Goal: Task Accomplishment & Management: Manage account settings

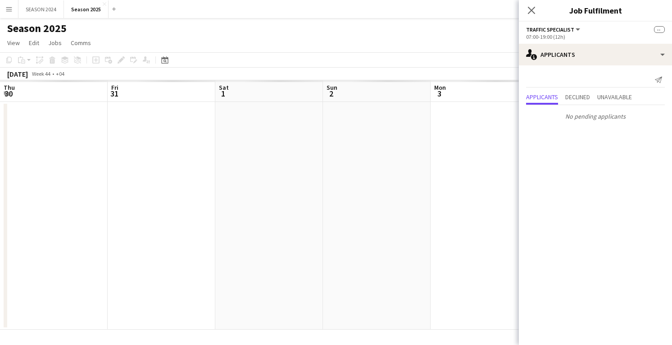
scroll to position [0, 319]
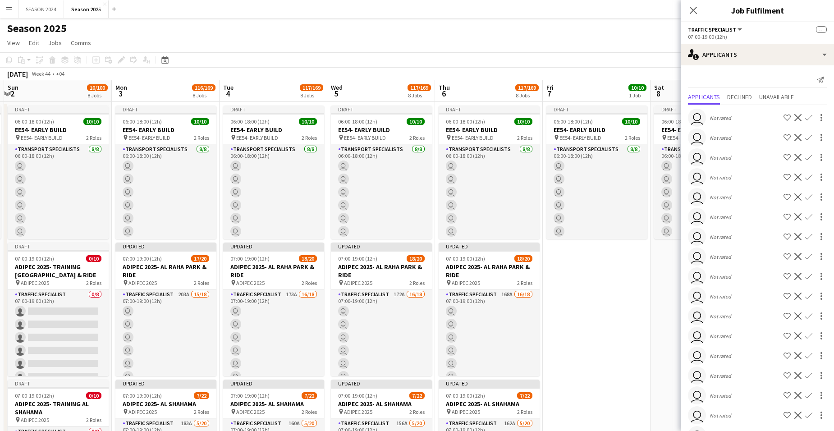
drag, startPoint x: 336, startPoint y: 354, endPoint x: 397, endPoint y: 382, distance: 67.3
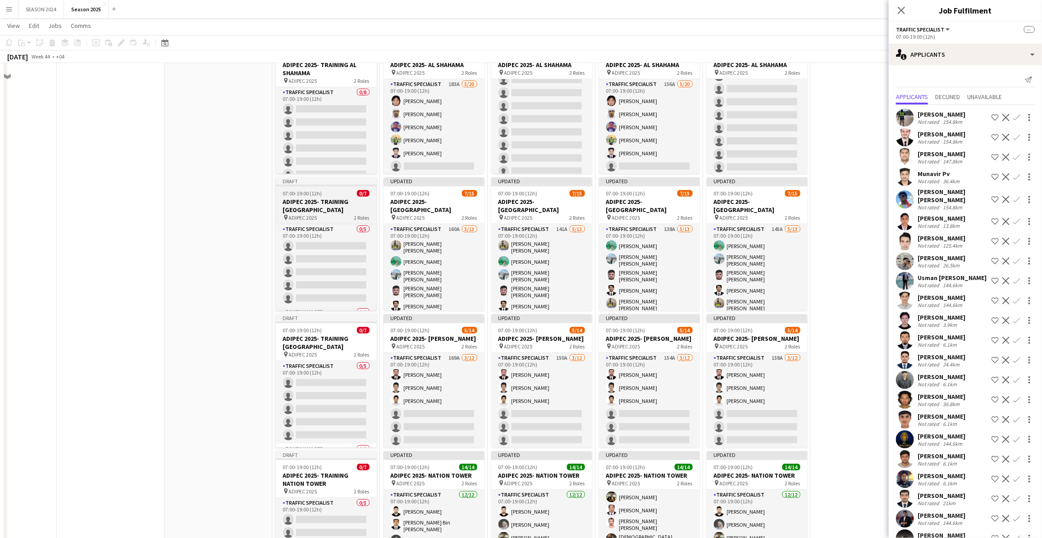
scroll to position [113, 0]
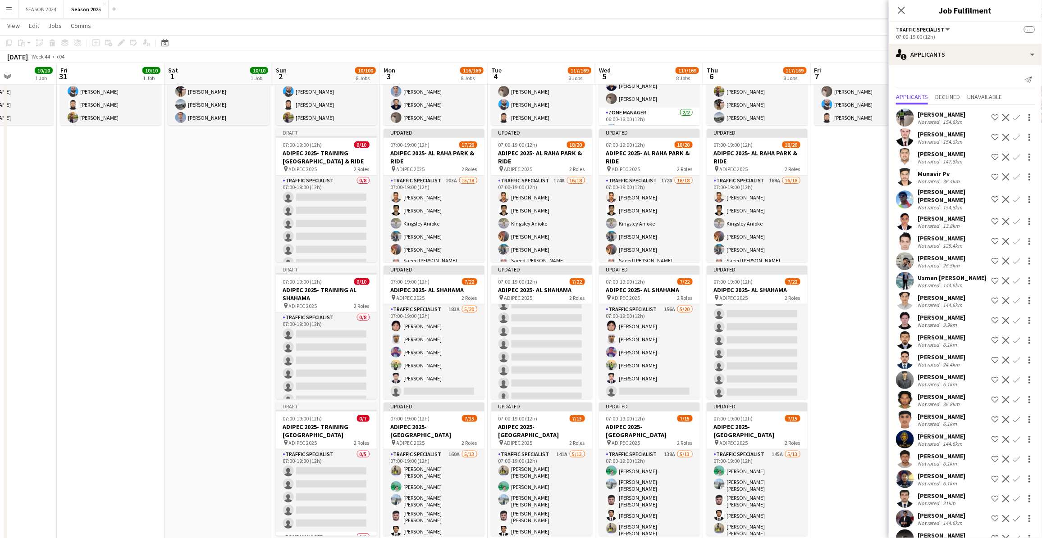
drag, startPoint x: 411, startPoint y: 226, endPoint x: 541, endPoint y: 236, distance: 130.6
click at [541, 236] on app-calendar-viewport "Tue 28 10/10 1 Job Wed 29 10/10 1 Job Thu 30 10/10 1 Job Fri 31 10/10 1 Job Sat…" at bounding box center [521, 513] width 1042 height 1180
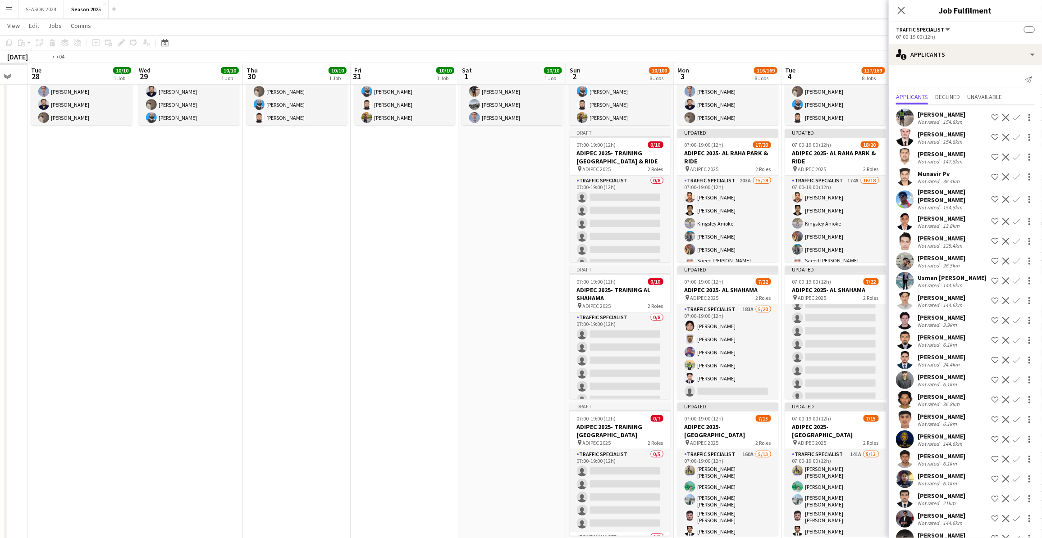
drag, startPoint x: 587, startPoint y: 260, endPoint x: 541, endPoint y: 262, distance: 46.0
click at [606, 263] on app-calendar-viewport "Sun 26 Mon 27 Tue 28 10/10 1 Job Wed 29 10/10 1 Job Thu 30 10/10 1 Job Fri 31 1…" at bounding box center [521, 513] width 1042 height 1180
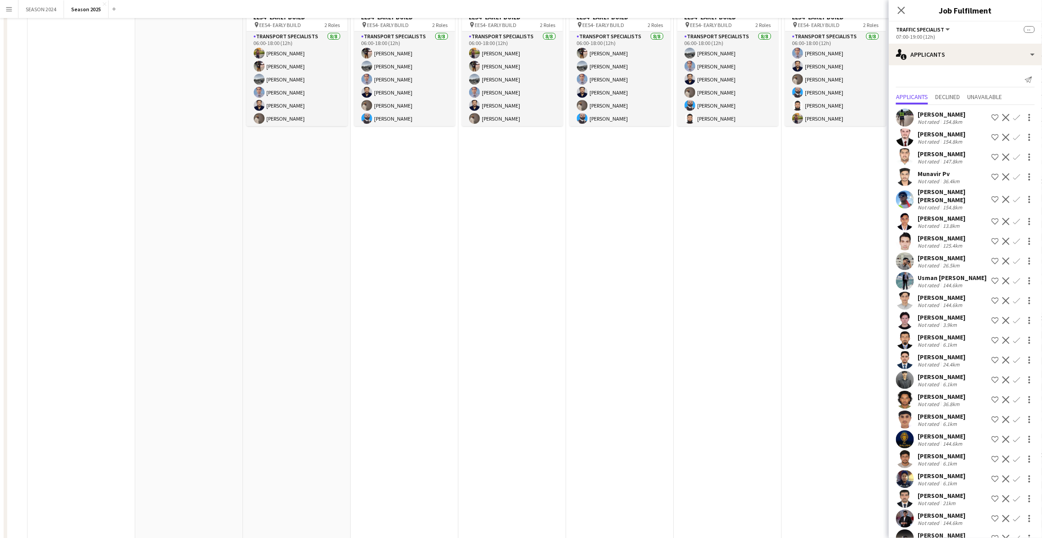
scroll to position [0, 0]
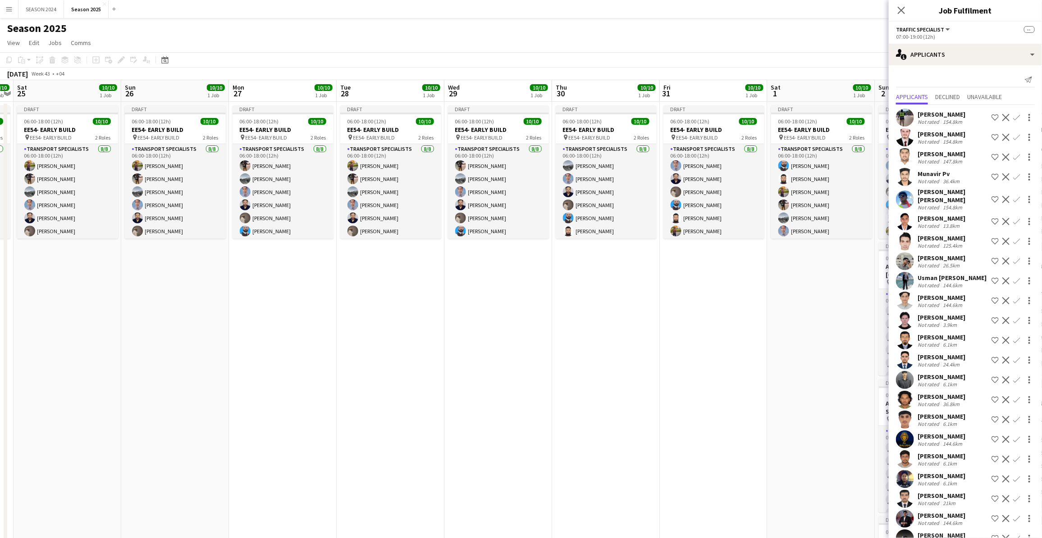
drag, startPoint x: 761, startPoint y: 303, endPoint x: 432, endPoint y: 285, distance: 330.3
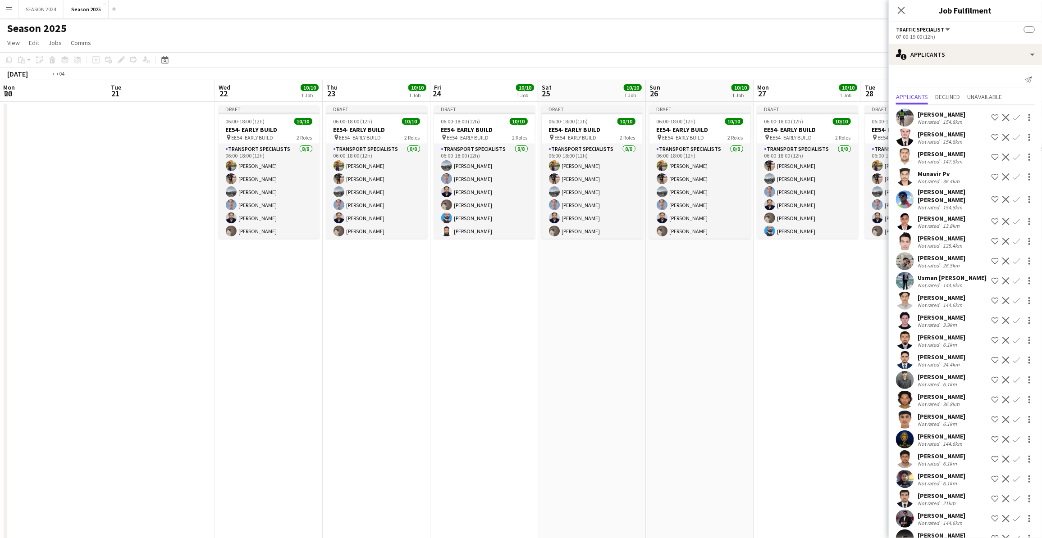
drag, startPoint x: 432, startPoint y: 285, endPoint x: 622, endPoint y: 302, distance: 191.3
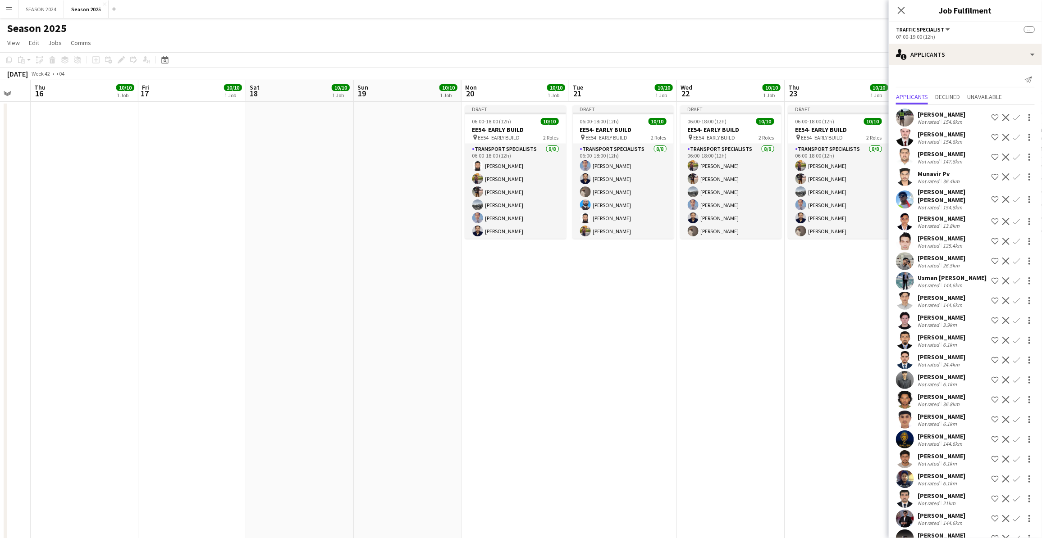
drag, startPoint x: 342, startPoint y: 283, endPoint x: 384, endPoint y: 292, distance: 42.3
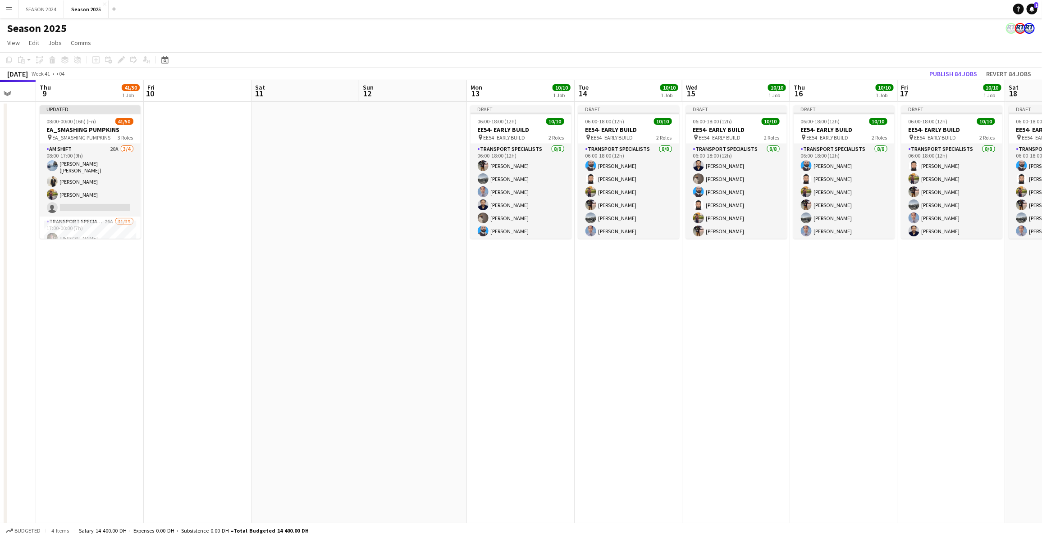
drag, startPoint x: 492, startPoint y: 287, endPoint x: 789, endPoint y: 296, distance: 296.6
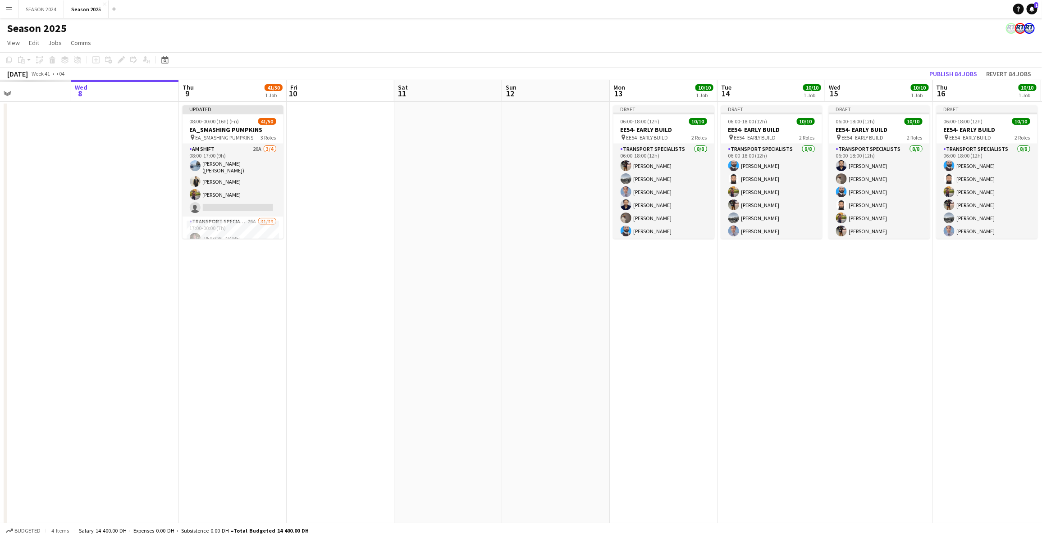
drag, startPoint x: 675, startPoint y: 330, endPoint x: 724, endPoint y: 322, distance: 49.7
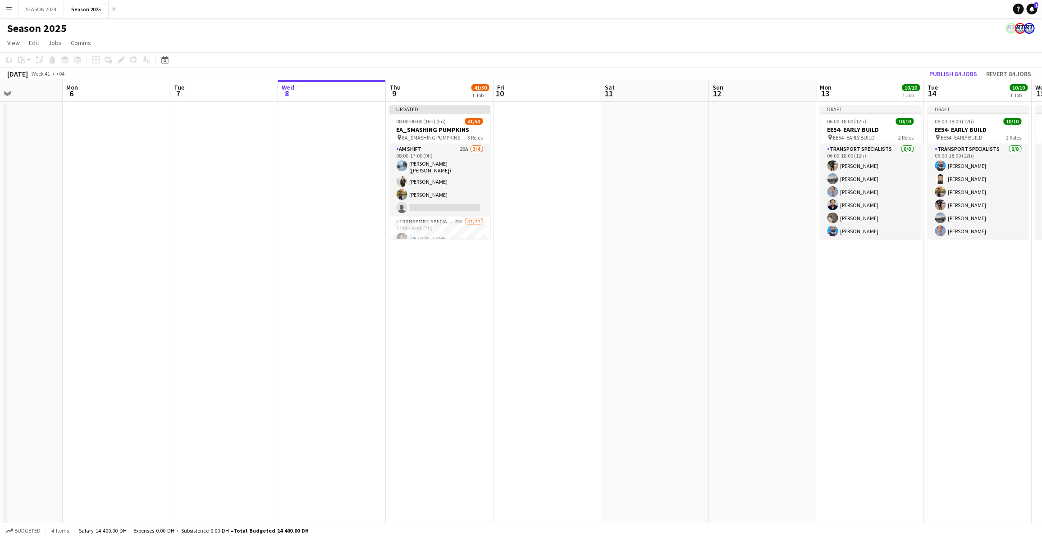
drag, startPoint x: 385, startPoint y: 310, endPoint x: 697, endPoint y: 329, distance: 311.9
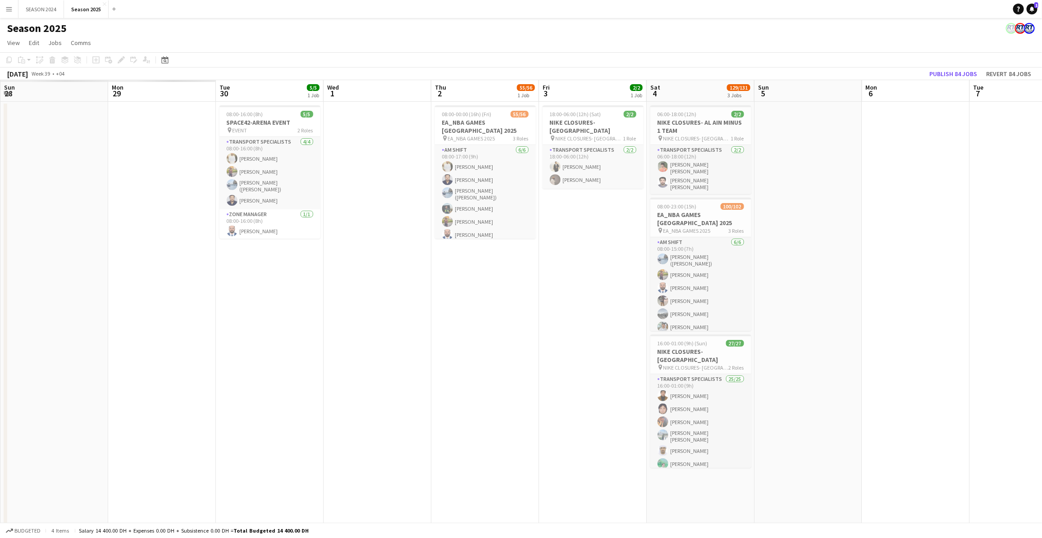
drag, startPoint x: 387, startPoint y: 312, endPoint x: 650, endPoint y: 328, distance: 263.6
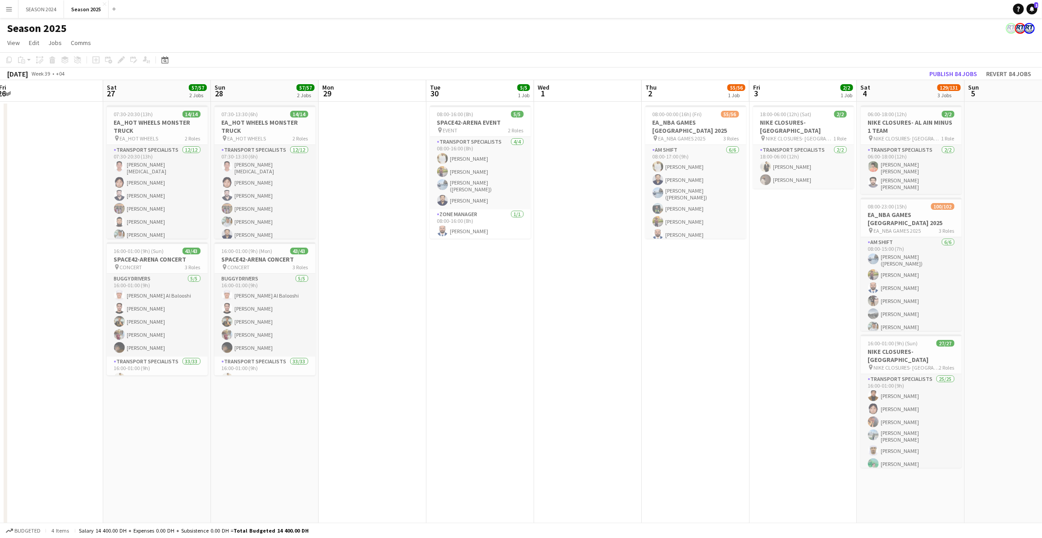
scroll to position [0, 221]
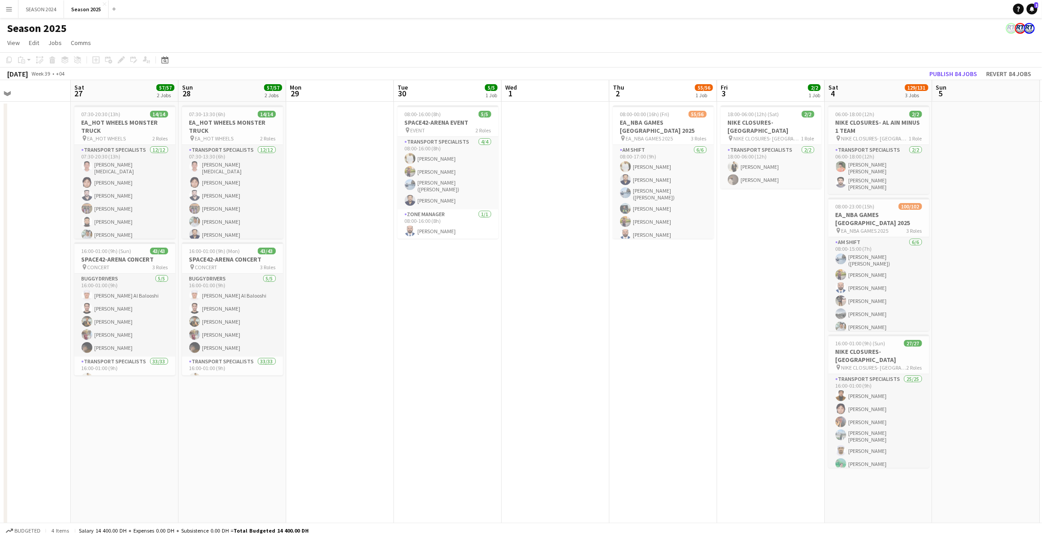
drag, startPoint x: 517, startPoint y: 328, endPoint x: 222, endPoint y: 338, distance: 294.8
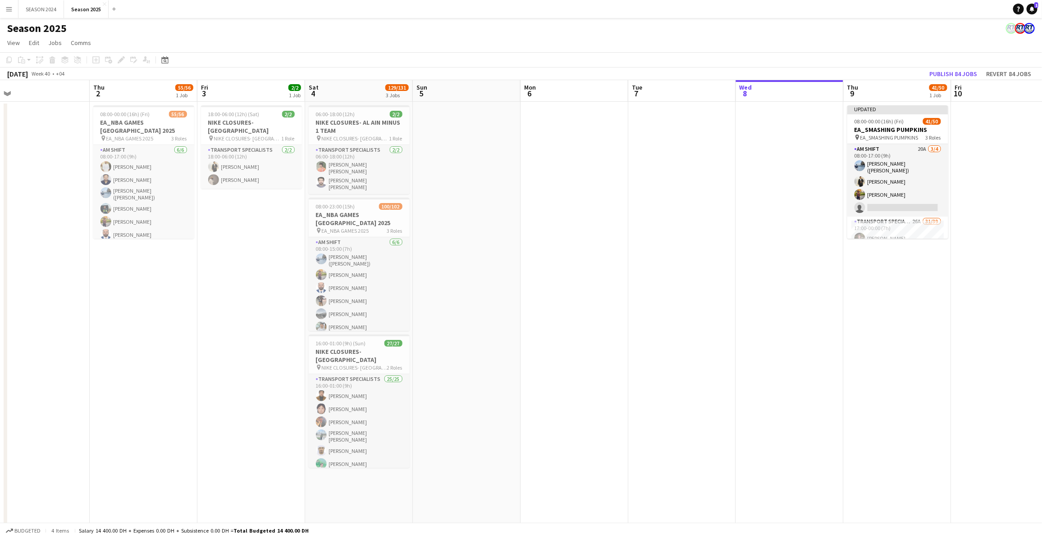
drag, startPoint x: 429, startPoint y: 343, endPoint x: 233, endPoint y: 351, distance: 196.6
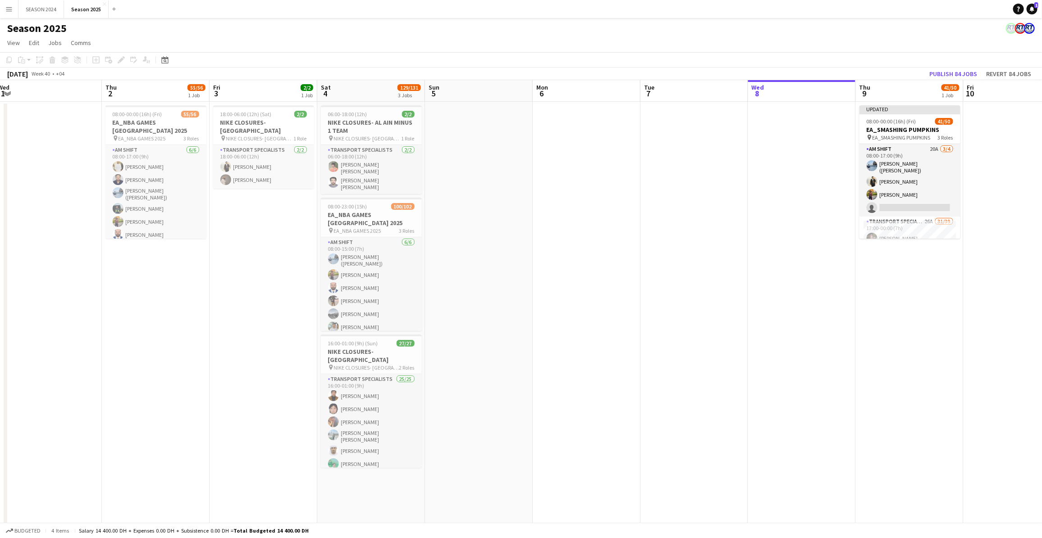
drag, startPoint x: 634, startPoint y: 337, endPoint x: 520, endPoint y: 342, distance: 115.0
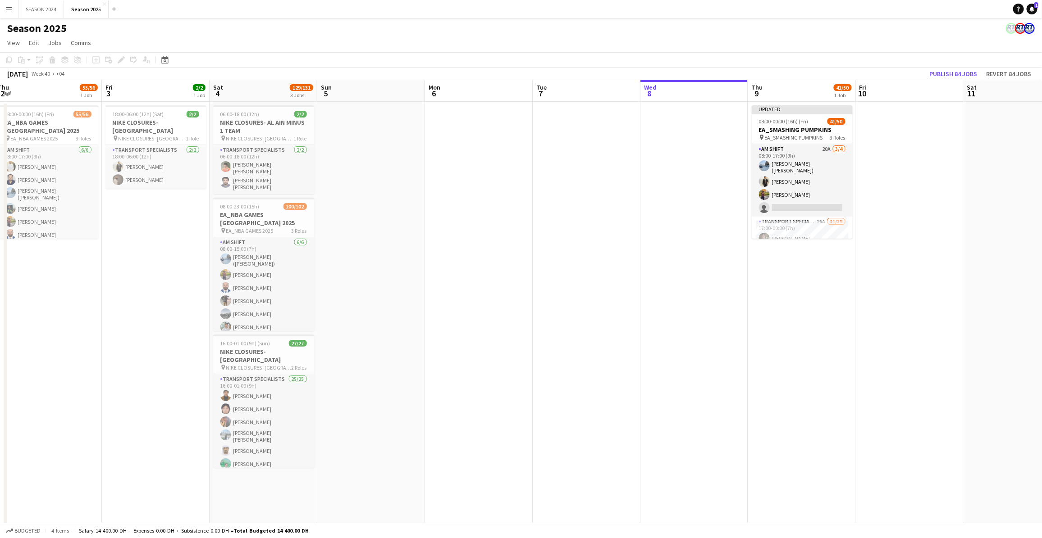
scroll to position [0, 348]
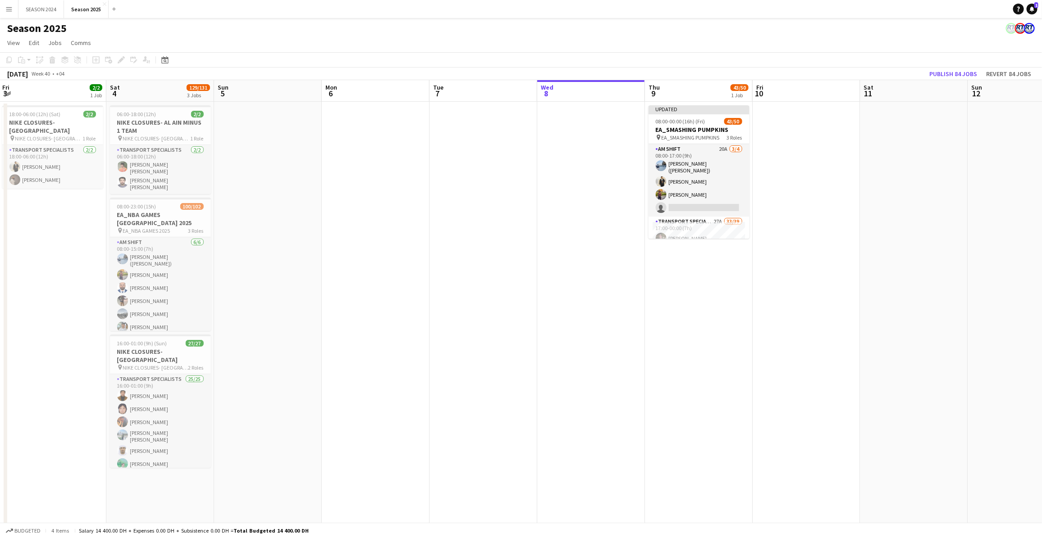
drag, startPoint x: 636, startPoint y: 276, endPoint x: 571, endPoint y: 278, distance: 64.9
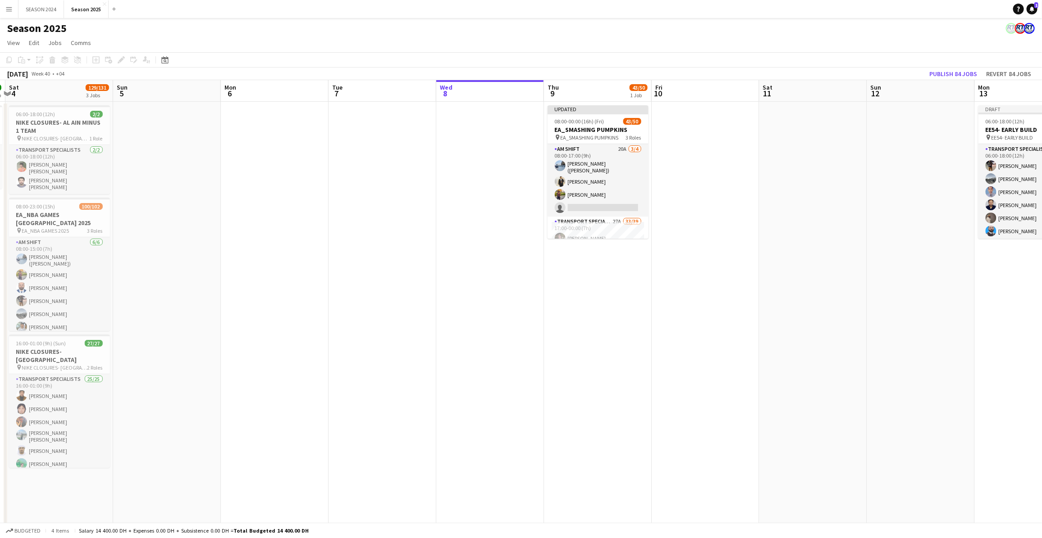
scroll to position [0, 318]
drag, startPoint x: 571, startPoint y: 278, endPoint x: 469, endPoint y: 298, distance: 103.4
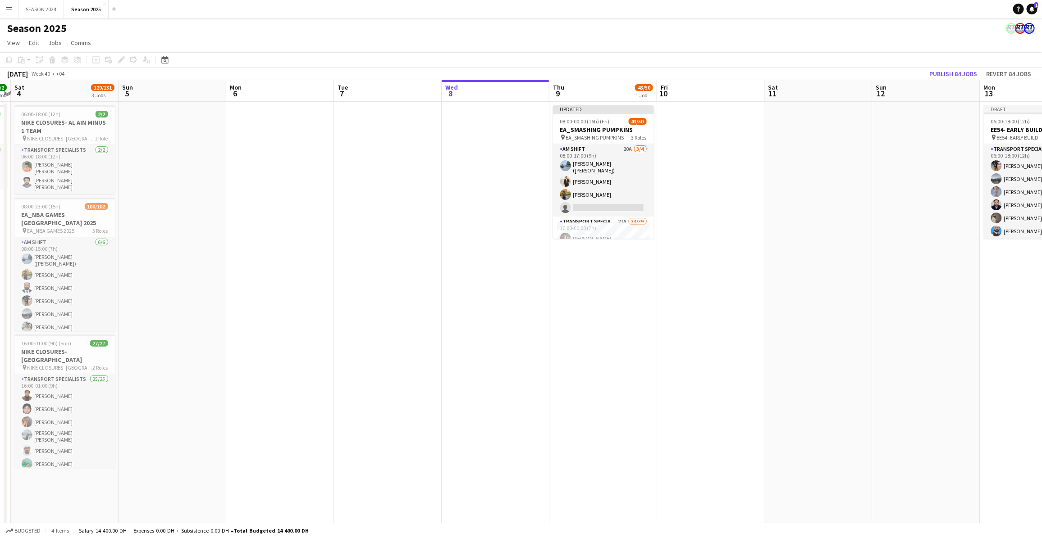
scroll to position [0, 310]
drag, startPoint x: 391, startPoint y: 281, endPoint x: 399, endPoint y: 280, distance: 8.6
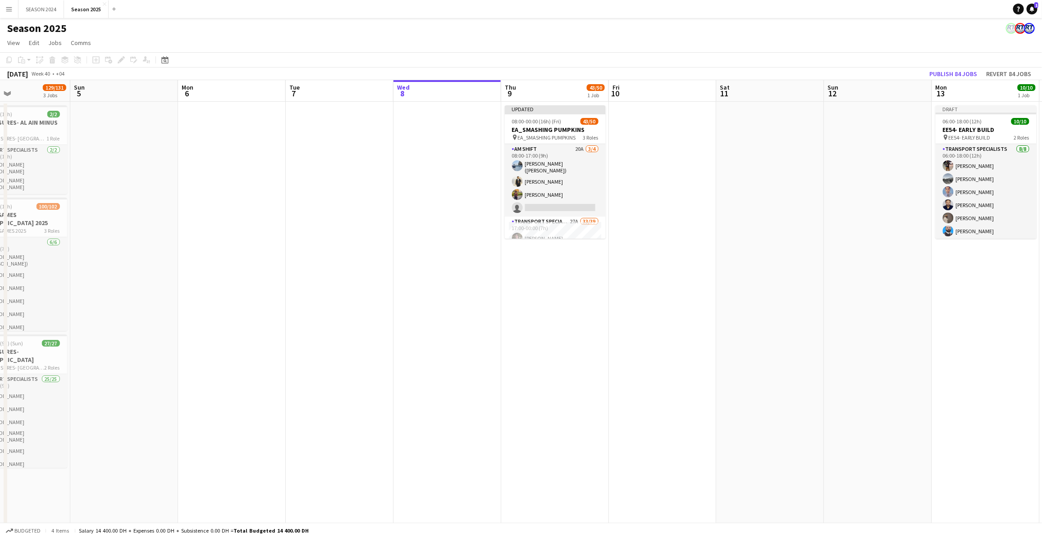
scroll to position [0, 315]
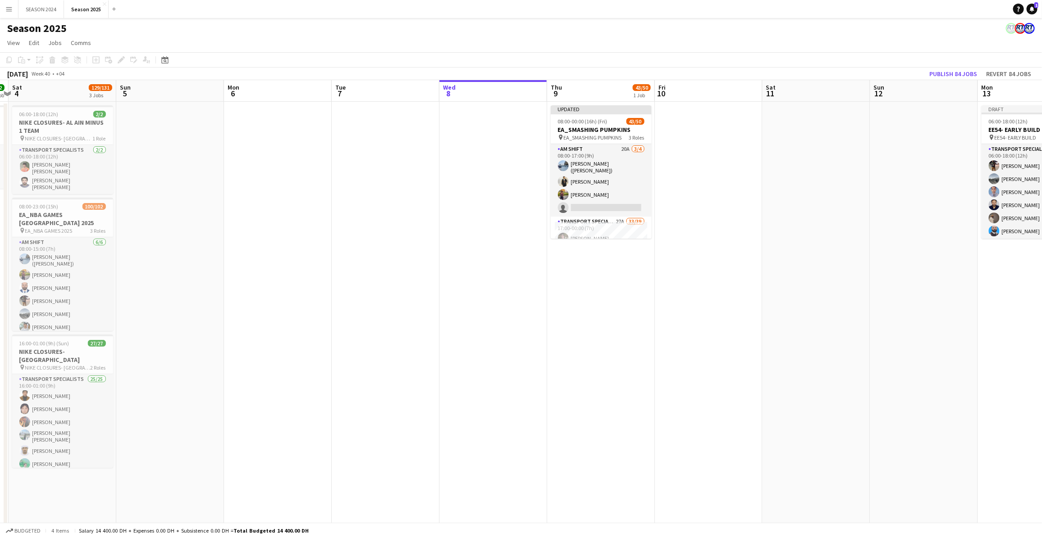
drag, startPoint x: 441, startPoint y: 219, endPoint x: 330, endPoint y: 224, distance: 110.9
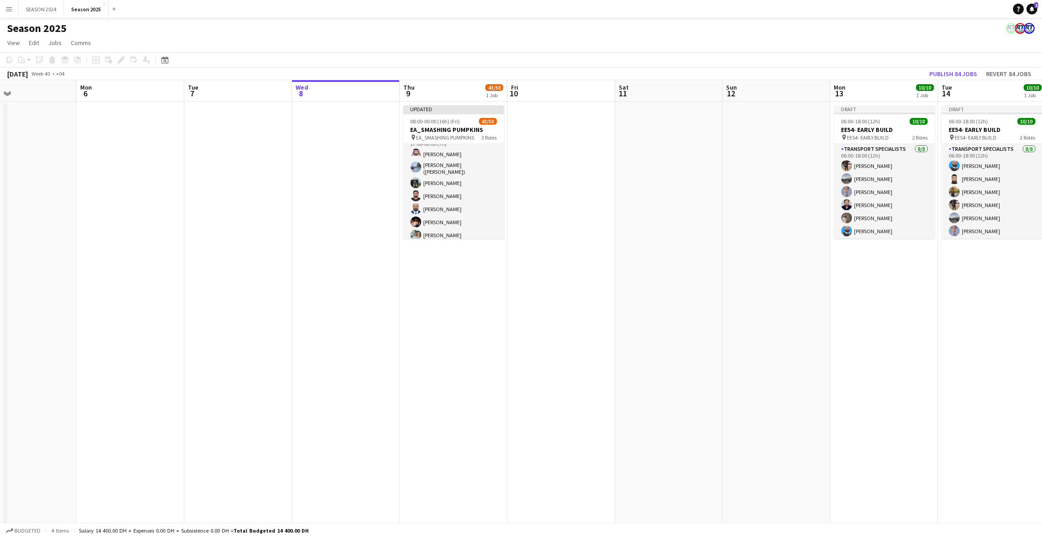
scroll to position [0, 359]
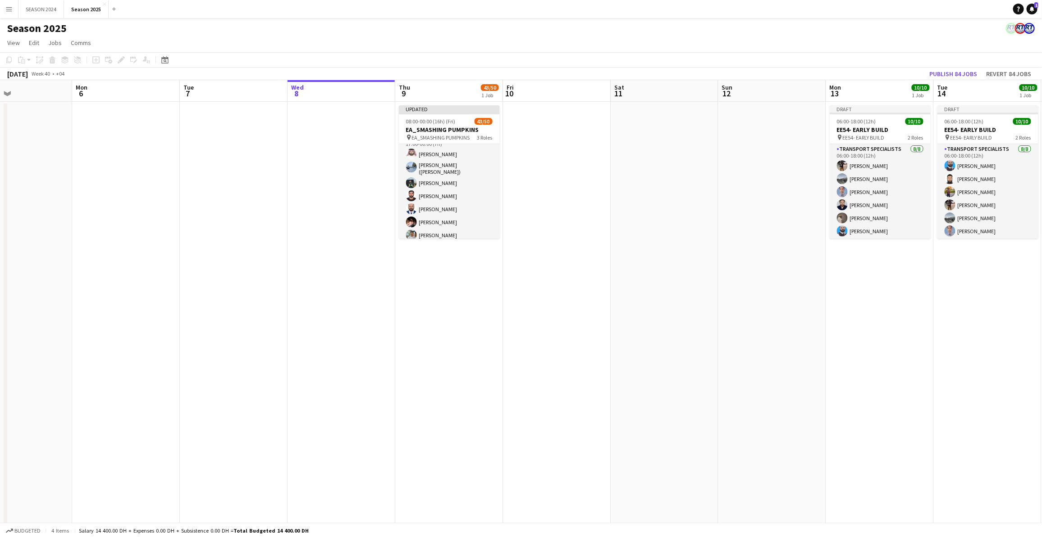
drag, startPoint x: 479, startPoint y: 262, endPoint x: 435, endPoint y: 282, distance: 48.0
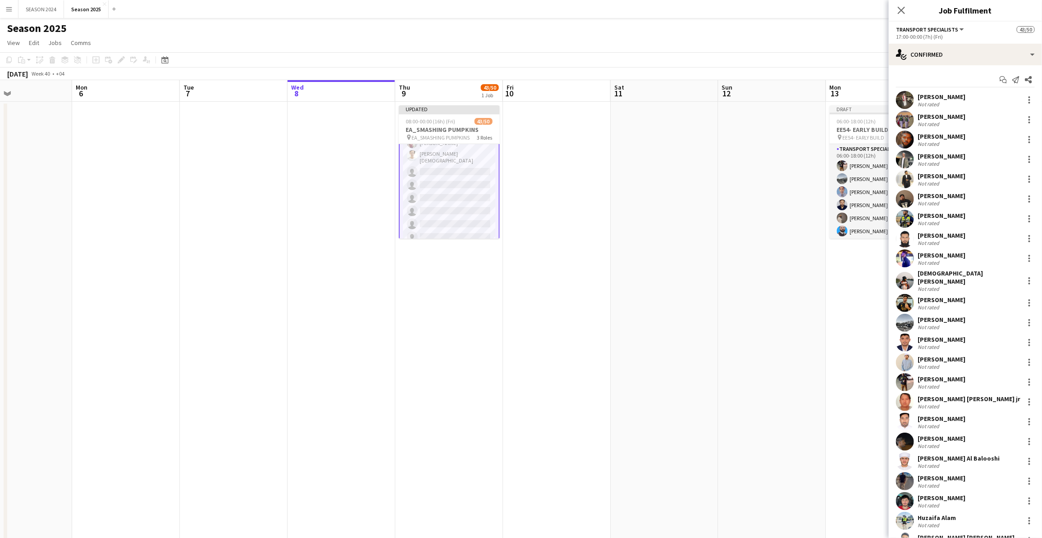
scroll to position [513, 0]
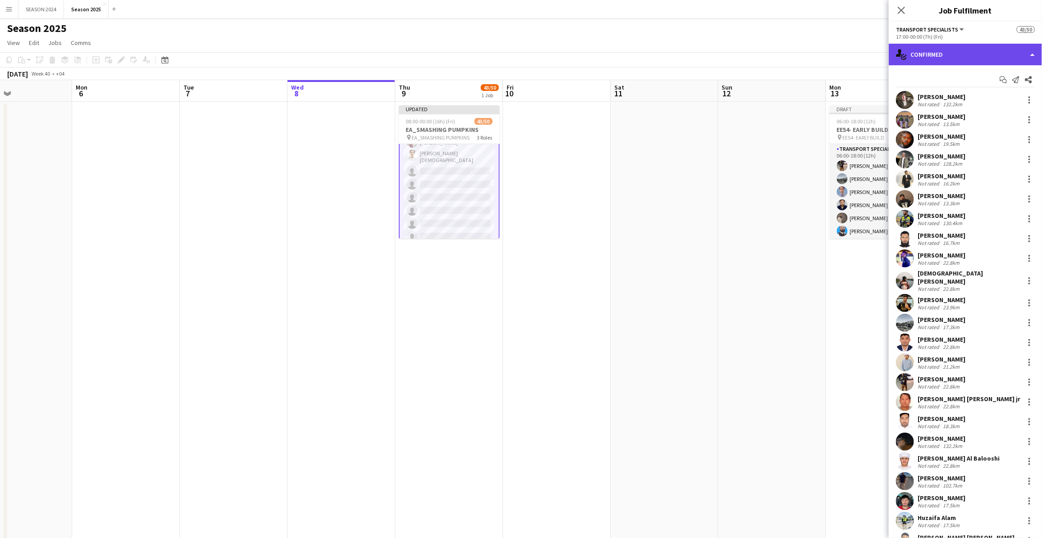
click at [666, 46] on div "single-neutral-actions-check-2 Confirmed" at bounding box center [965, 55] width 153 height 22
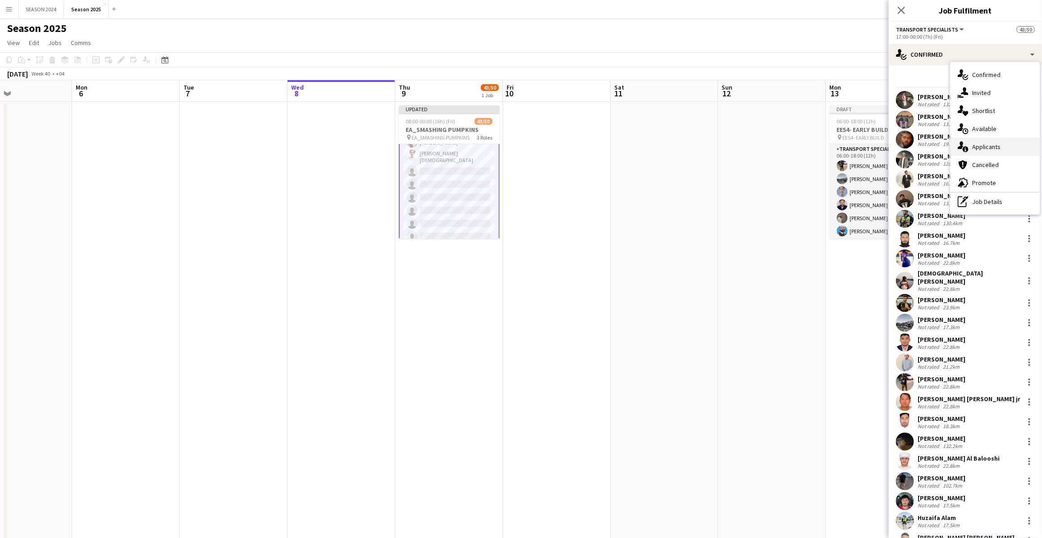
click at [666, 145] on span "Applicants" at bounding box center [986, 147] width 28 height 8
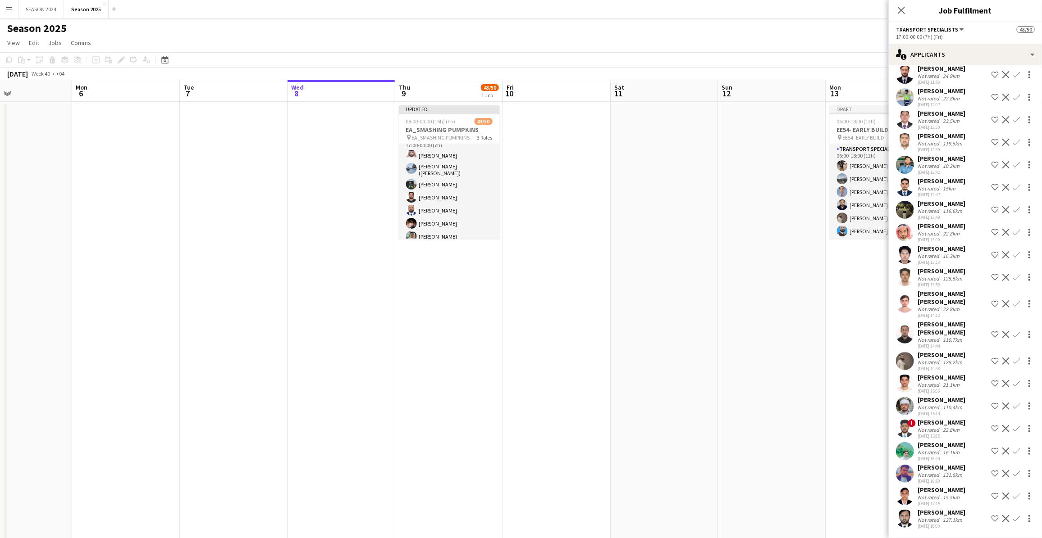
scroll to position [626, 0]
click at [666, 344] on app-icon "Decline" at bounding box center [1005, 361] width 7 height 7
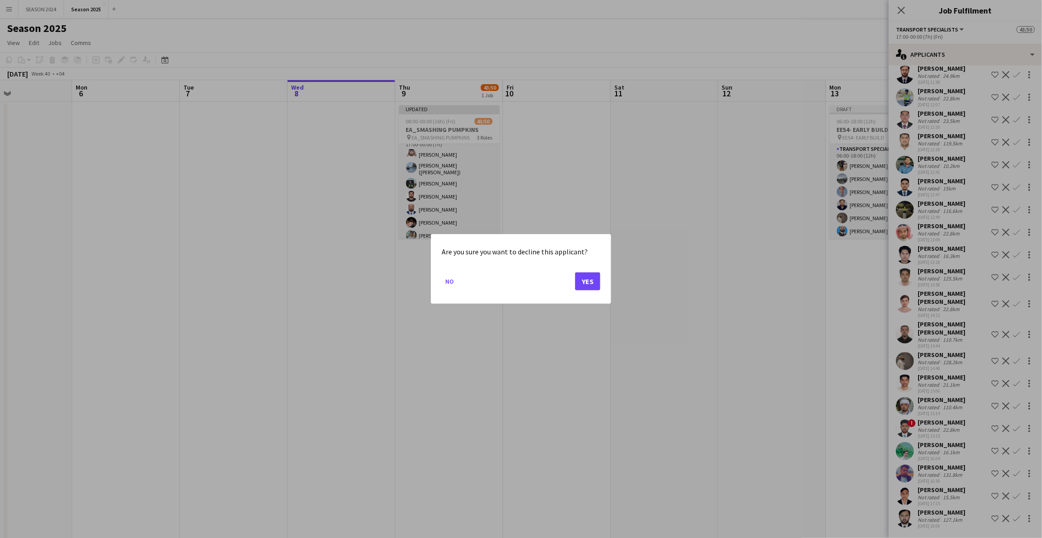
click at [569, 277] on mat-dialog-actions "No Yes" at bounding box center [521, 285] width 159 height 38
click at [579, 279] on button "Yes" at bounding box center [587, 282] width 25 height 18
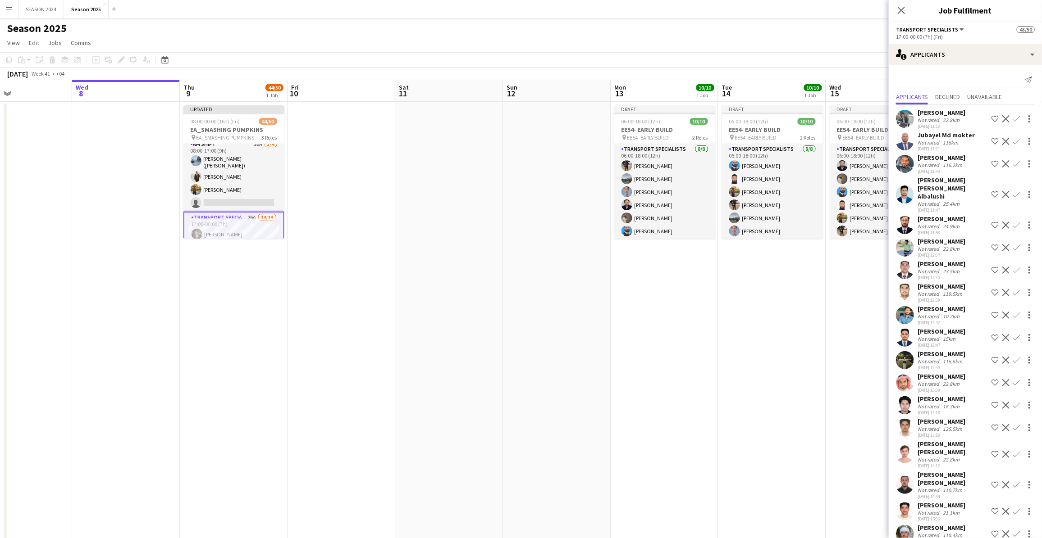
scroll to position [0, 0]
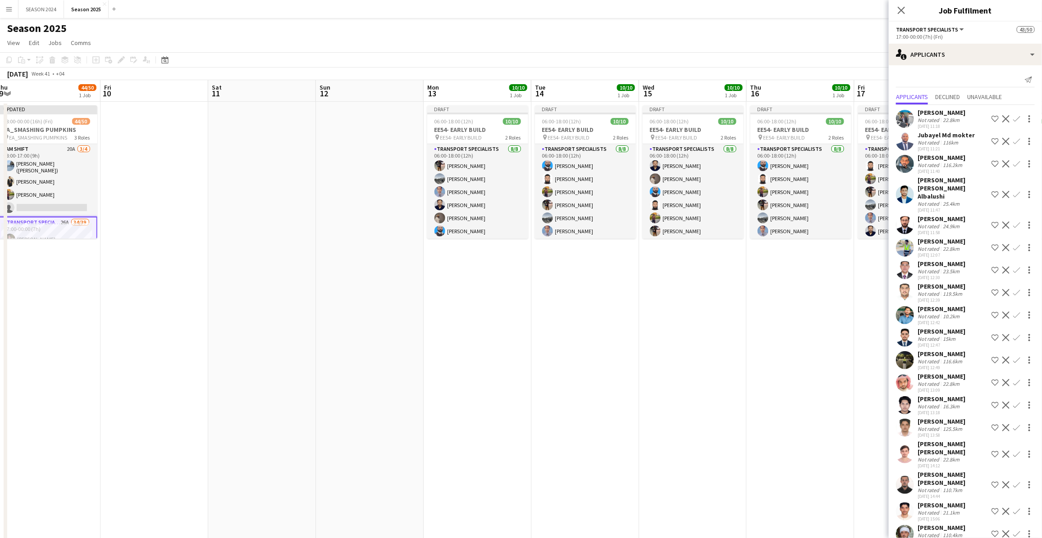
drag, startPoint x: 512, startPoint y: 207, endPoint x: 325, endPoint y: 212, distance: 187.0
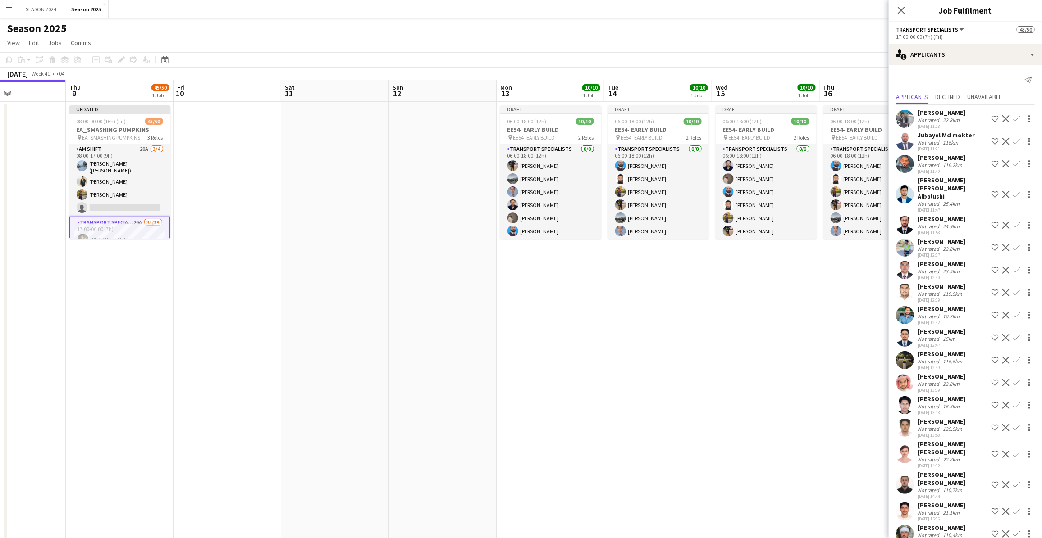
scroll to position [0, 249]
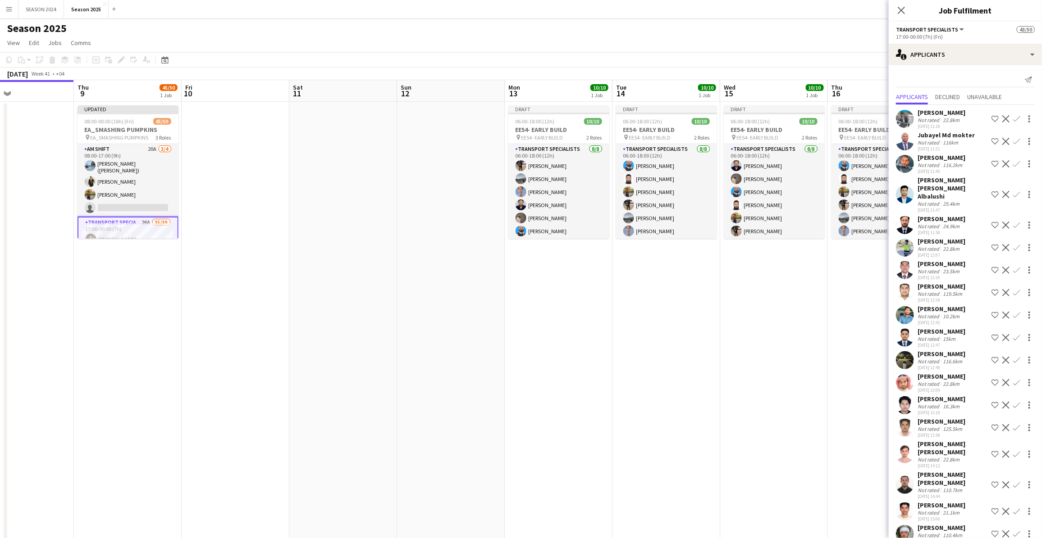
drag, startPoint x: 406, startPoint y: 228, endPoint x: 442, endPoint y: 230, distance: 35.7
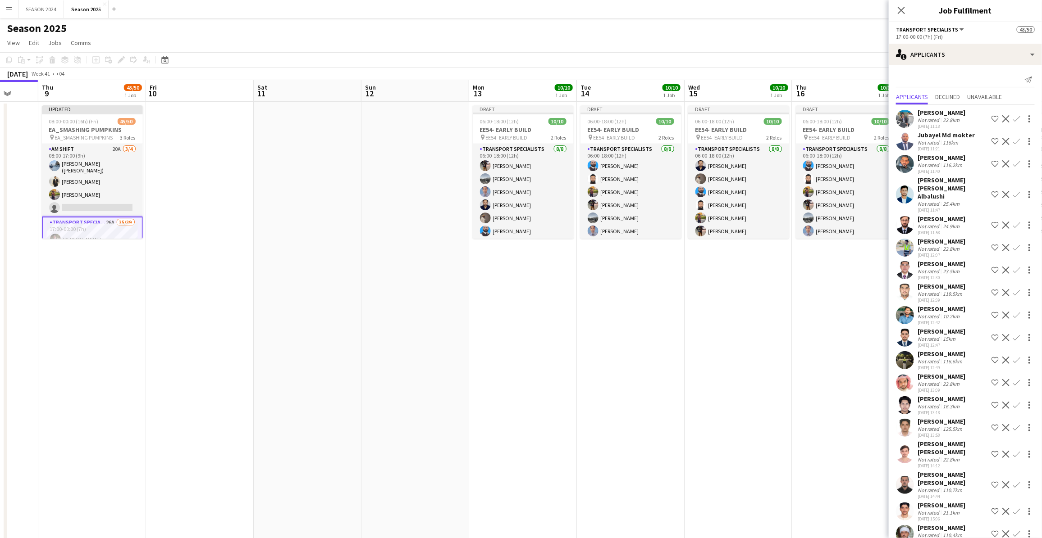
scroll to position [0, 293]
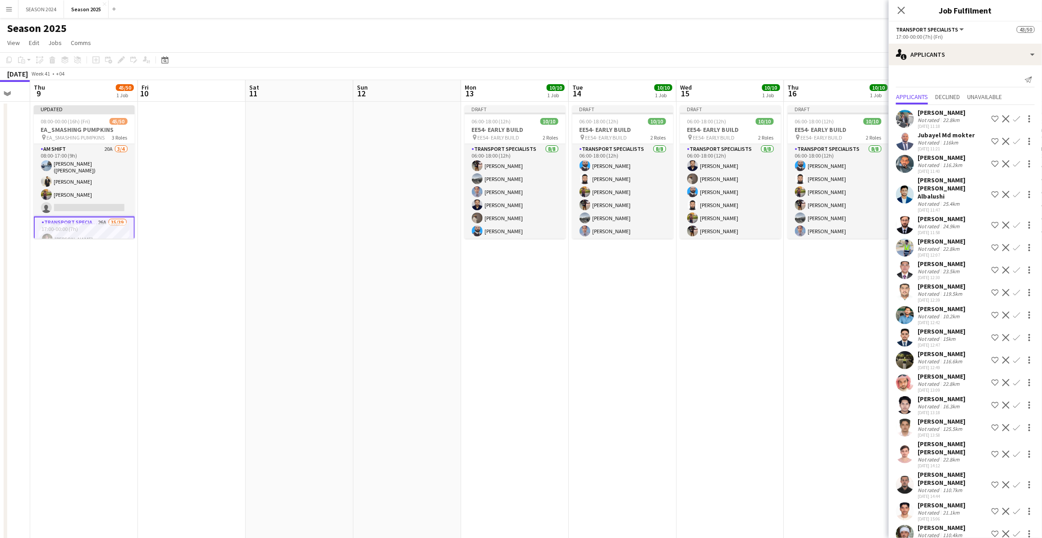
drag, startPoint x: 442, startPoint y: 230, endPoint x: 399, endPoint y: 244, distance: 45.5
click at [110, 177] on app-card-role "AM SHIFT 20A [DATE] 08:00-17:00 (9h) [PERSON_NAME] ([PERSON_NAME]) [PERSON_NAME…" at bounding box center [84, 180] width 101 height 73
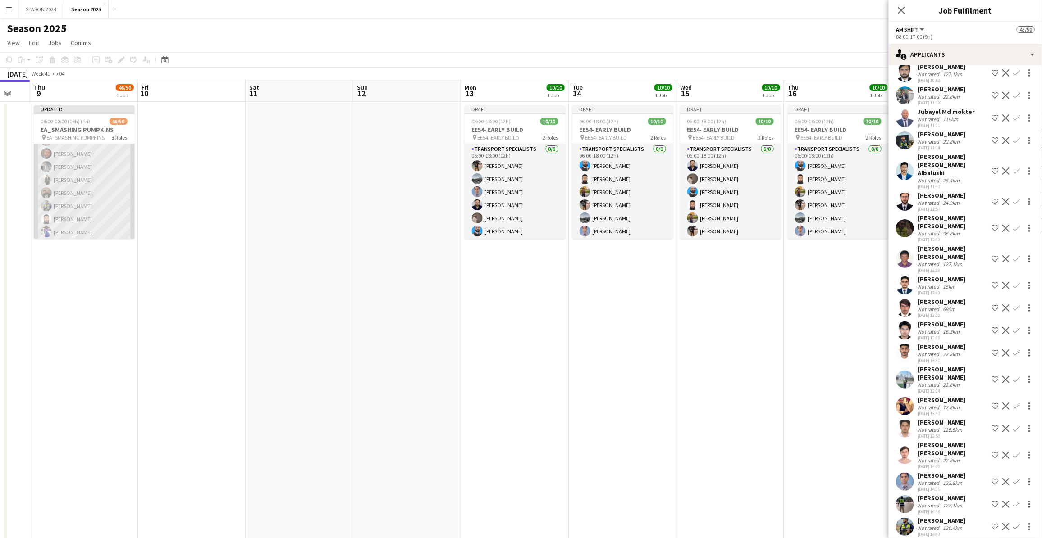
scroll to position [0, 293]
click at [70, 195] on app-card-role "Transport Specialists 26A 36/39 17:00-00:00 (7h) [PERSON_NAME] [PERSON_NAME] [P…" at bounding box center [83, 376] width 101 height 541
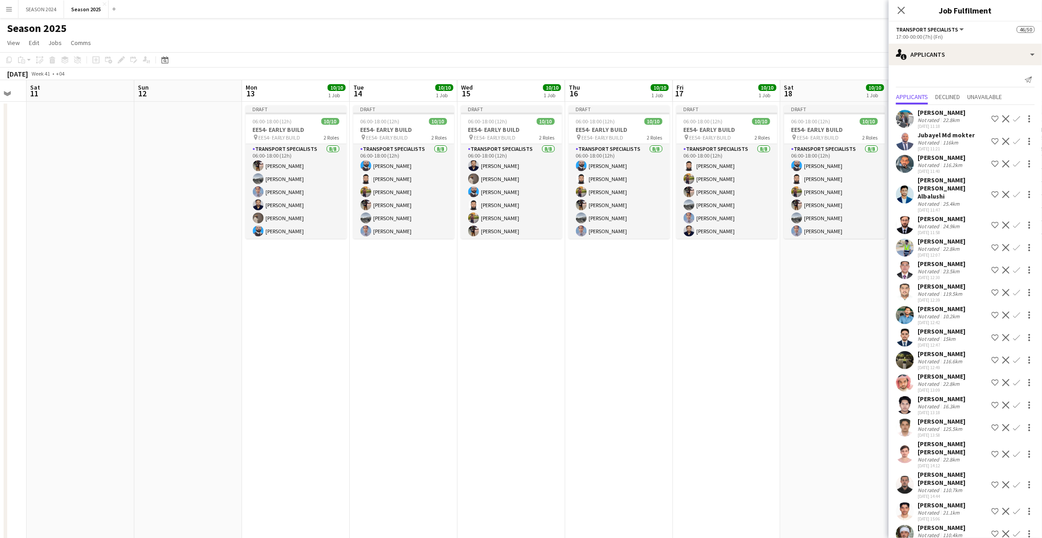
drag, startPoint x: 657, startPoint y: 296, endPoint x: 438, endPoint y: 303, distance: 219.1
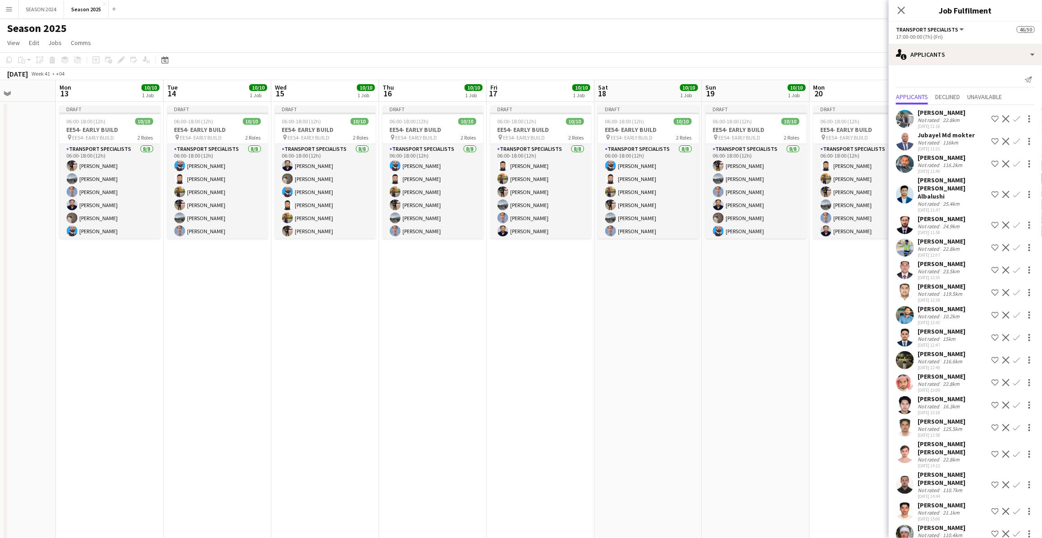
scroll to position [0, 376]
drag, startPoint x: 654, startPoint y: 315, endPoint x: 507, endPoint y: 327, distance: 147.4
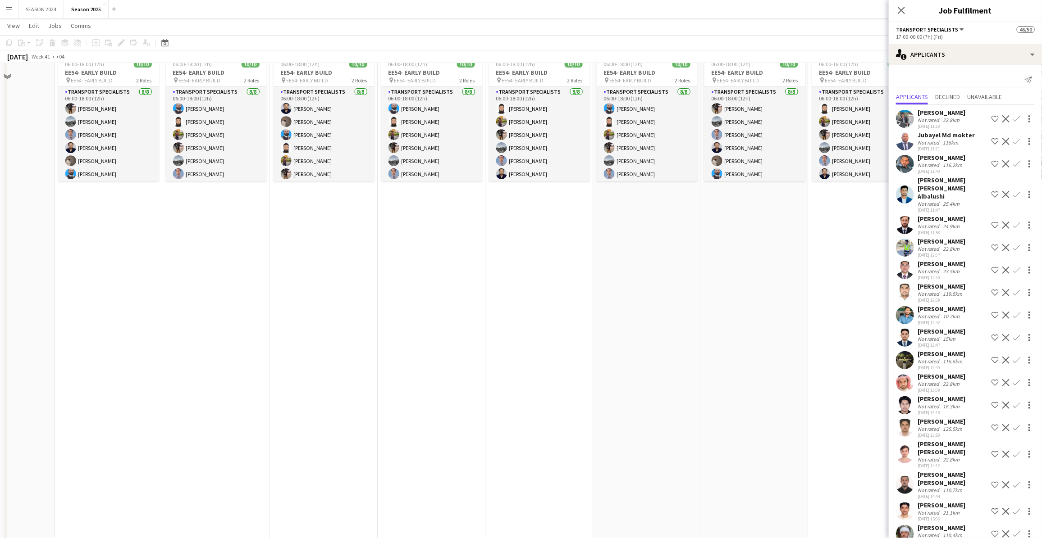
scroll to position [0, 0]
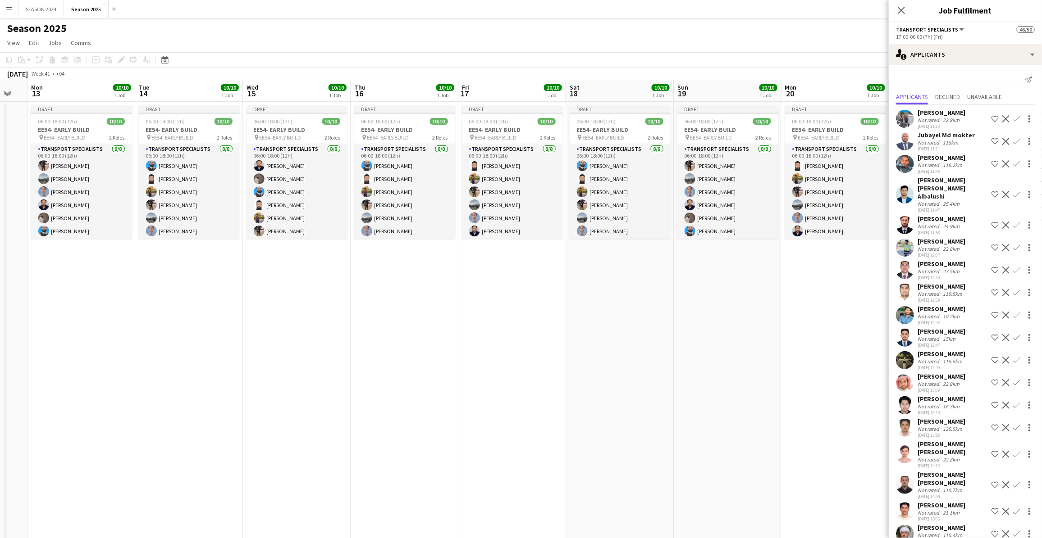
drag, startPoint x: 569, startPoint y: 351, endPoint x: 543, endPoint y: 363, distance: 29.0
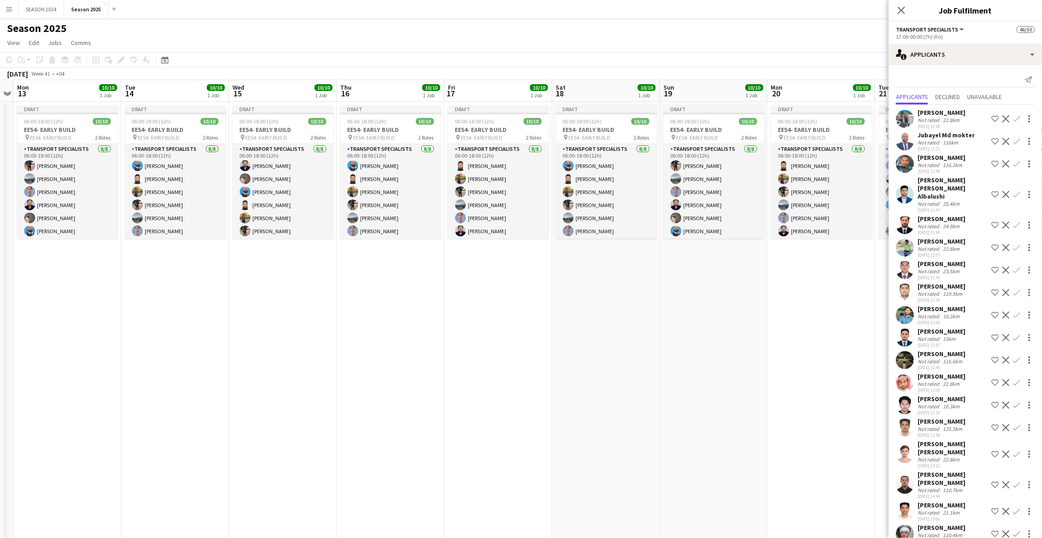
scroll to position [0, 309]
drag, startPoint x: 579, startPoint y: 363, endPoint x: 565, endPoint y: 368, distance: 15.1
click at [666, 8] on icon "Close pop-in" at bounding box center [901, 10] width 9 height 9
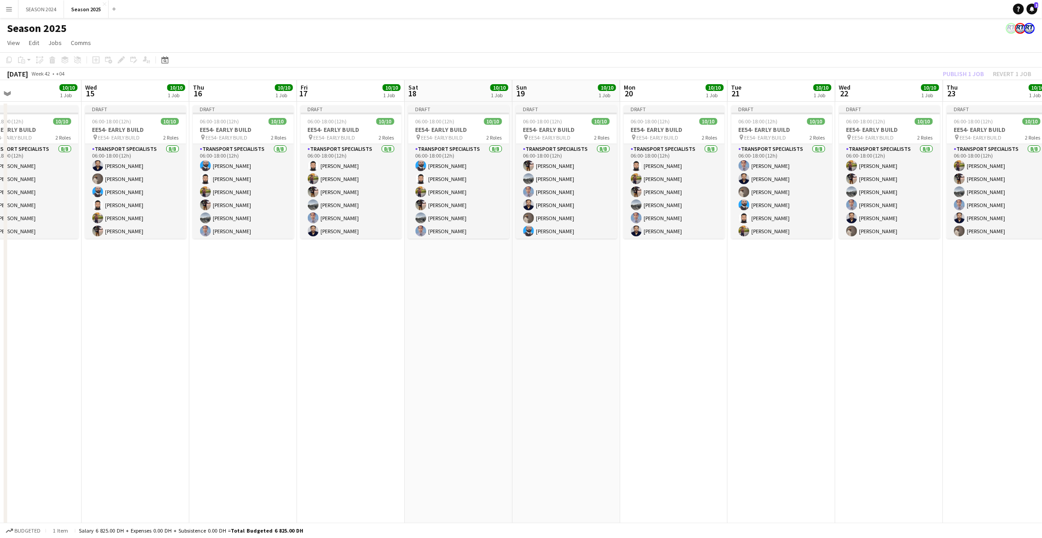
drag, startPoint x: 779, startPoint y: 298, endPoint x: 666, endPoint y: 309, distance: 114.1
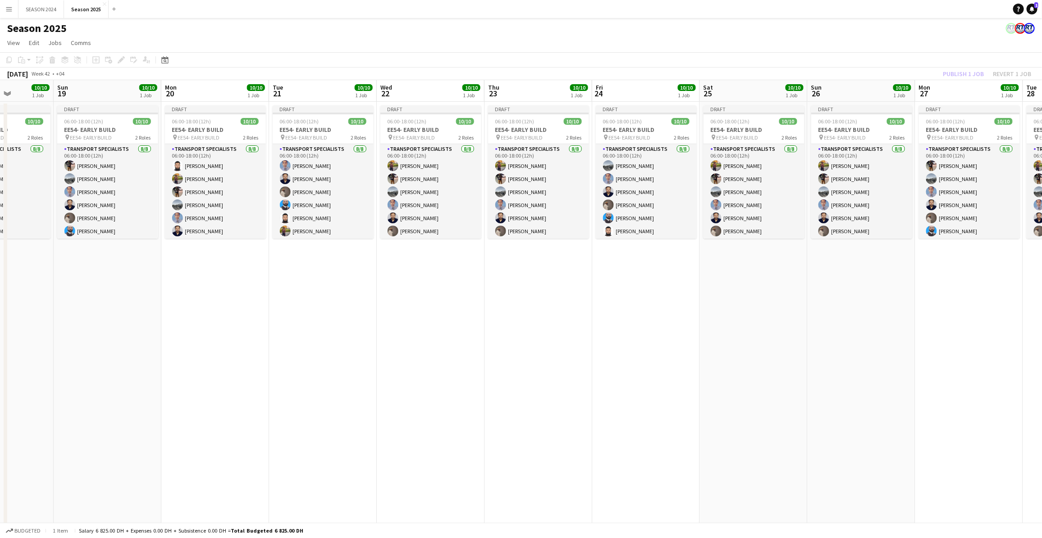
drag, startPoint x: 961, startPoint y: 286, endPoint x: 578, endPoint y: 316, distance: 383.7
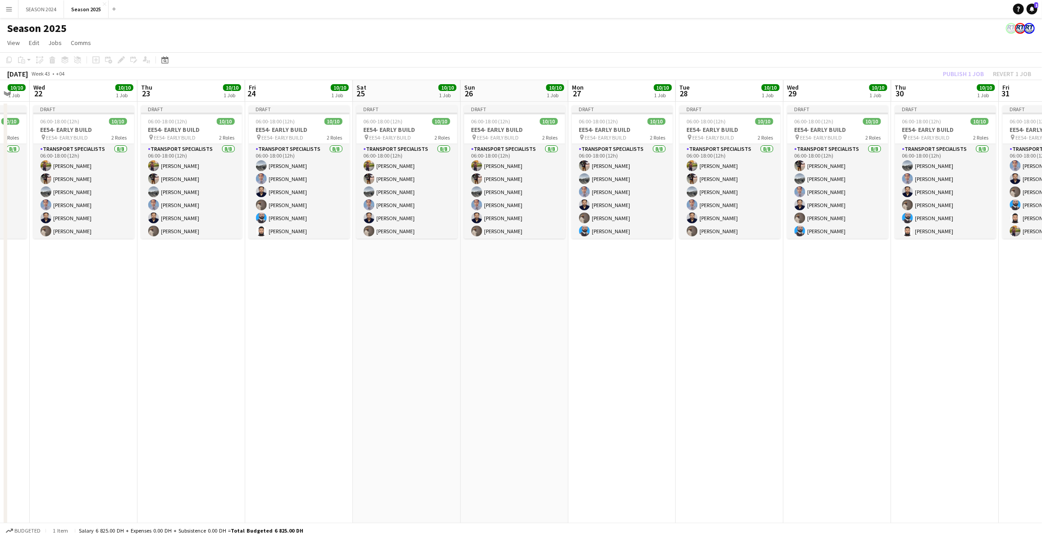
scroll to position [0, 376]
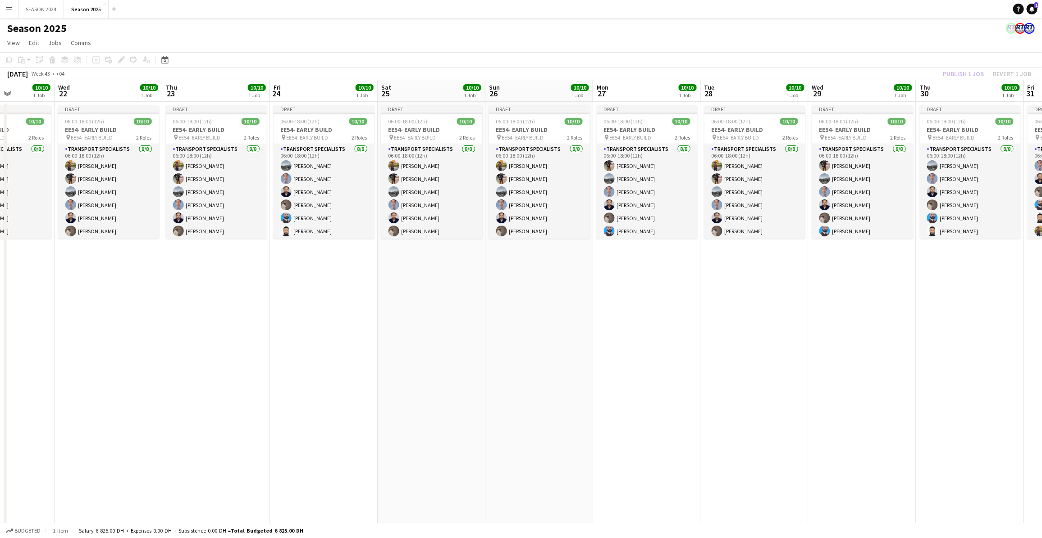
drag, startPoint x: 575, startPoint y: 342, endPoint x: 565, endPoint y: 345, distance: 10.1
drag, startPoint x: 830, startPoint y: 351, endPoint x: 808, endPoint y: 417, distance: 70.0
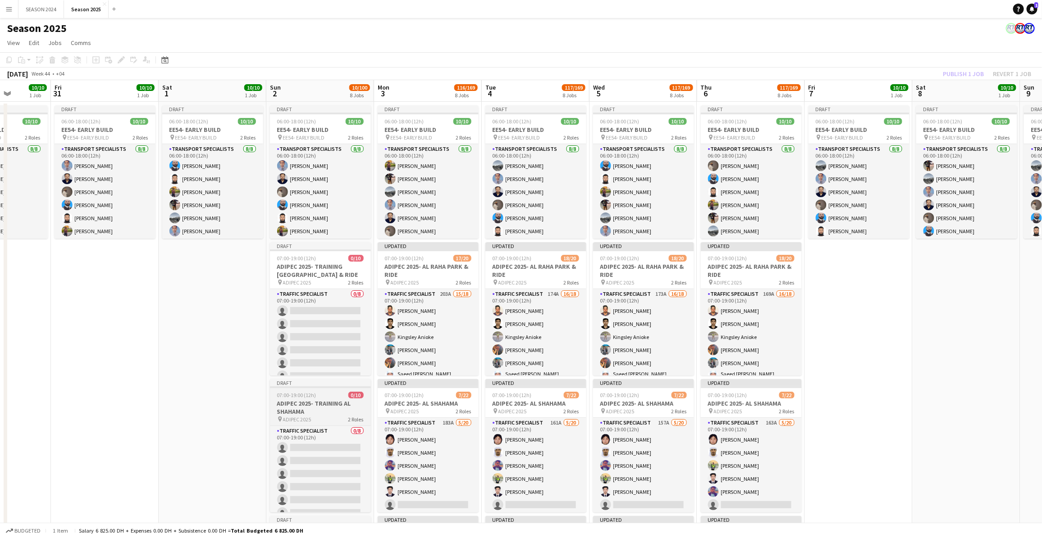
drag, startPoint x: 808, startPoint y: 417, endPoint x: 356, endPoint y: 409, distance: 451.5
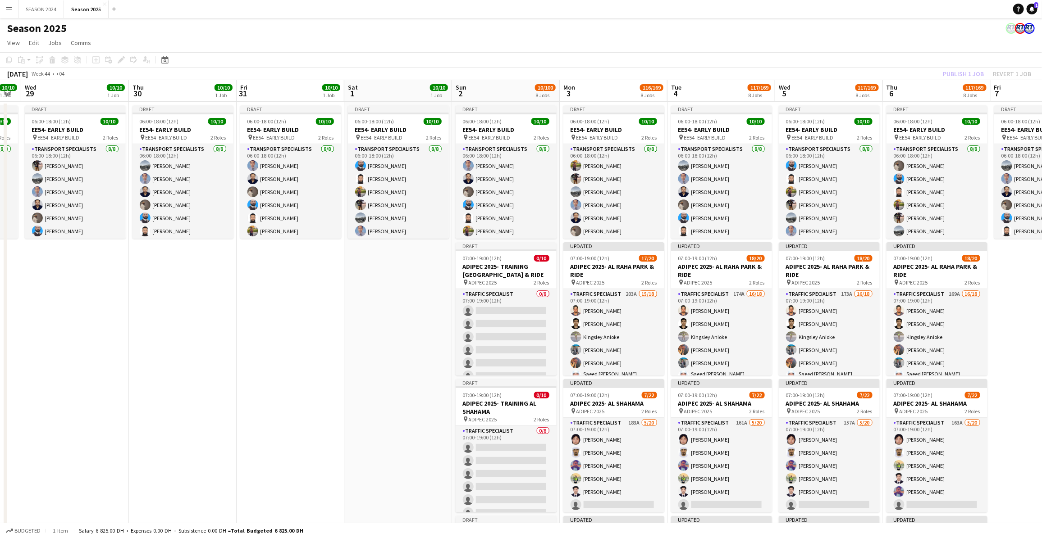
drag, startPoint x: 219, startPoint y: 308, endPoint x: 319, endPoint y: 308, distance: 99.1
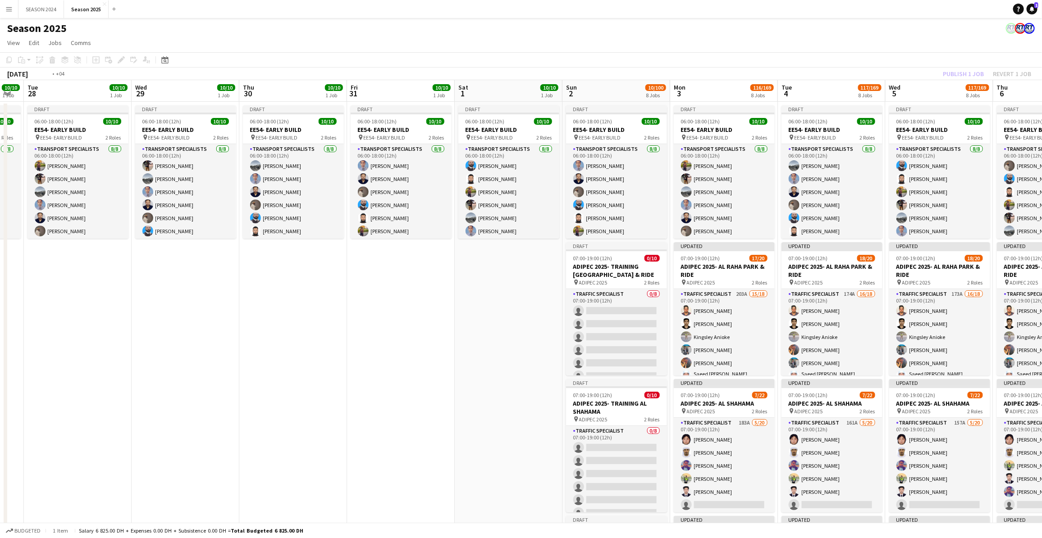
drag, startPoint x: 438, startPoint y: 336, endPoint x: 505, endPoint y: 334, distance: 66.7
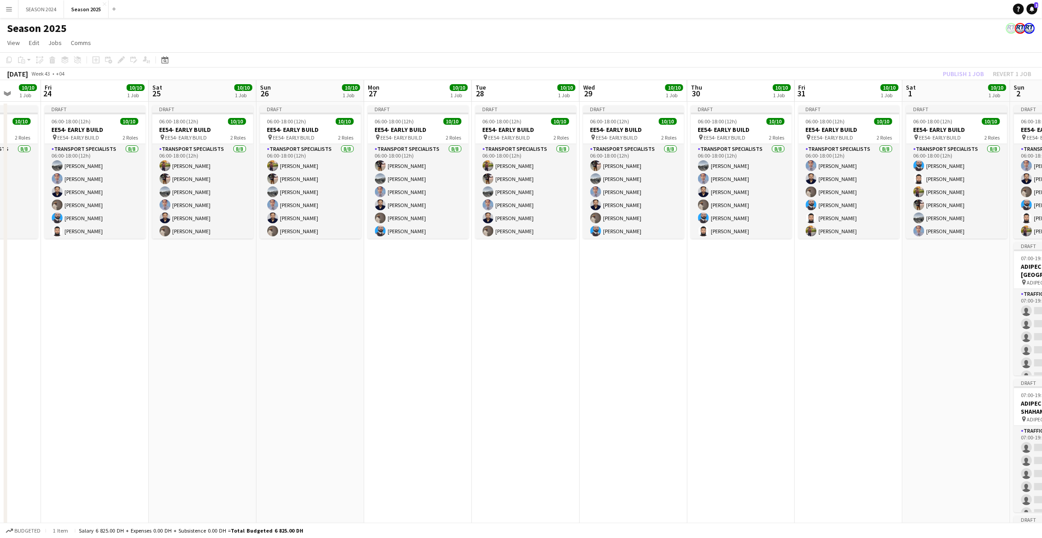
drag, startPoint x: 163, startPoint y: 363, endPoint x: 443, endPoint y: 369, distance: 279.9
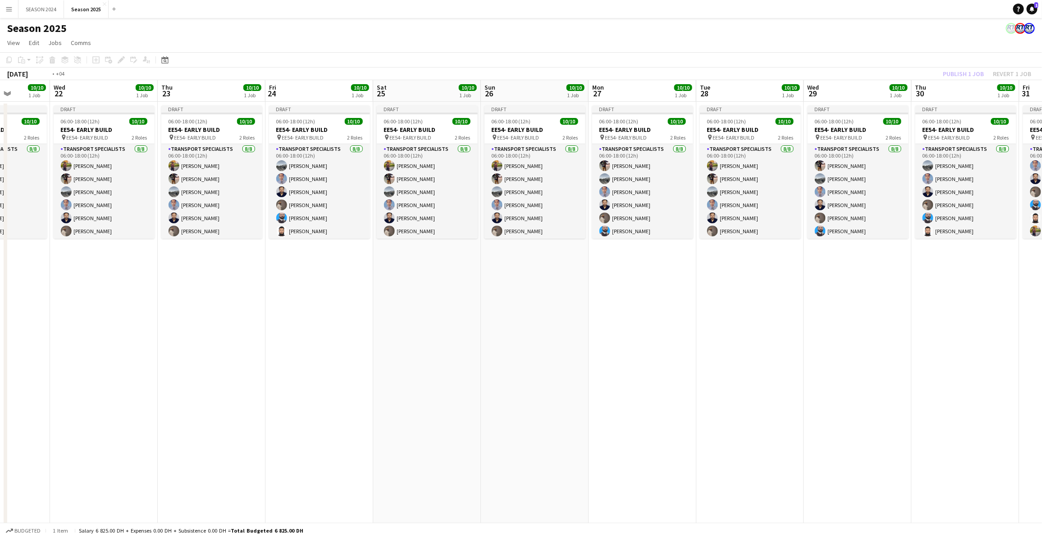
drag, startPoint x: 161, startPoint y: 350, endPoint x: 442, endPoint y: 361, distance: 281.4
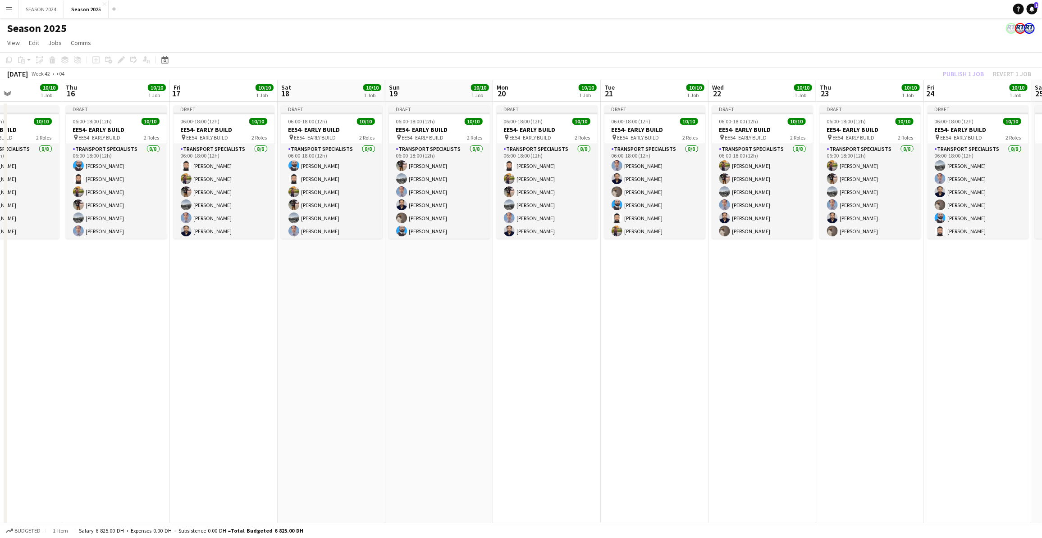
drag, startPoint x: 225, startPoint y: 354, endPoint x: 474, endPoint y: 376, distance: 250.1
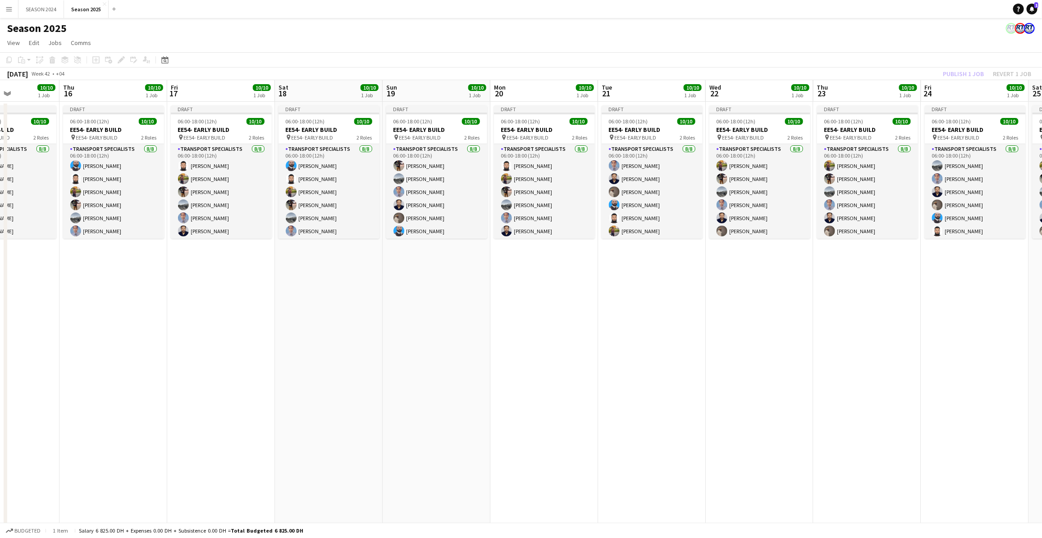
drag, startPoint x: 339, startPoint y: 369, endPoint x: 465, endPoint y: 373, distance: 125.3
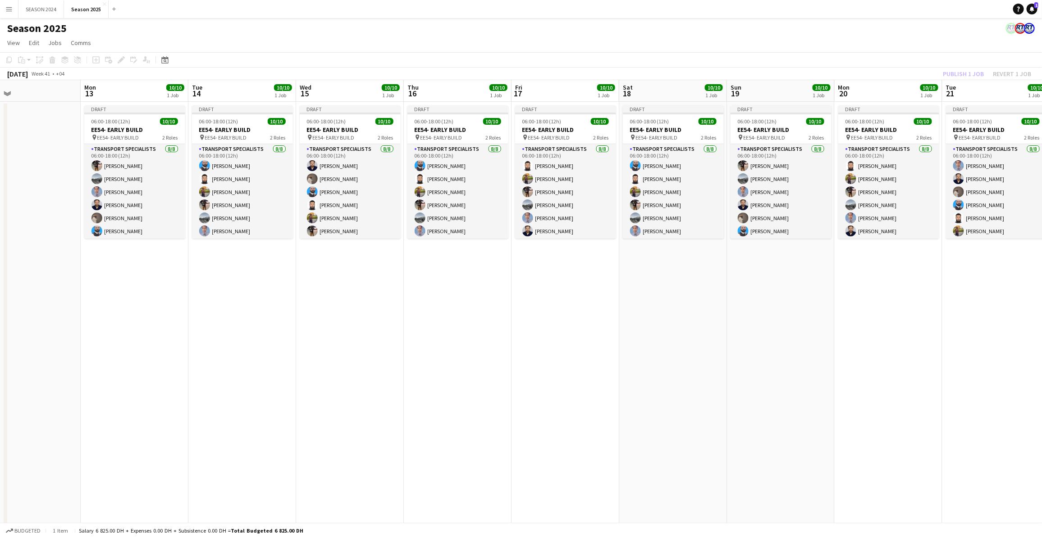
drag, startPoint x: 388, startPoint y: 365, endPoint x: 462, endPoint y: 369, distance: 74.0
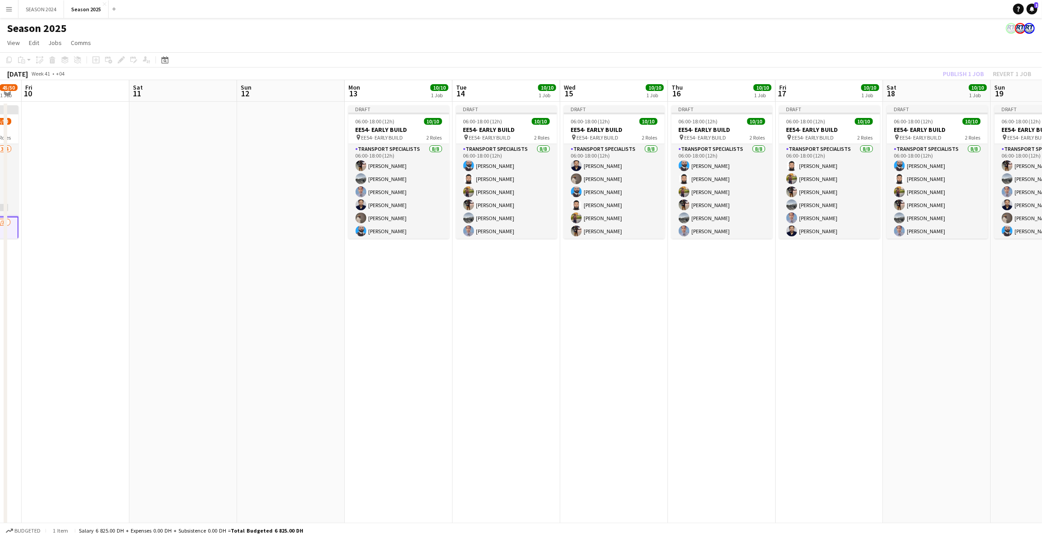
drag, startPoint x: 269, startPoint y: 360, endPoint x: 526, endPoint y: 366, distance: 256.9
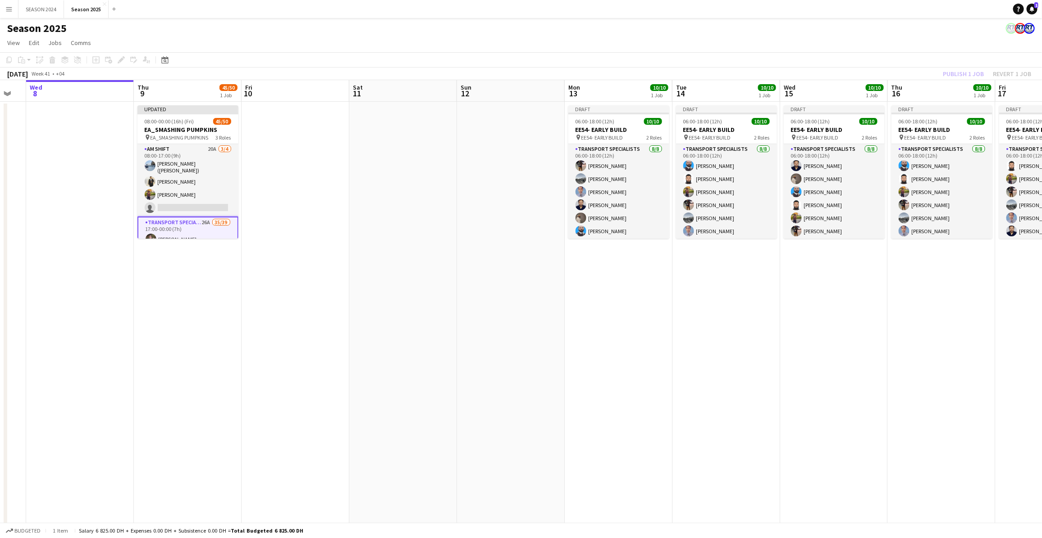
drag, startPoint x: 197, startPoint y: 354, endPoint x: 421, endPoint y: 357, distance: 224.0
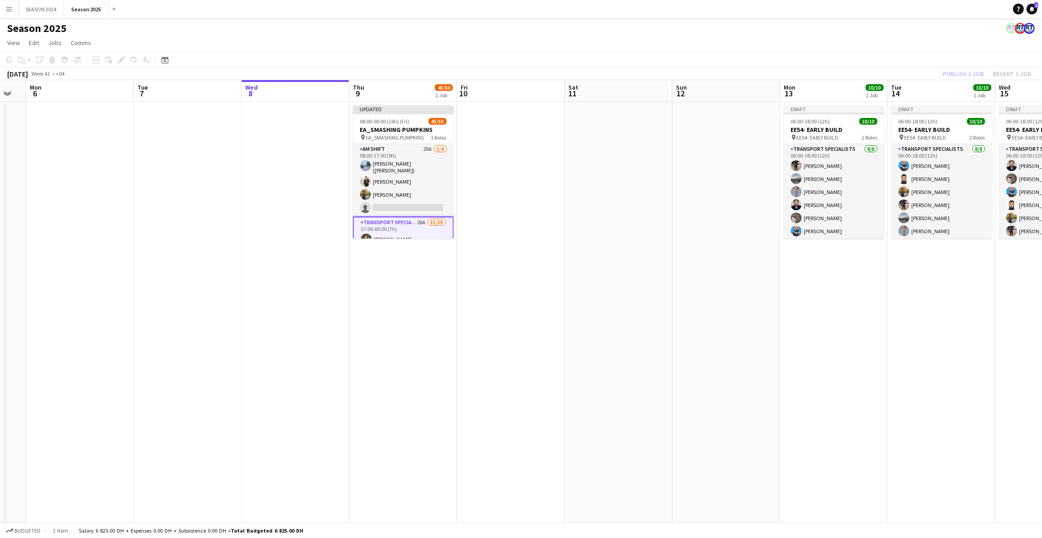
scroll to position [0, 190]
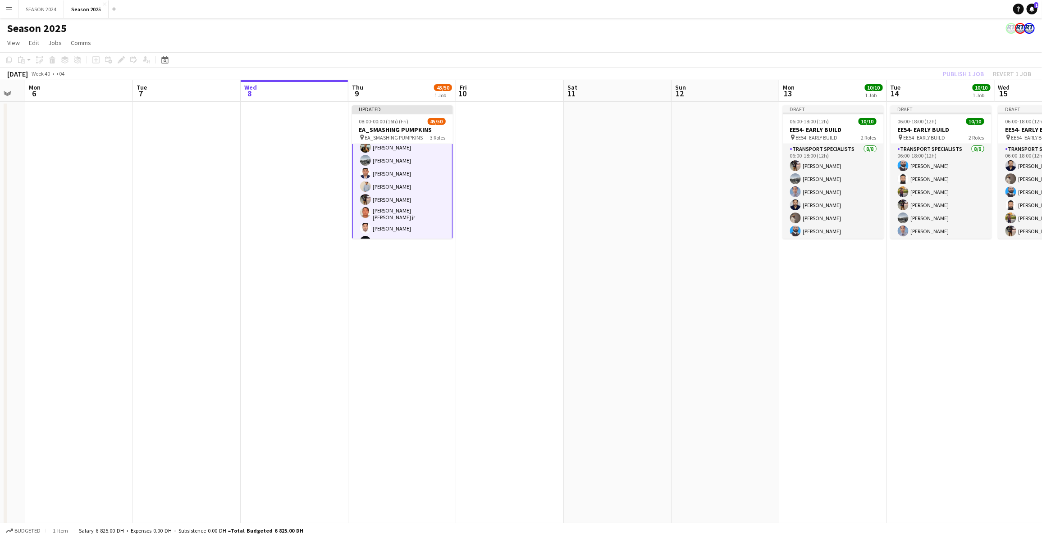
click at [409, 195] on app-card-role "Transport Specialists 26A 35/39 17:00-00:00 (7h) [PERSON_NAME] [PERSON_NAME] [P…" at bounding box center [402, 262] width 101 height 542
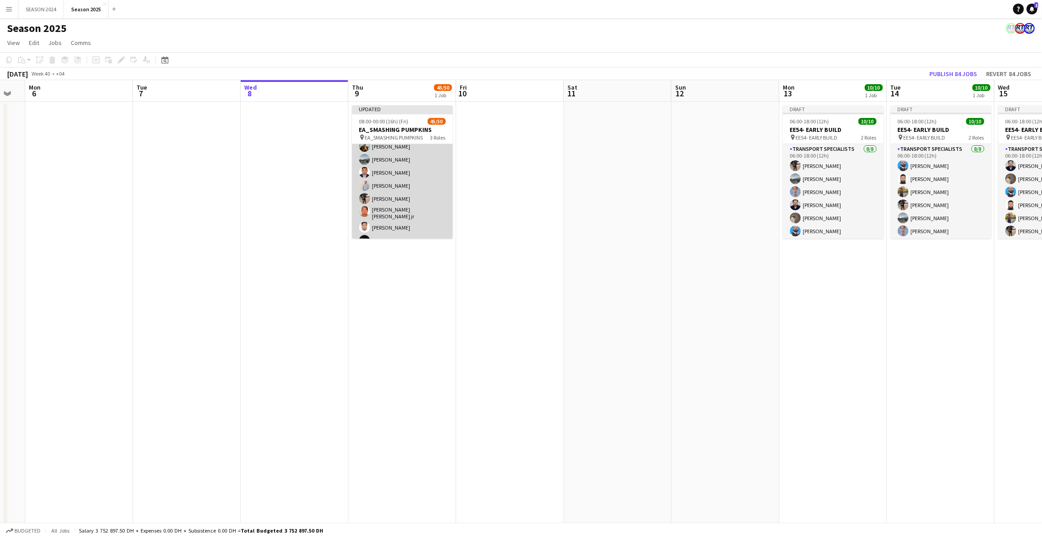
scroll to position [224, 0]
click at [410, 179] on app-card-role "Transport Specialists 26A 35/39 17:00-00:00 (7h) [PERSON_NAME] [PERSON_NAME] [P…" at bounding box center [402, 345] width 101 height 541
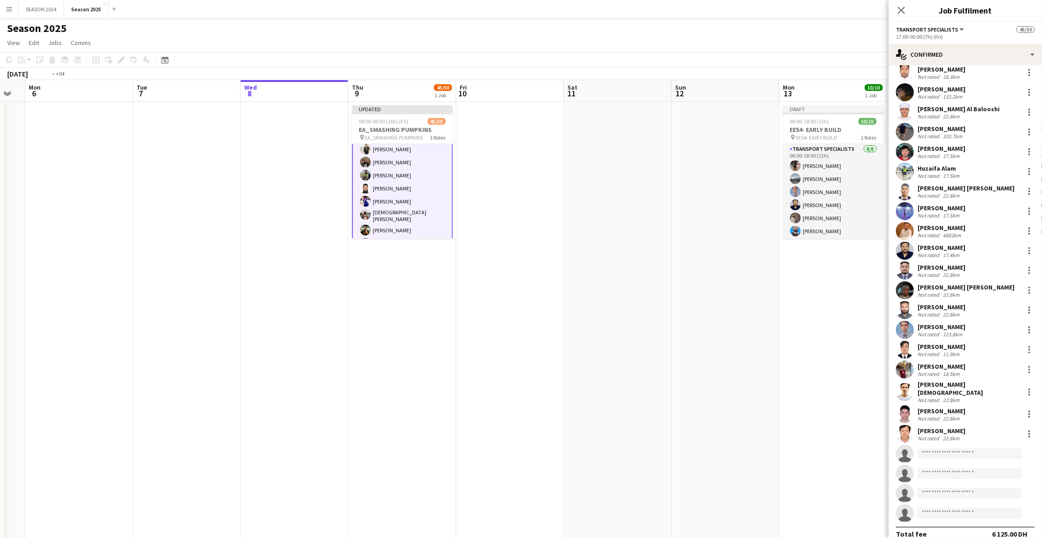
scroll to position [0, 223]
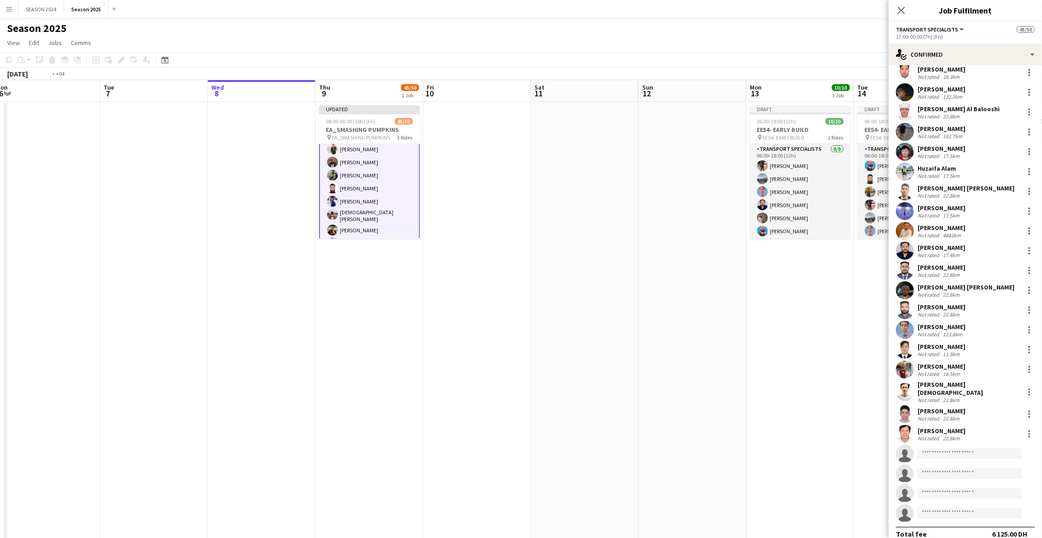
drag, startPoint x: 543, startPoint y: 419, endPoint x: 535, endPoint y: 419, distance: 8.6
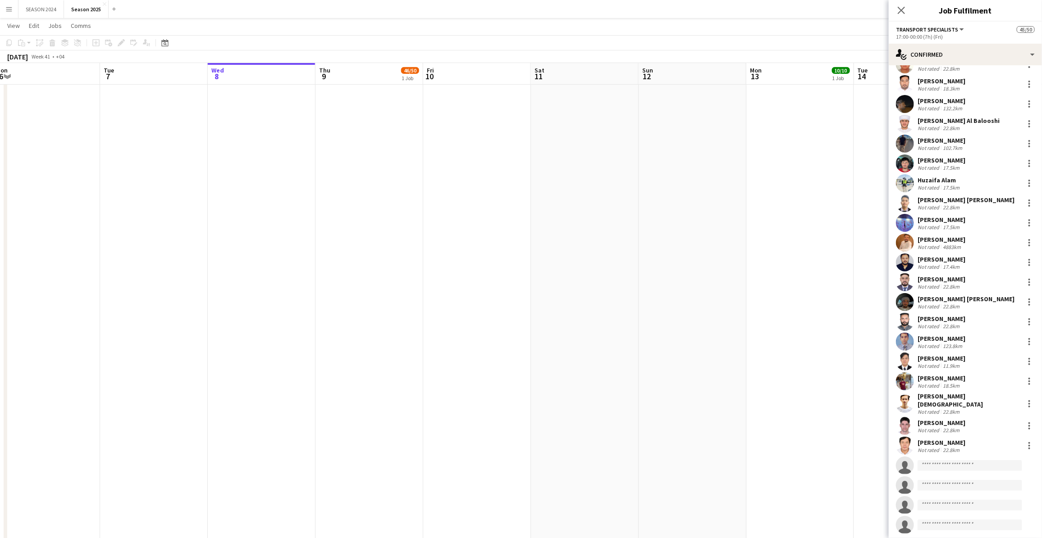
scroll to position [0, 232]
drag, startPoint x: 562, startPoint y: 344, endPoint x: 553, endPoint y: 419, distance: 75.8
click at [553, 344] on app-calendar-viewport "Sat 4 129/131 3 Jobs Sun 5 Mon 6 Tue 7 Wed 8 Thu 9 46/50 1 Job Fri 10 Sat 11 Su…" at bounding box center [521, 456] width 1042 height 1180
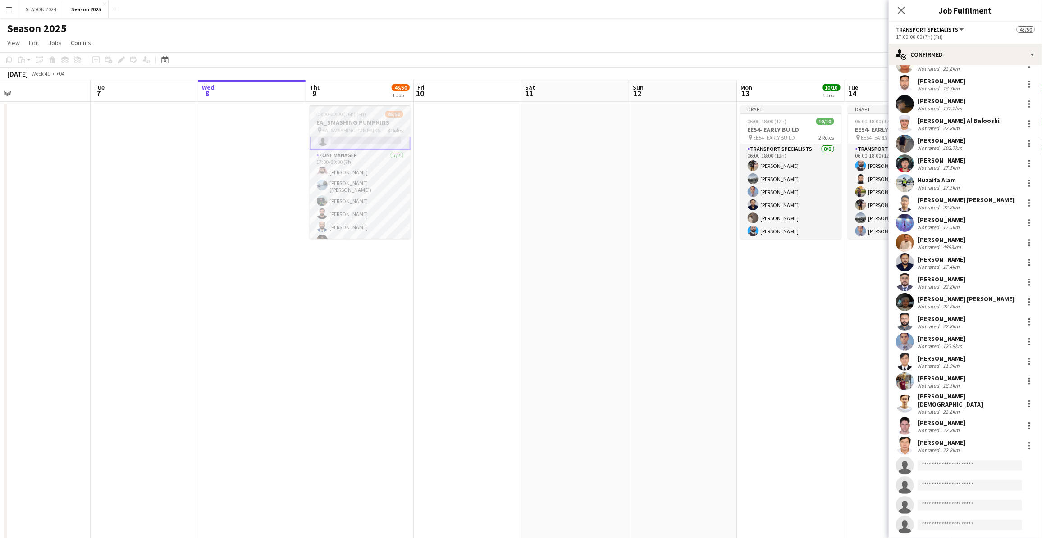
scroll to position [619, 0]
click at [338, 199] on app-card-role "Zone Manager [DATE] 17:00-00:00 (7h) [PERSON_NAME] Bu Jasem [PERSON_NAME] ([PER…" at bounding box center [360, 189] width 101 height 112
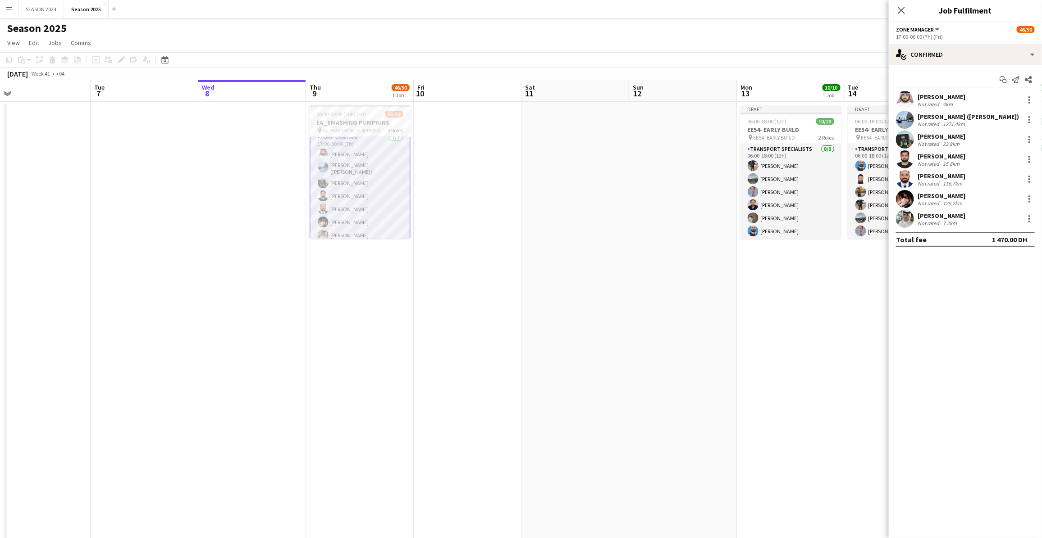
scroll to position [0, 0]
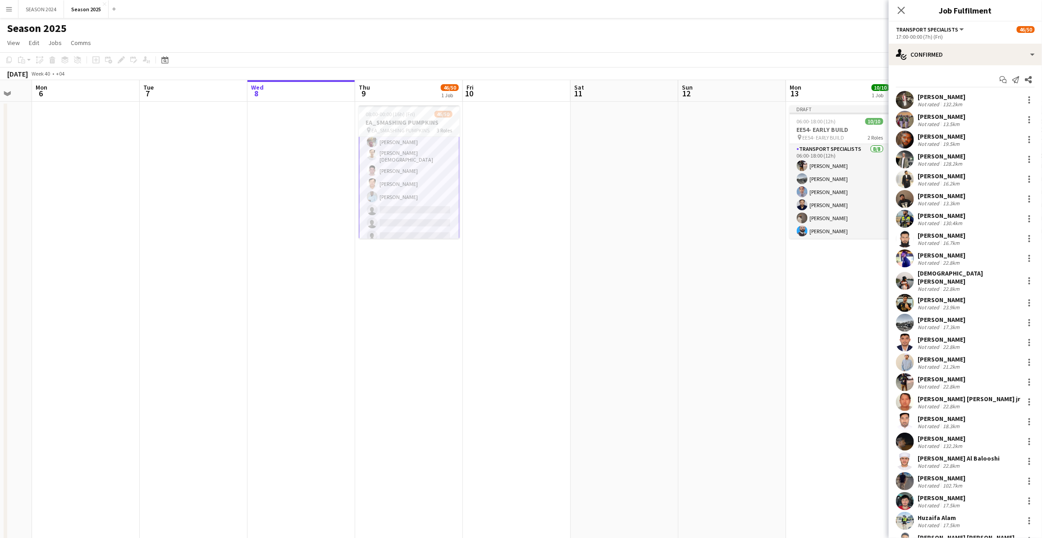
scroll to position [0, 273]
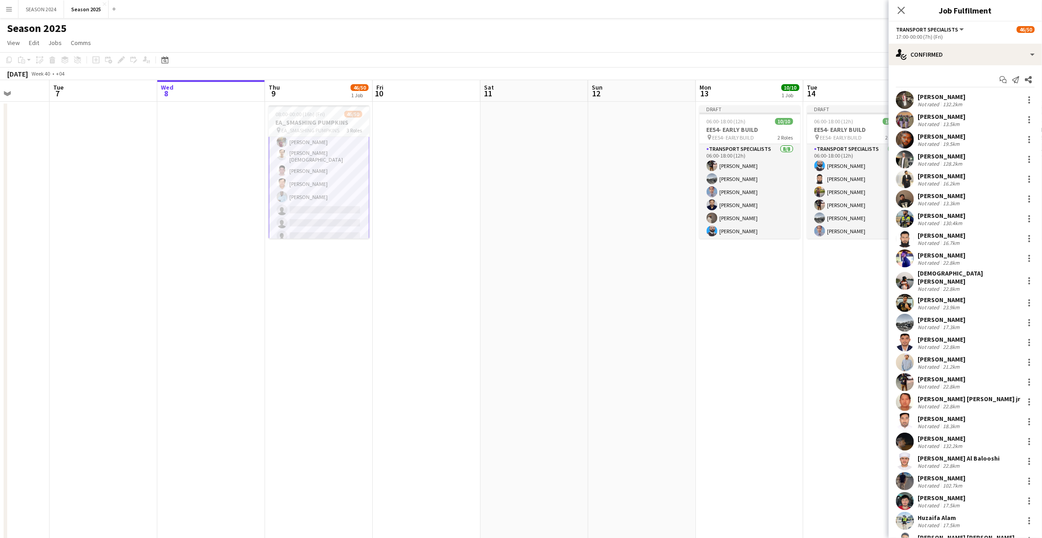
drag, startPoint x: 428, startPoint y: 338, endPoint x: 553, endPoint y: 342, distance: 125.3
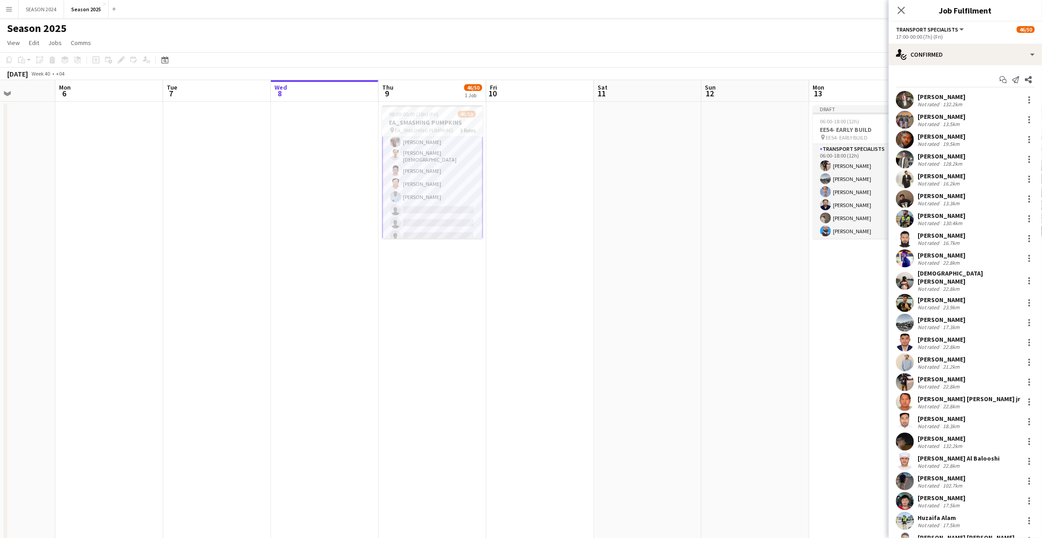
drag, startPoint x: 589, startPoint y: 282, endPoint x: 525, endPoint y: 297, distance: 66.2
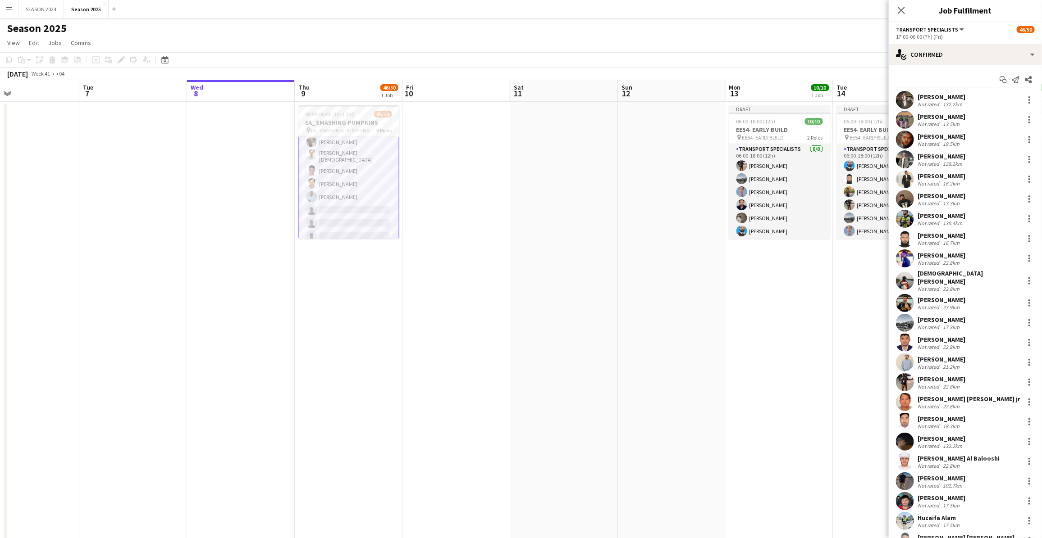
scroll to position [0, 293]
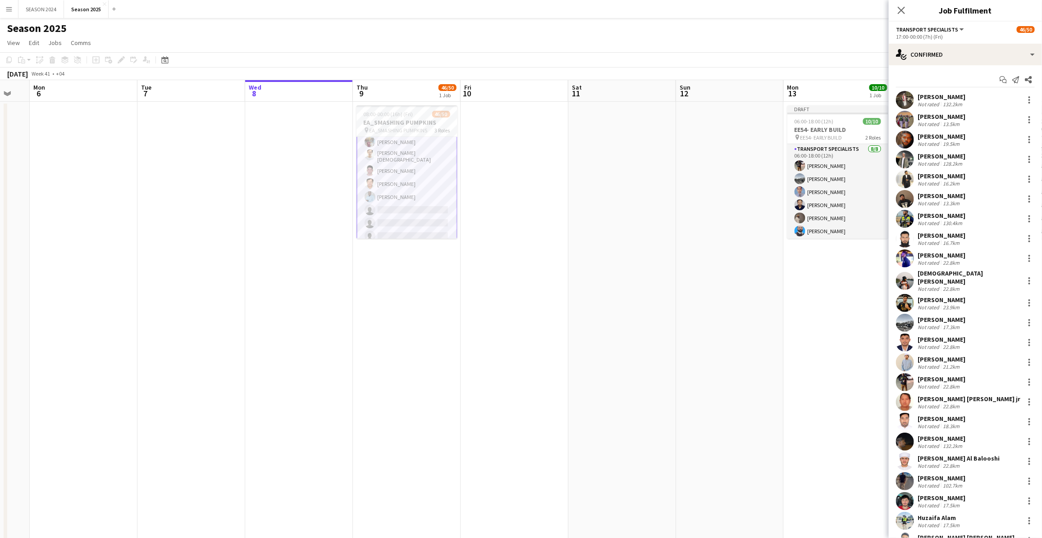
drag, startPoint x: 641, startPoint y: 292, endPoint x: 508, endPoint y: 350, distance: 145.1
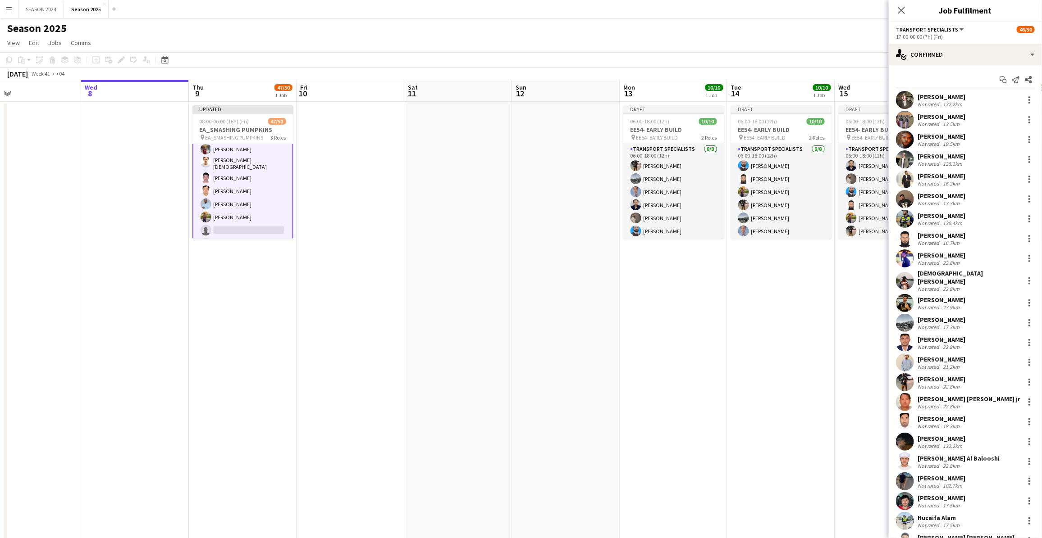
scroll to position [0, 361]
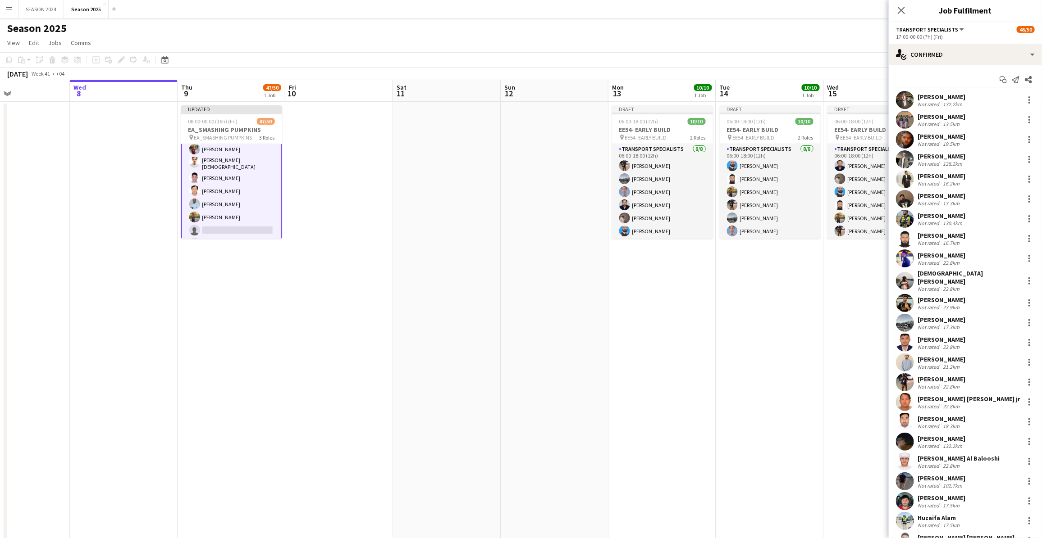
drag, startPoint x: 481, startPoint y: 188, endPoint x: 413, endPoint y: 196, distance: 68.1
click at [251, 198] on app-card-role "Transport Specialists 28A 37/39 17:00-00:00 (7h) [PERSON_NAME] [PERSON_NAME] [P…" at bounding box center [231, 375] width 101 height 542
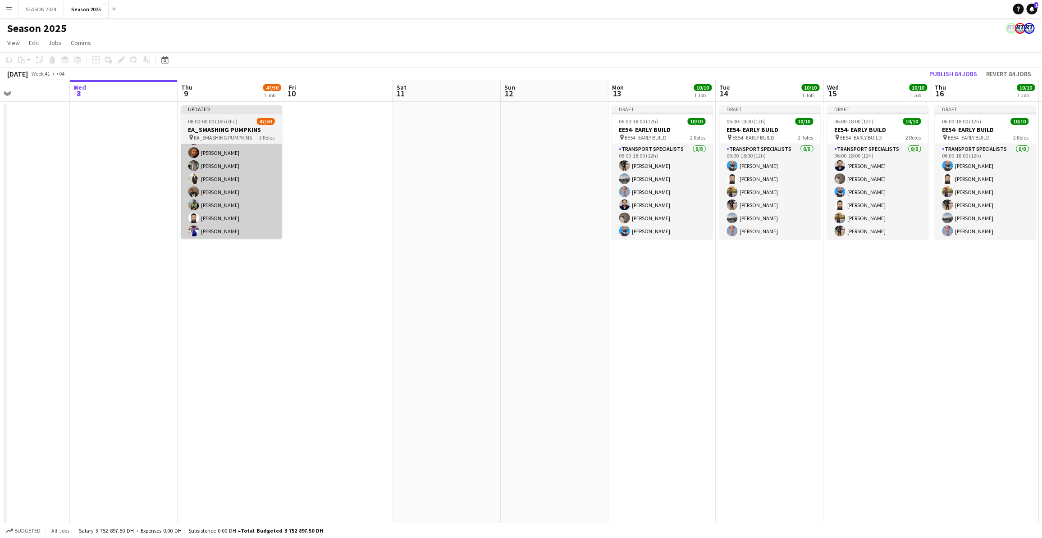
click at [232, 174] on app-card-role "Transport Specialists 28A 37/39 17:00-00:00 (7h) [PERSON_NAME] [PERSON_NAME] [P…" at bounding box center [231, 375] width 101 height 541
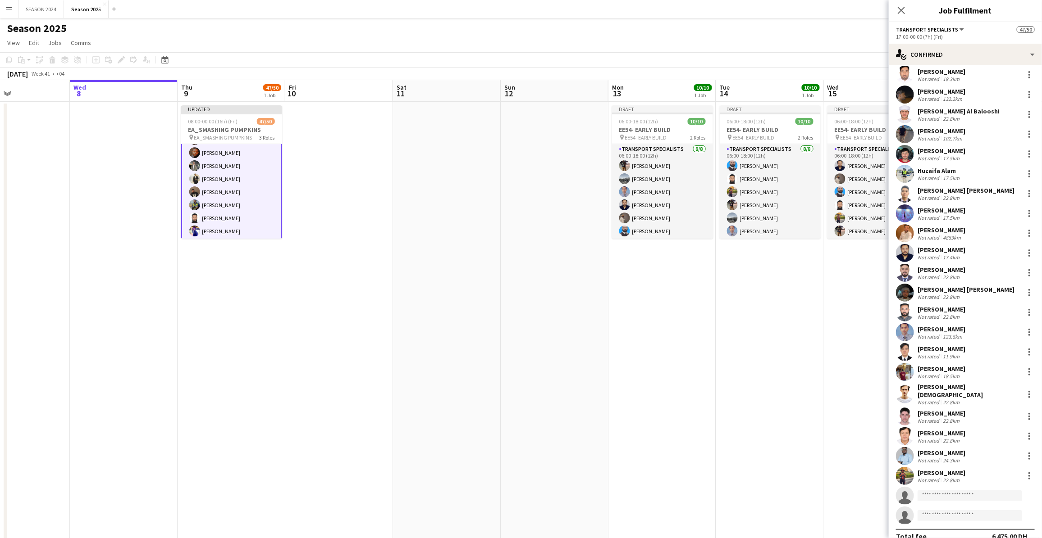
scroll to position [350, 0]
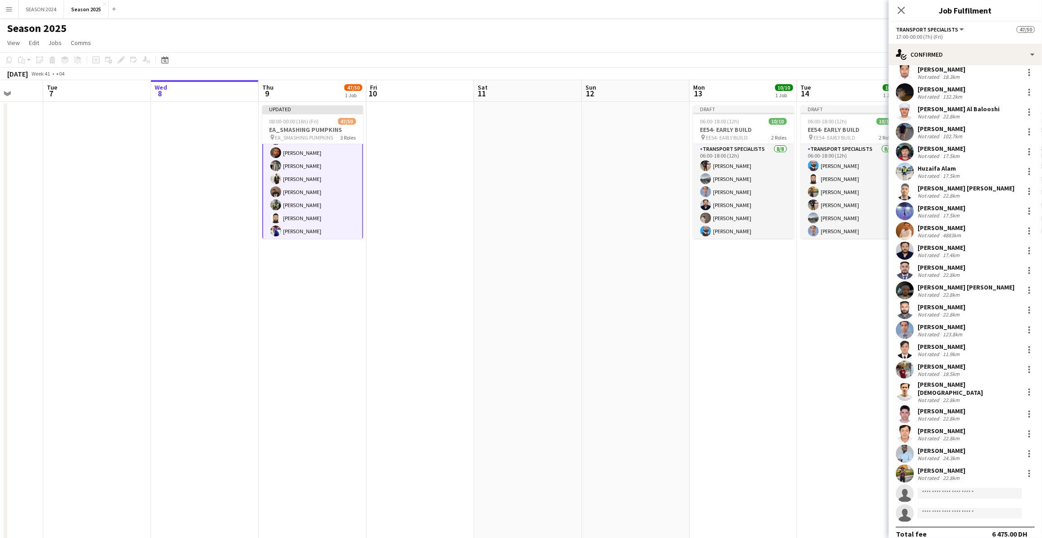
drag, startPoint x: 530, startPoint y: 374, endPoint x: 611, endPoint y: 368, distance: 81.3
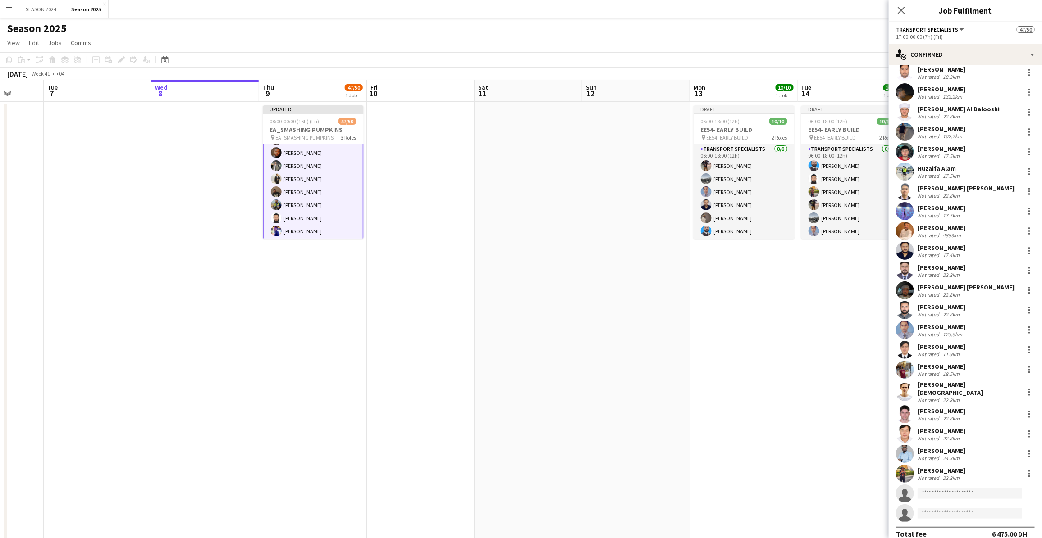
scroll to position [0, 280]
drag, startPoint x: 537, startPoint y: 368, endPoint x: 526, endPoint y: 373, distance: 11.9
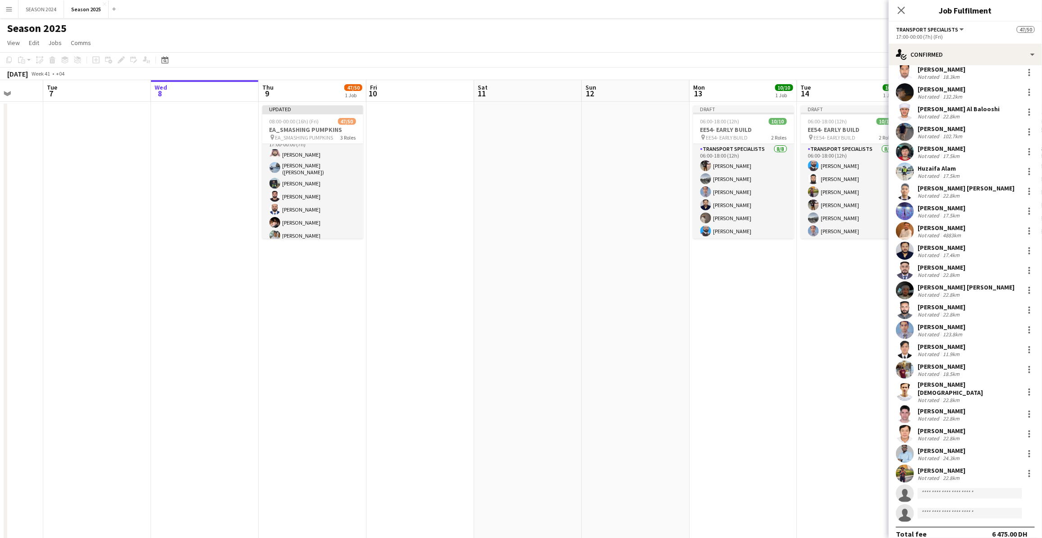
click at [307, 214] on app-card-role "Zone Manager [DATE] 17:00-00:00 (7h) [PERSON_NAME] Bu Jasem [PERSON_NAME] ([PER…" at bounding box center [312, 189] width 101 height 112
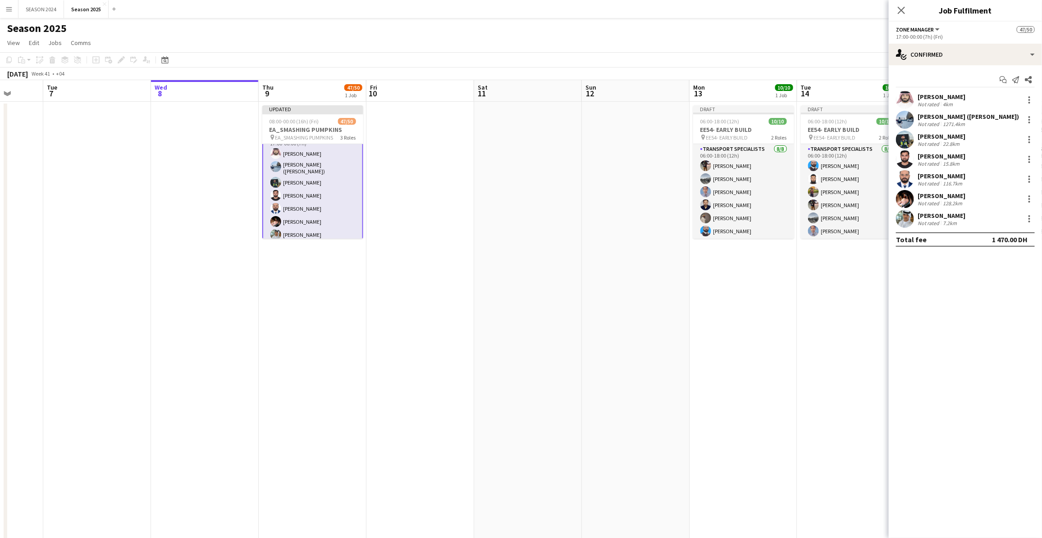
scroll to position [625, 0]
click at [311, 217] on app-card-role "Zone Manager [DATE] 17:00-00:00 (7h) [PERSON_NAME] Bu Jasem [PERSON_NAME] ([PER…" at bounding box center [312, 189] width 101 height 114
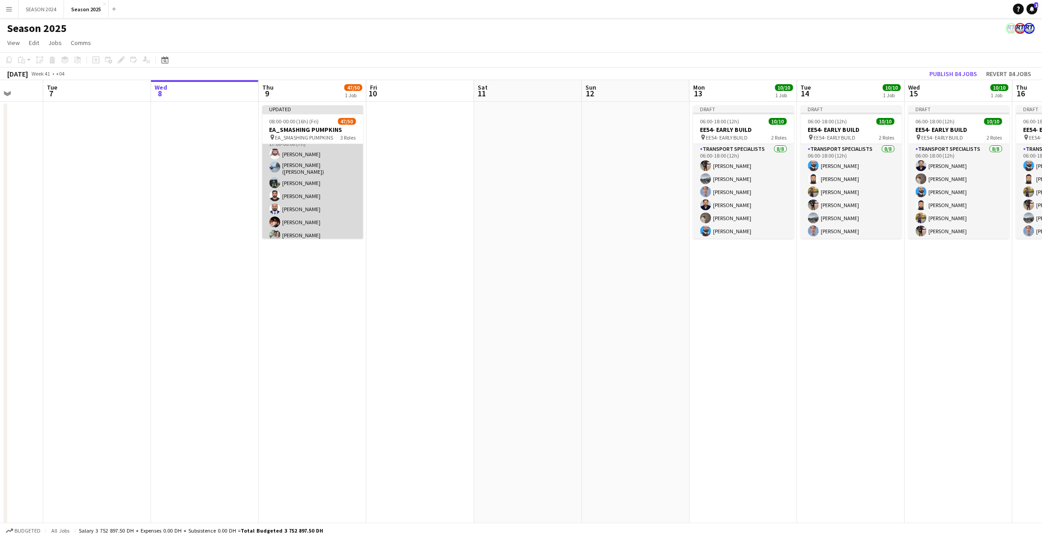
click at [311, 217] on app-card-role "Zone Manager [DATE] 17:00-00:00 (7h) [PERSON_NAME] Bu Jasem [PERSON_NAME] ([PER…" at bounding box center [312, 188] width 101 height 112
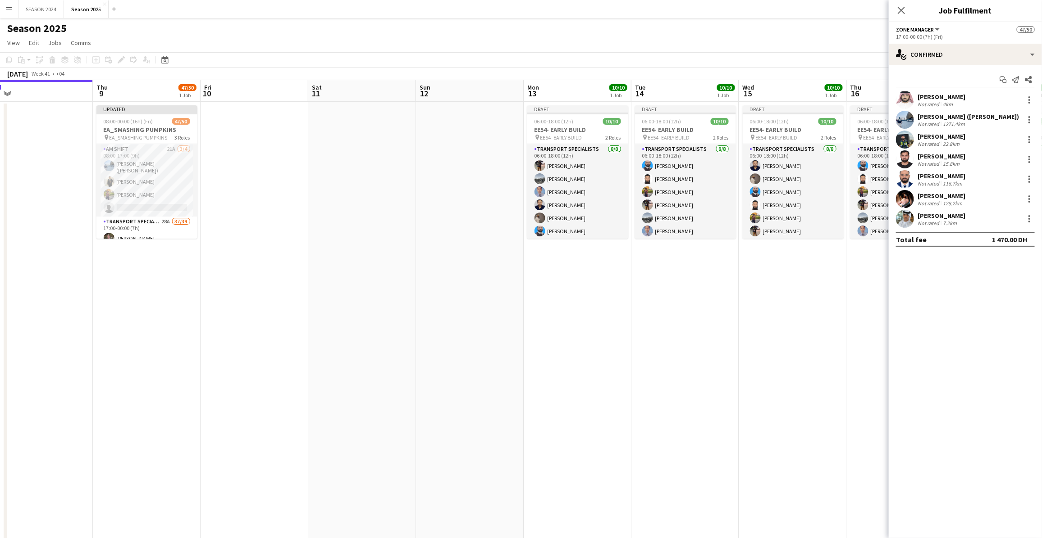
scroll to position [0, 377]
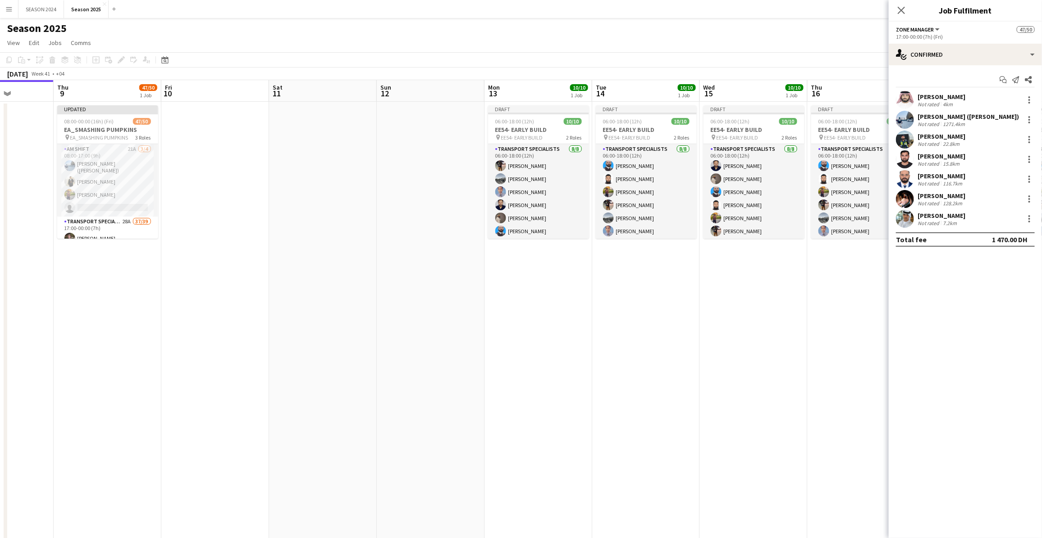
drag, startPoint x: 529, startPoint y: 185, endPoint x: 324, endPoint y: 195, distance: 205.3
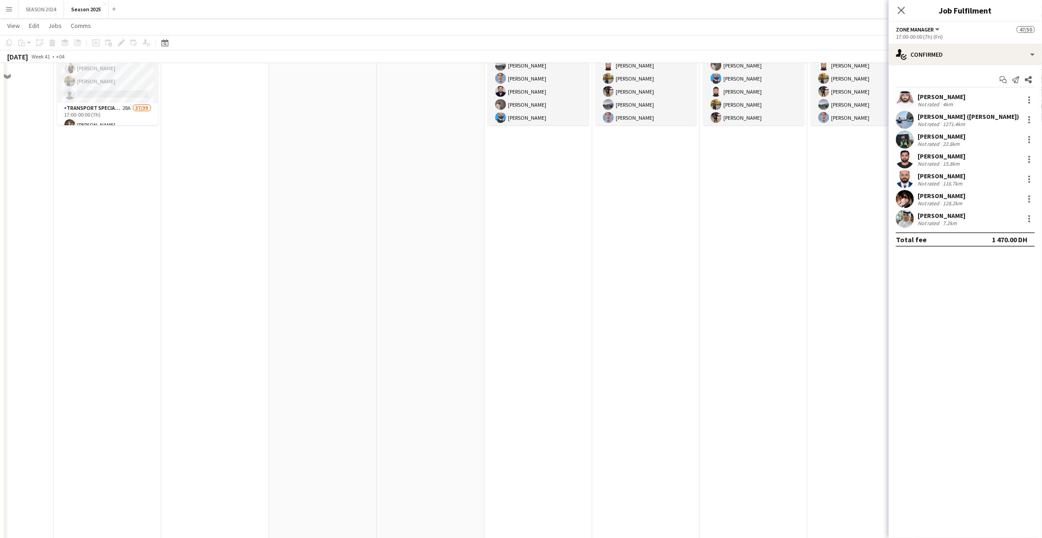
scroll to position [0, 0]
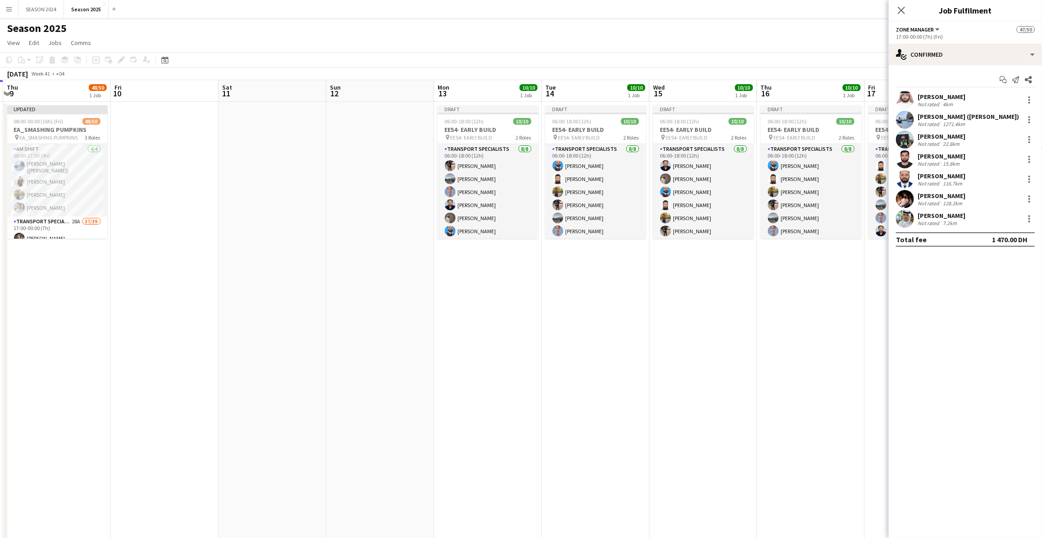
drag, startPoint x: 324, startPoint y: 195, endPoint x: 274, endPoint y: 201, distance: 50.8
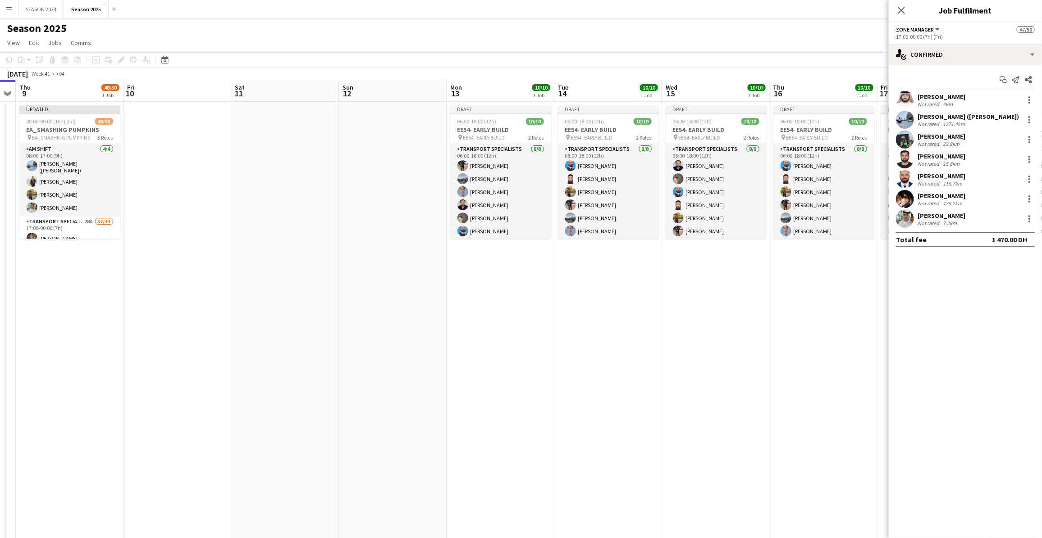
drag, startPoint x: 274, startPoint y: 201, endPoint x: 286, endPoint y: 204, distance: 12.7
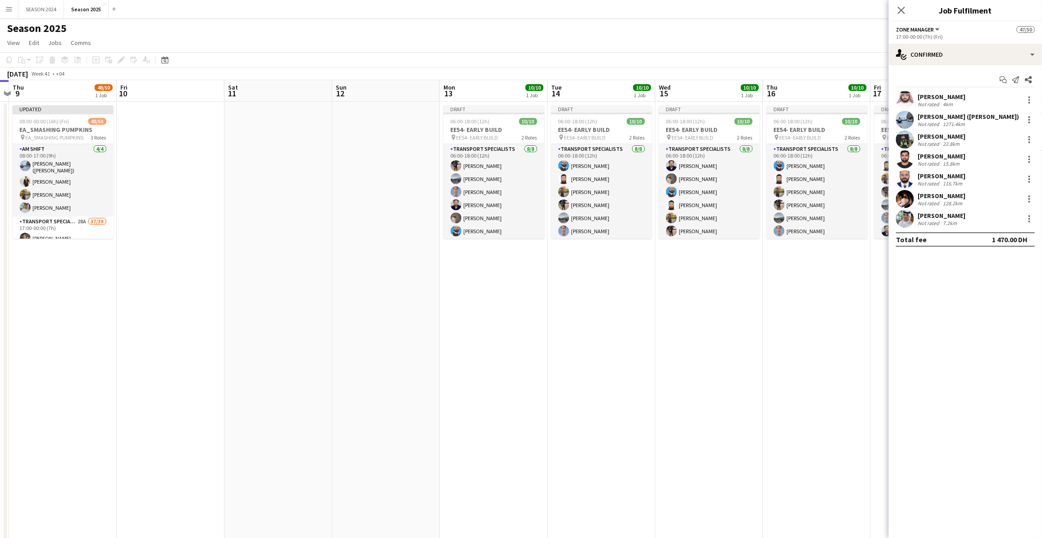
scroll to position [0, 309]
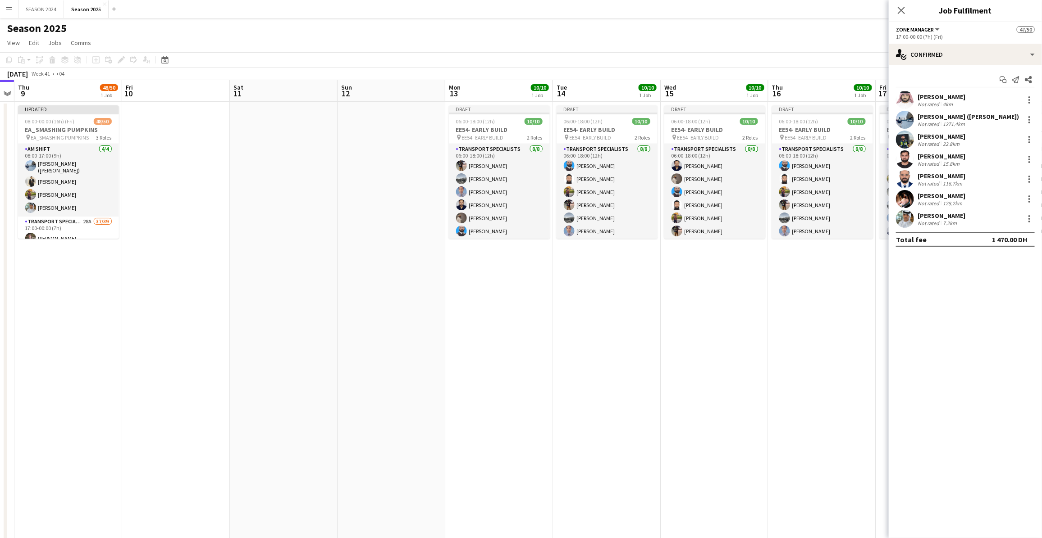
drag, startPoint x: 354, startPoint y: 200, endPoint x: 353, endPoint y: 207, distance: 7.8
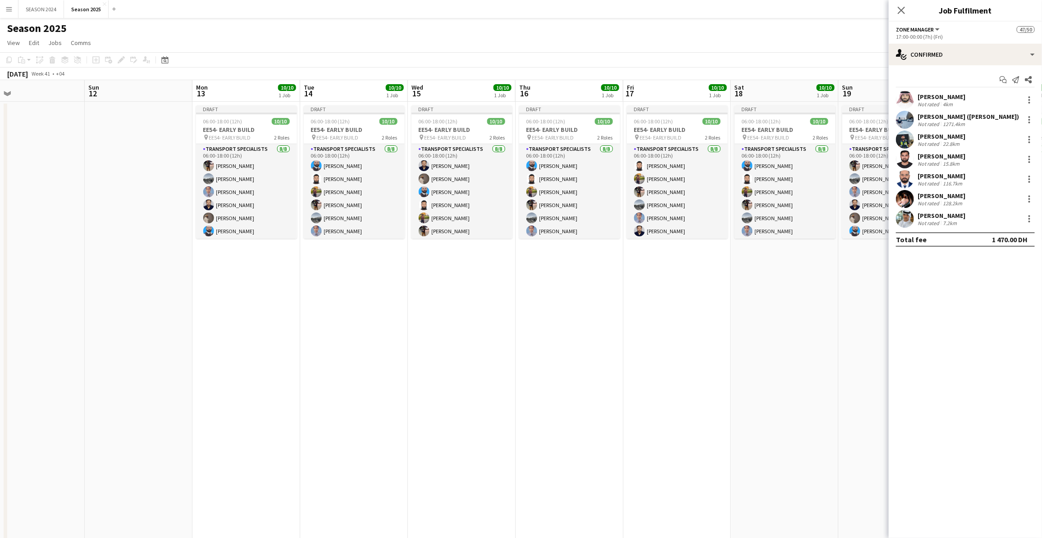
drag, startPoint x: 384, startPoint y: 185, endPoint x: 131, endPoint y: 194, distance: 253.4
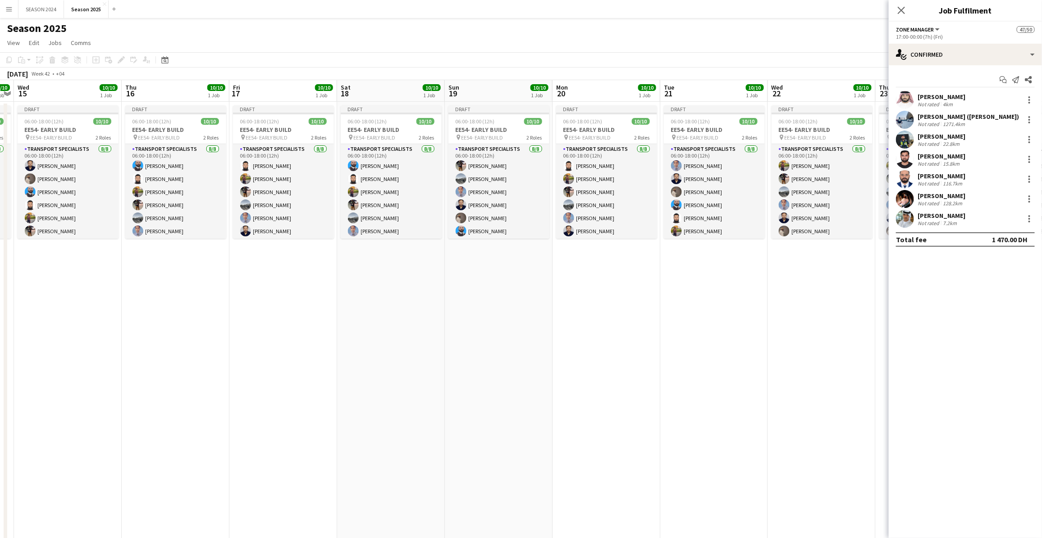
drag, startPoint x: 485, startPoint y: 255, endPoint x: 210, endPoint y: 260, distance: 274.9
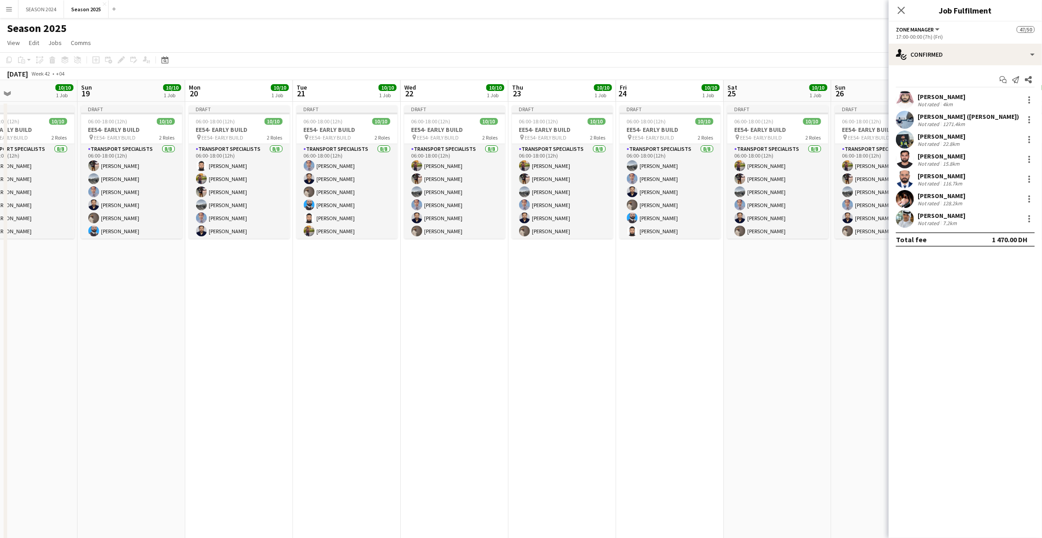
drag, startPoint x: 593, startPoint y: 264, endPoint x: 258, endPoint y: 283, distance: 335.8
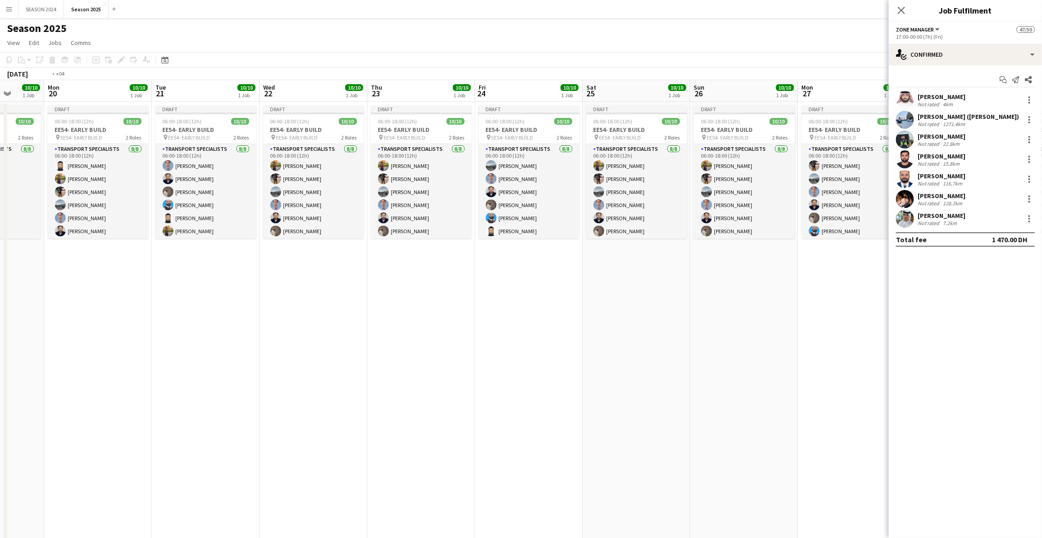
drag, startPoint x: 540, startPoint y: 322, endPoint x: 275, endPoint y: 315, distance: 264.6
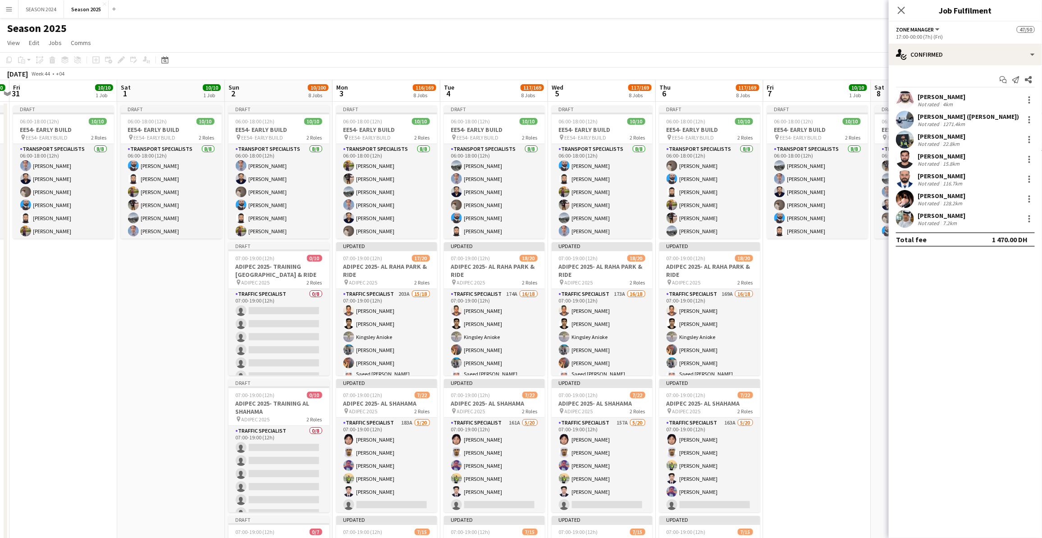
drag, startPoint x: 373, startPoint y: 311, endPoint x: 164, endPoint y: 318, distance: 208.7
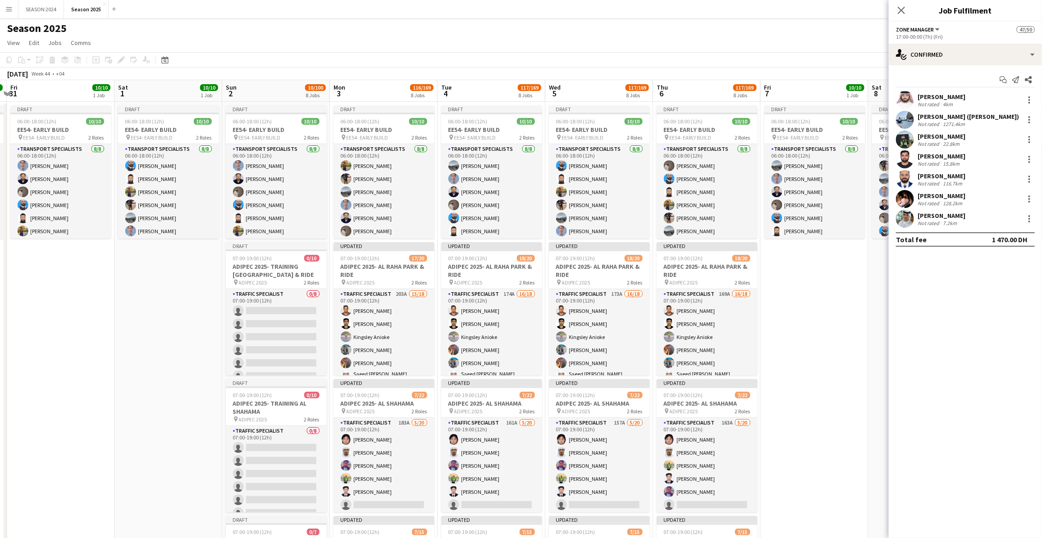
drag, startPoint x: 109, startPoint y: 289, endPoint x: 267, endPoint y: 318, distance: 160.2
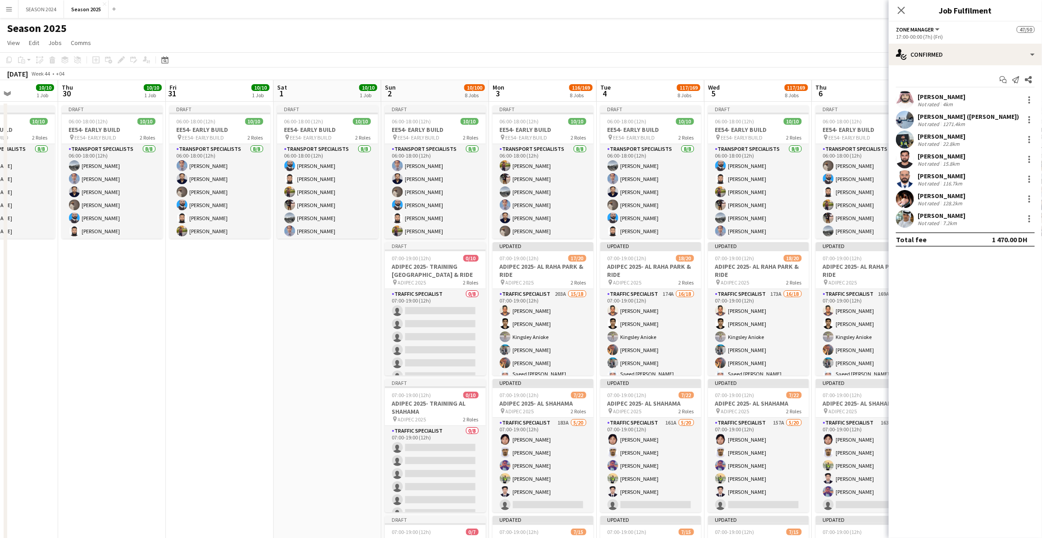
drag, startPoint x: 168, startPoint y: 287, endPoint x: 298, endPoint y: 314, distance: 132.8
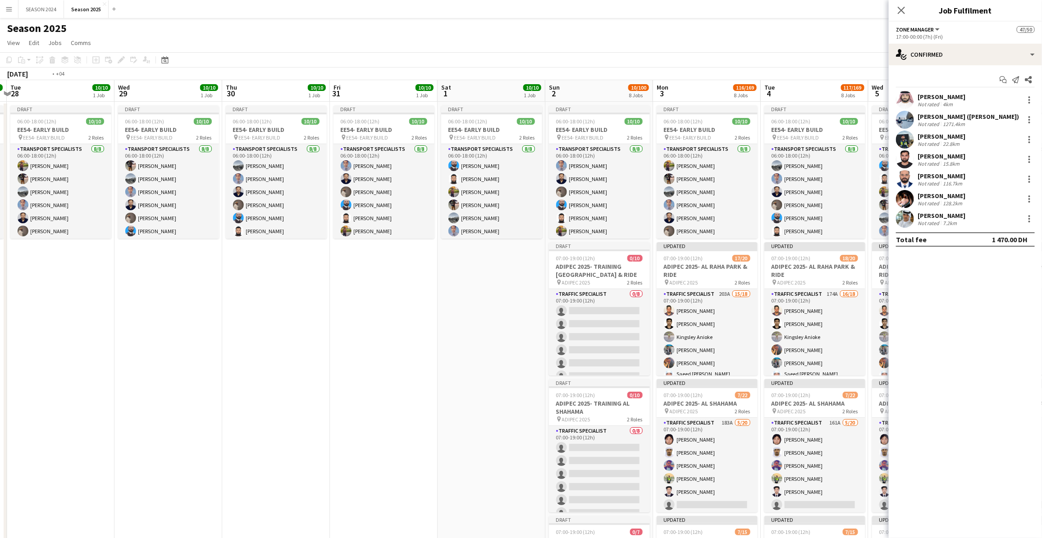
drag, startPoint x: 325, startPoint y: 312, endPoint x: 307, endPoint y: 308, distance: 18.5
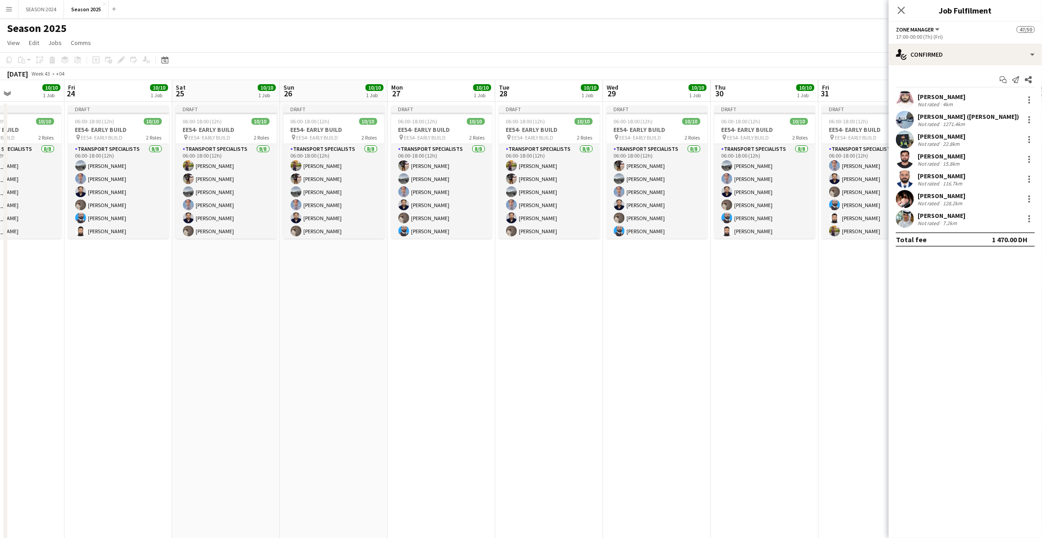
drag, startPoint x: 111, startPoint y: 309, endPoint x: 261, endPoint y: 309, distance: 150.5
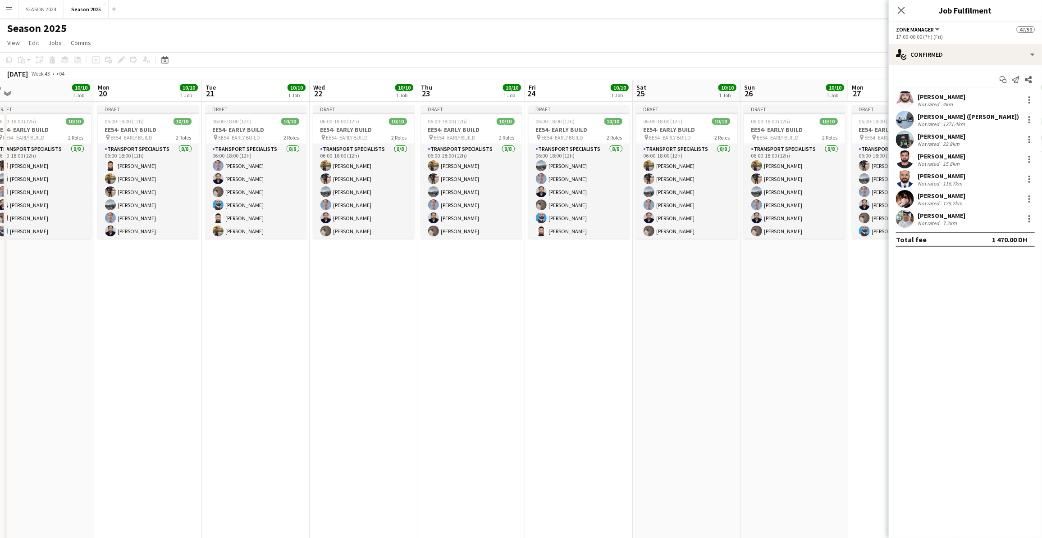
drag, startPoint x: 546, startPoint y: 315, endPoint x: 627, endPoint y: 315, distance: 81.6
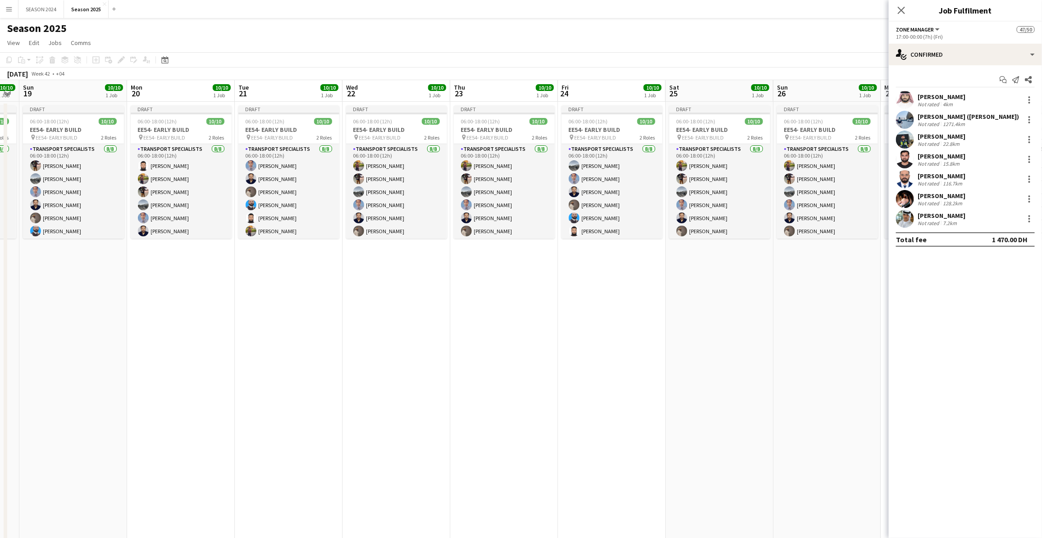
drag, startPoint x: 147, startPoint y: 278, endPoint x: 455, endPoint y: 291, distance: 308.0
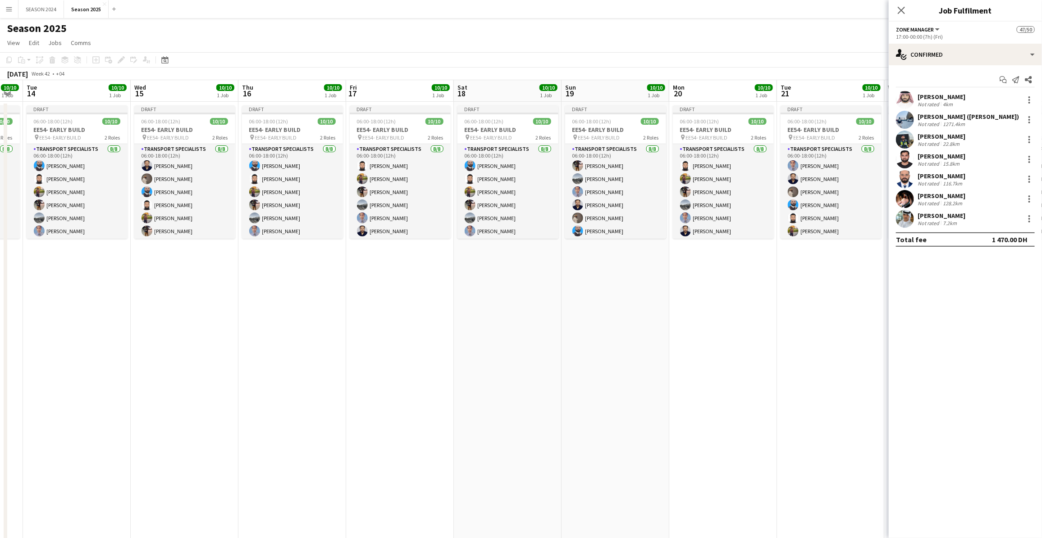
drag, startPoint x: 329, startPoint y: 293, endPoint x: 474, endPoint y: 294, distance: 144.2
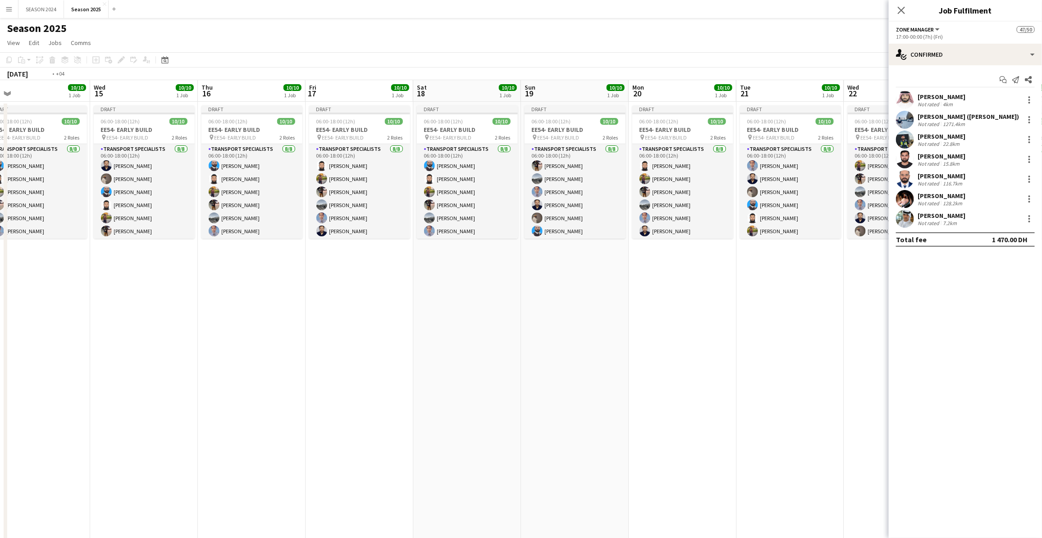
drag, startPoint x: 191, startPoint y: 289, endPoint x: 371, endPoint y: 298, distance: 179.6
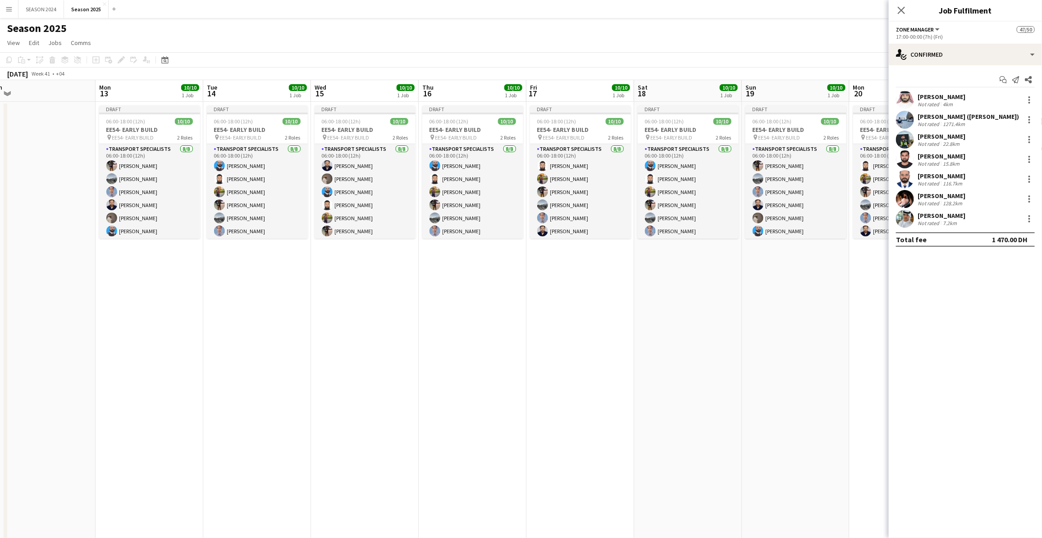
drag, startPoint x: 188, startPoint y: 287, endPoint x: 438, endPoint y: 297, distance: 249.8
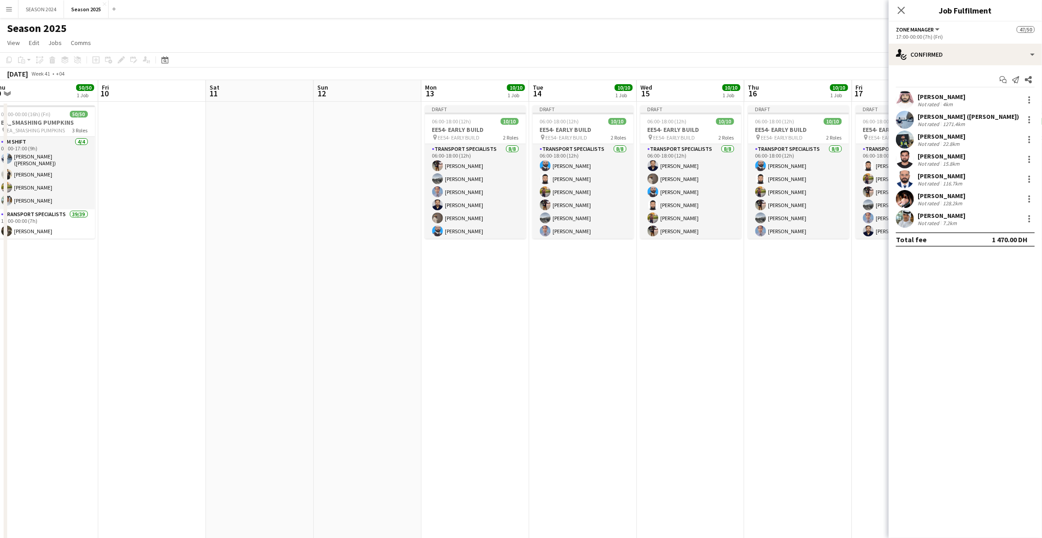
drag, startPoint x: 233, startPoint y: 287, endPoint x: 464, endPoint y: 289, distance: 230.7
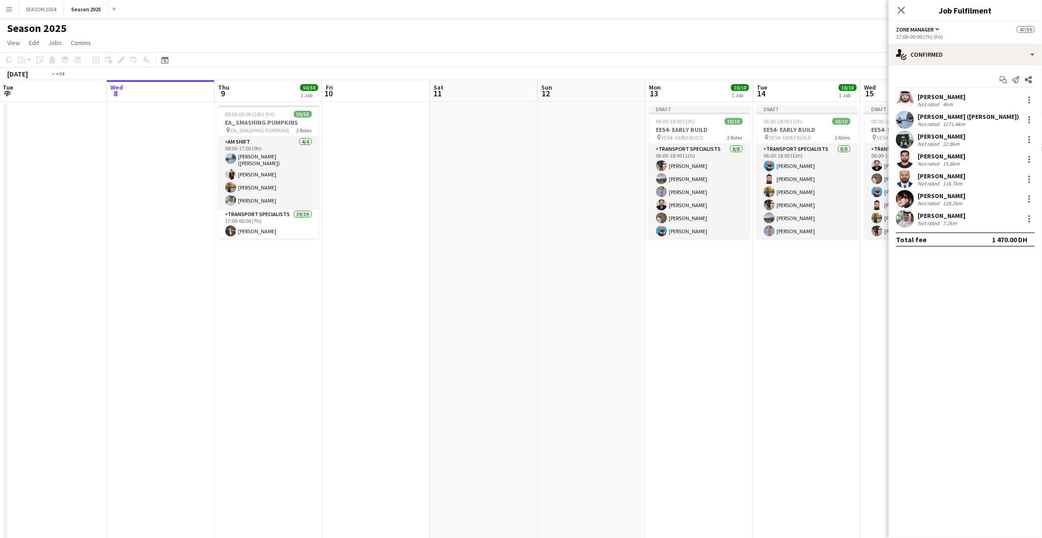
drag, startPoint x: 208, startPoint y: 193, endPoint x: 374, endPoint y: 196, distance: 166.3
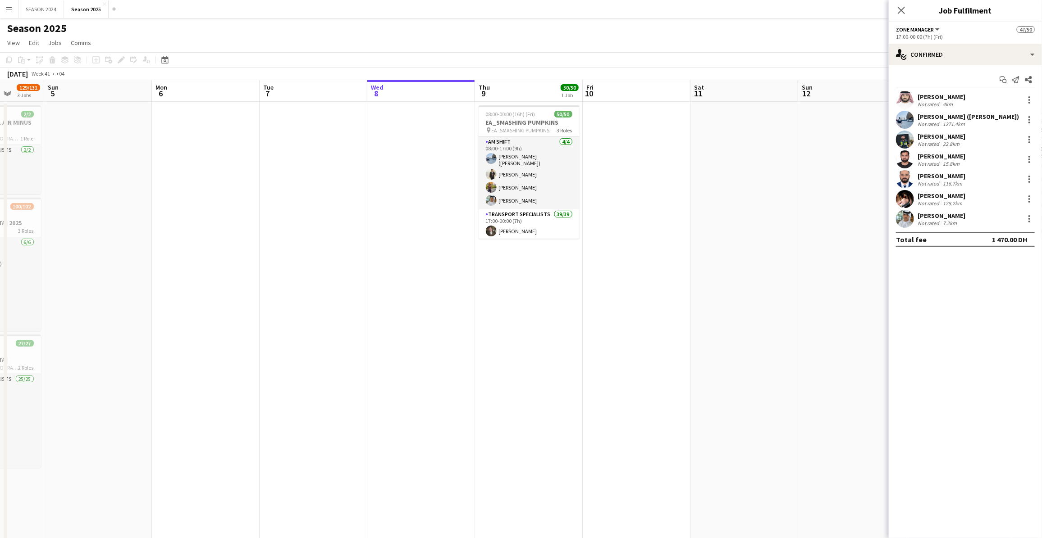
drag, startPoint x: 70, startPoint y: 201, endPoint x: 384, endPoint y: 225, distance: 314.5
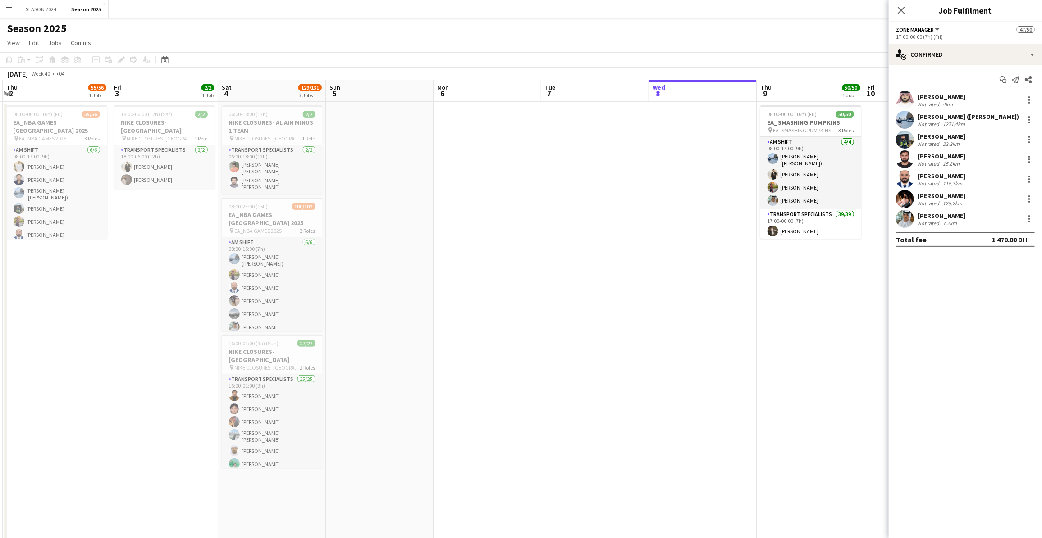
drag, startPoint x: 105, startPoint y: 247, endPoint x: 242, endPoint y: 251, distance: 137.0
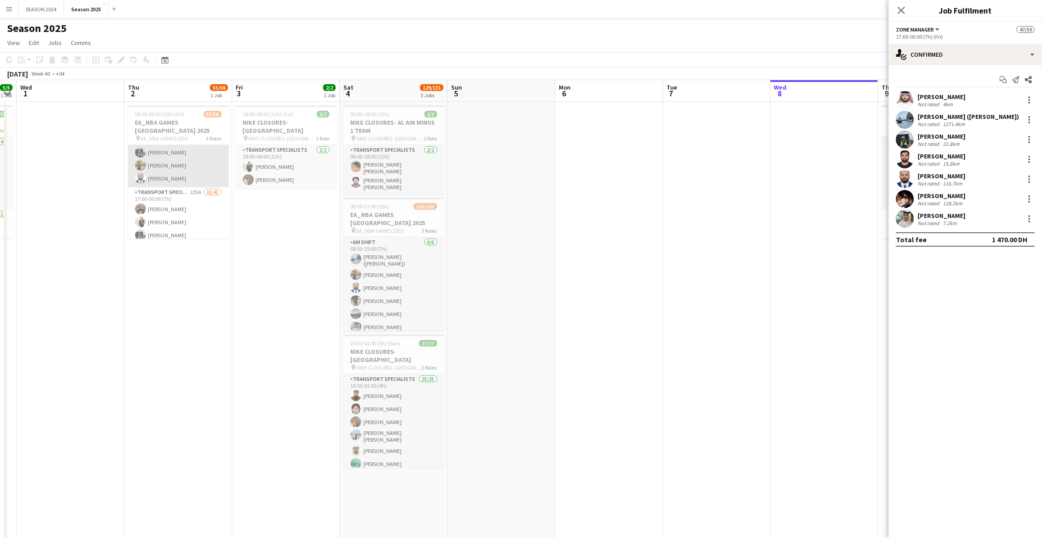
click at [177, 179] on app-card-role "AM SHIFT [DATE] 08:00-17:00 (9h) [PERSON_NAME] [PERSON_NAME] [PERSON_NAME] ([PE…" at bounding box center [178, 138] width 101 height 99
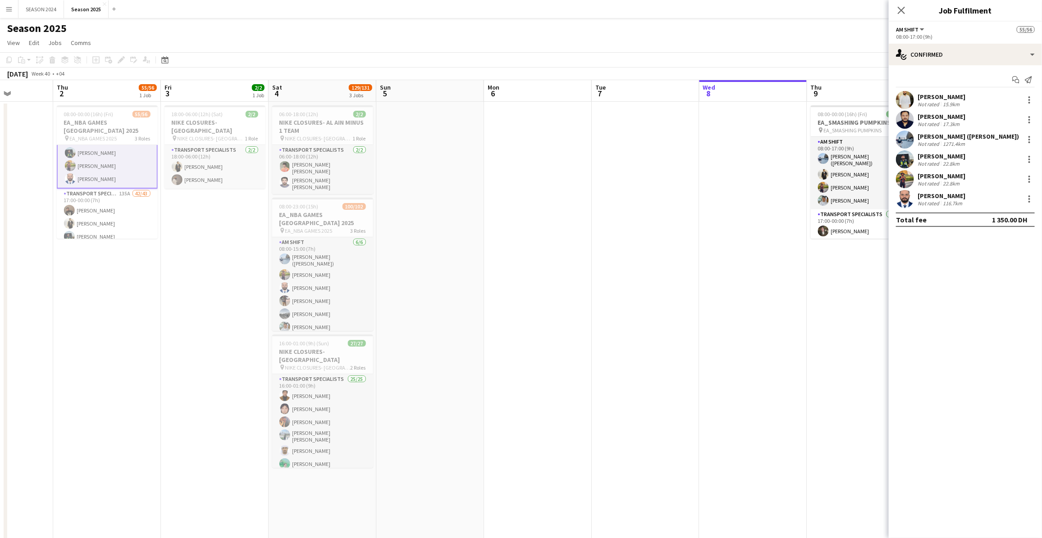
drag, startPoint x: 647, startPoint y: 250, endPoint x: 415, endPoint y: 249, distance: 232.0
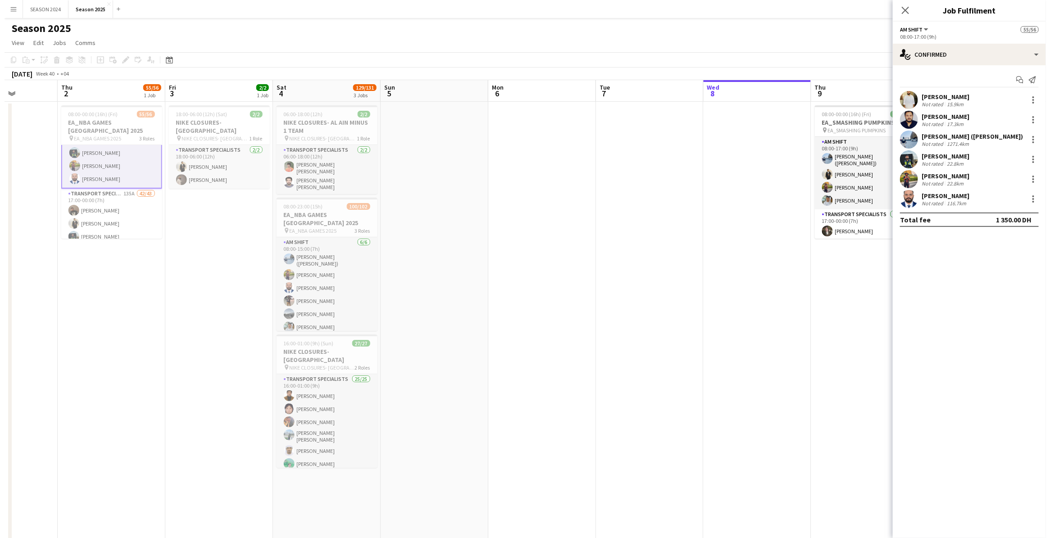
scroll to position [0, 314]
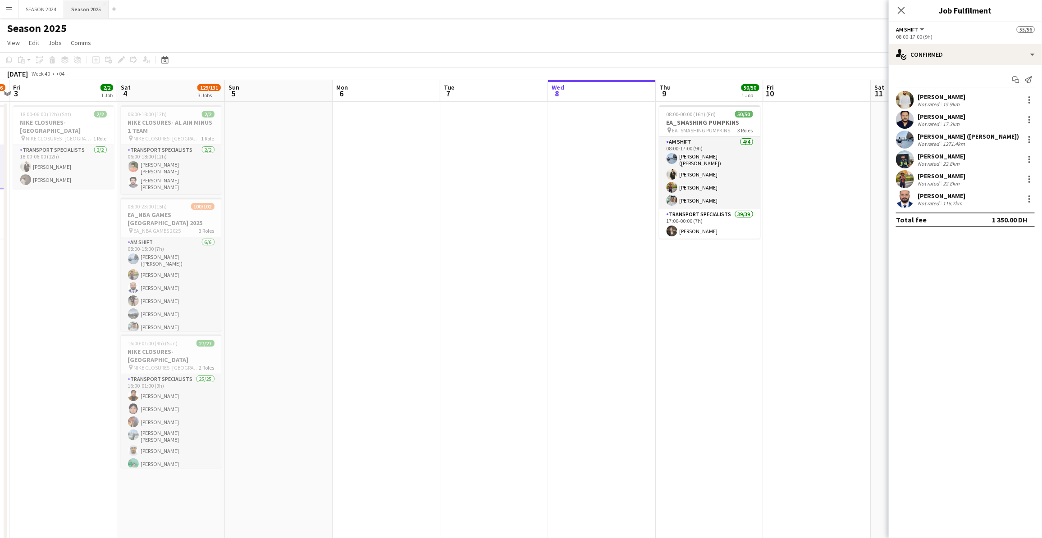
click at [84, 8] on button "Season 2025 Close" at bounding box center [86, 9] width 45 height 18
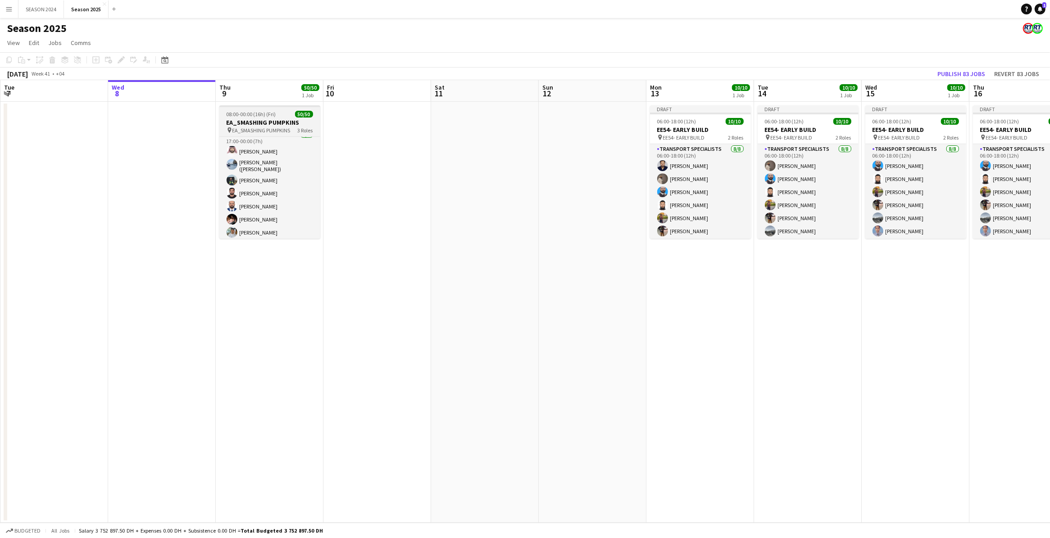
scroll to position [0, 0]
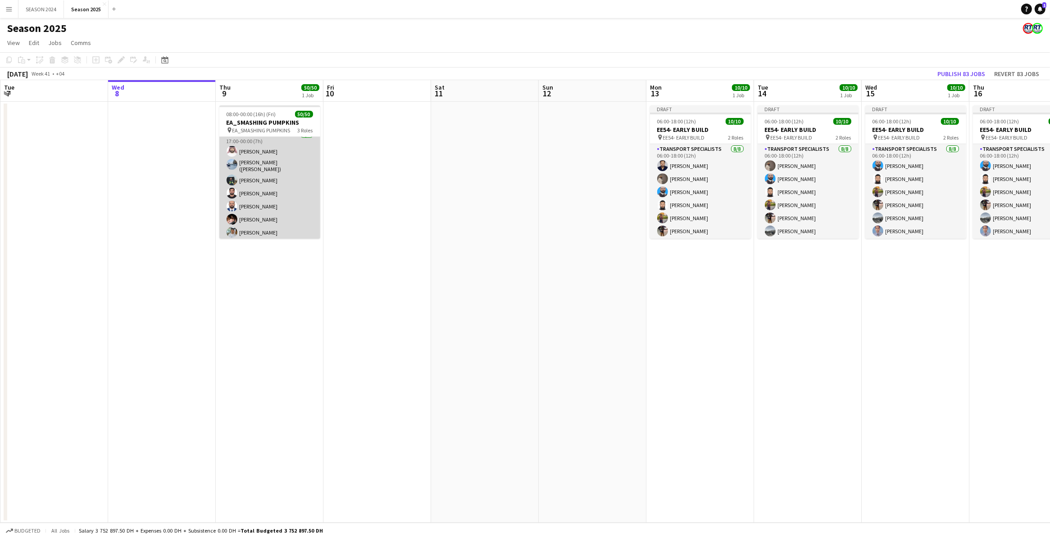
click at [260, 216] on app-card-role "Zone Manager [DATE] 17:00-00:00 (7h) [PERSON_NAME] Bu Jasem [PERSON_NAME] ([PER…" at bounding box center [269, 186] width 101 height 112
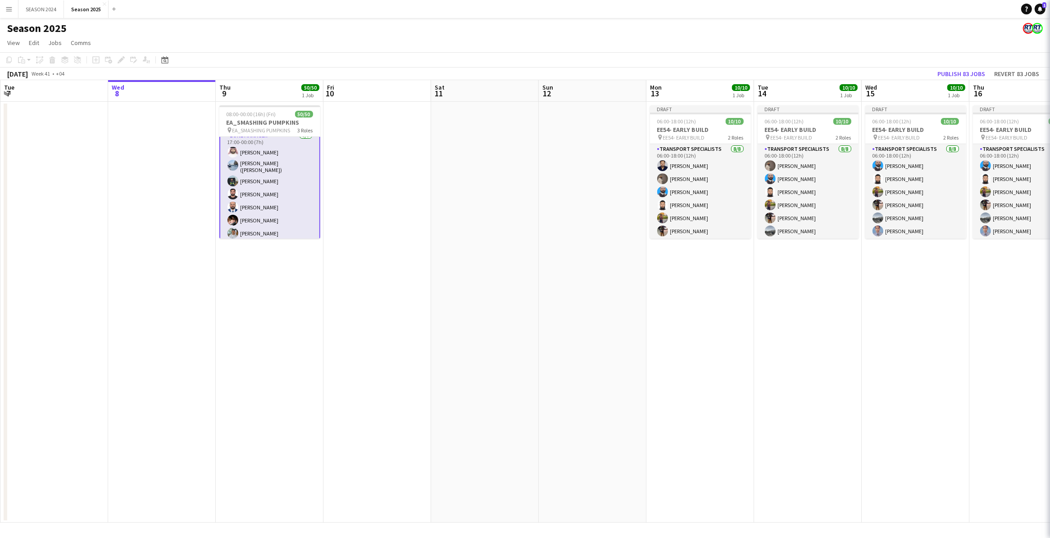
scroll to position [621, 0]
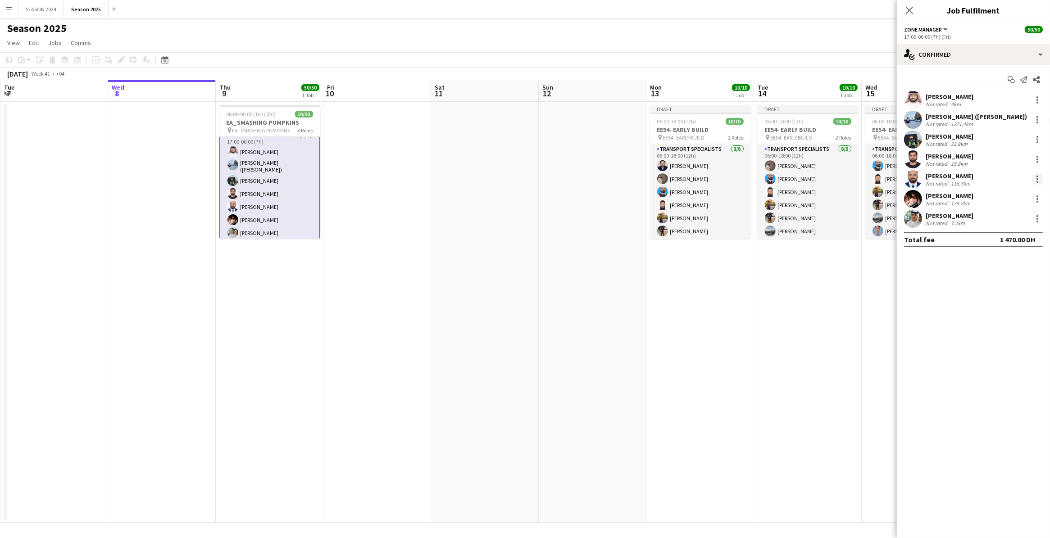
click at [666, 176] on div at bounding box center [1038, 177] width 2 height 2
click at [666, 288] on button "Remove" at bounding box center [1008, 283] width 70 height 22
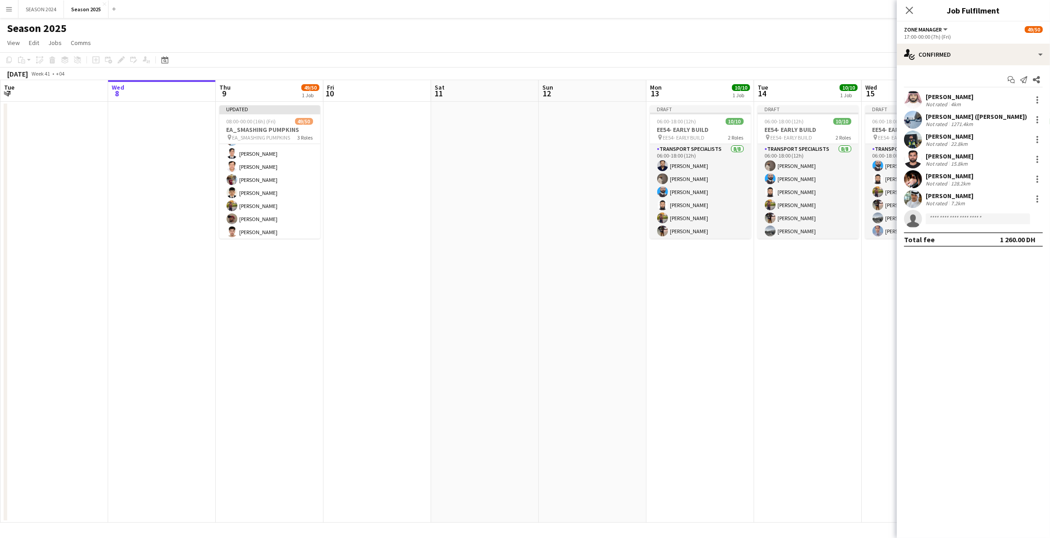
scroll to position [629, 0]
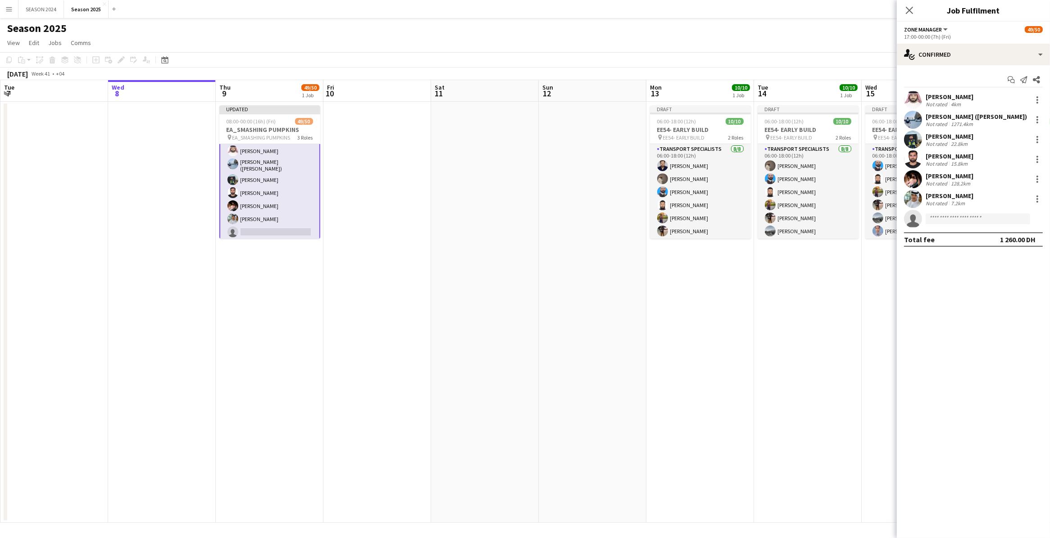
click at [352, 208] on app-date-cell at bounding box center [378, 312] width 108 height 421
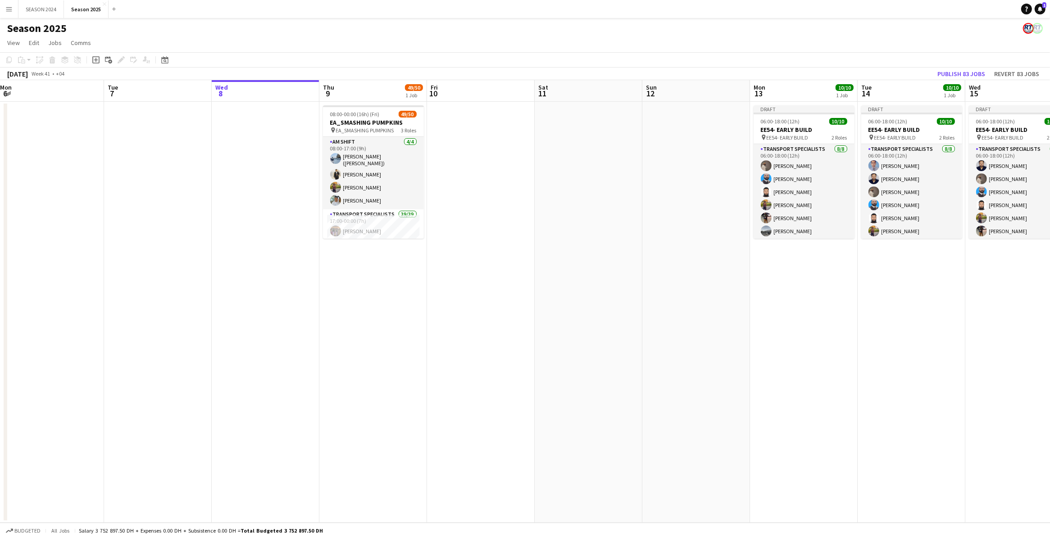
drag, startPoint x: 542, startPoint y: 221, endPoint x: 646, endPoint y: 227, distance: 104.2
click at [646, 227] on app-calendar-viewport "Sat 4 Sun 5 Mon 6 Tue 7 Wed 8 Thu 9 49/50 1 Job Fri 10 Sat 11 Sun 12 Mon 13 10/…" at bounding box center [525, 301] width 1050 height 443
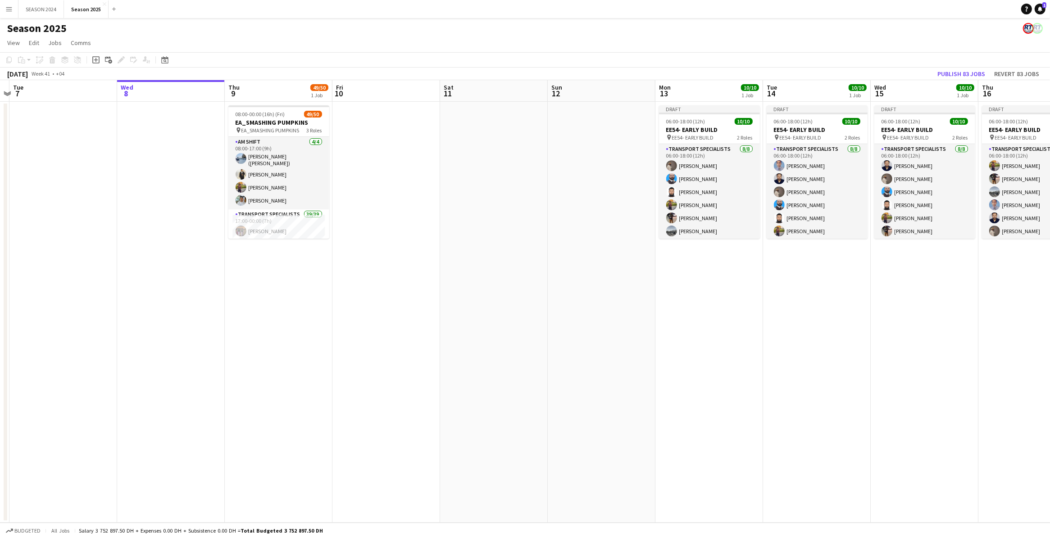
drag, startPoint x: 560, startPoint y: 242, endPoint x: 373, endPoint y: 254, distance: 187.4
click at [368, 252] on app-calendar-viewport "Sat 4 129/131 3 Jobs Sun 5 Mon 6 Tue 7 Wed 8 Thu 9 49/50 1 Job Fri 10 Sat 11 Su…" at bounding box center [525, 301] width 1050 height 443
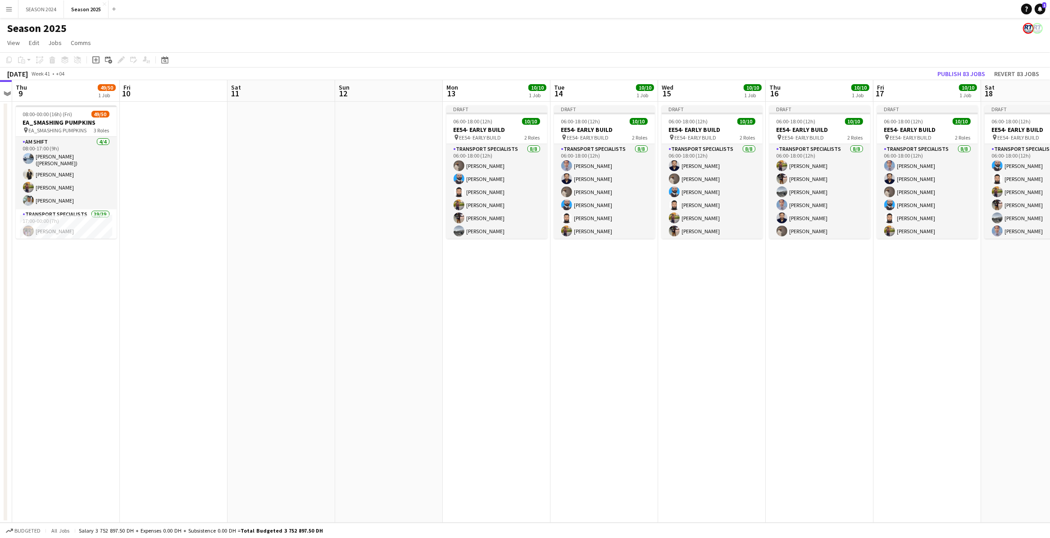
drag, startPoint x: 504, startPoint y: 256, endPoint x: 323, endPoint y: 276, distance: 182.2
click at [323, 276] on app-calendar-viewport "Mon 6 Tue 7 Wed 8 Thu 9 49/50 1 Job Fri 10 Sat 11 Sun 12 Mon 13 10/10 1 Job Tue…" at bounding box center [525, 301] width 1050 height 443
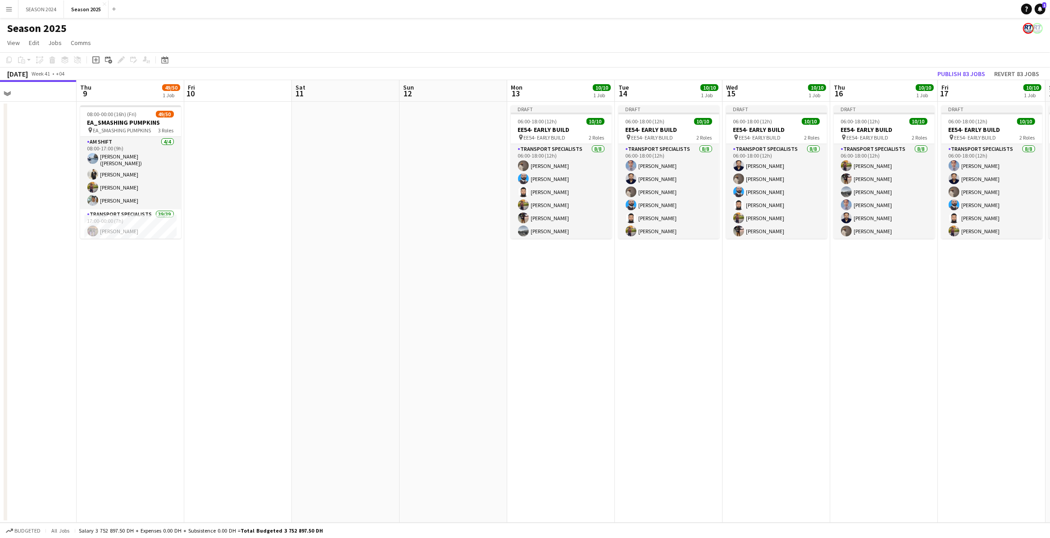
drag, startPoint x: 241, startPoint y: 261, endPoint x: 456, endPoint y: 268, distance: 214.6
click at [456, 267] on app-calendar-viewport "Mon 6 Tue 7 Wed 8 Thu 9 49/50 1 Job Fri 10 Sat 11 Sun 12 Mon 13 10/10 1 Job Tue…" at bounding box center [525, 301] width 1050 height 443
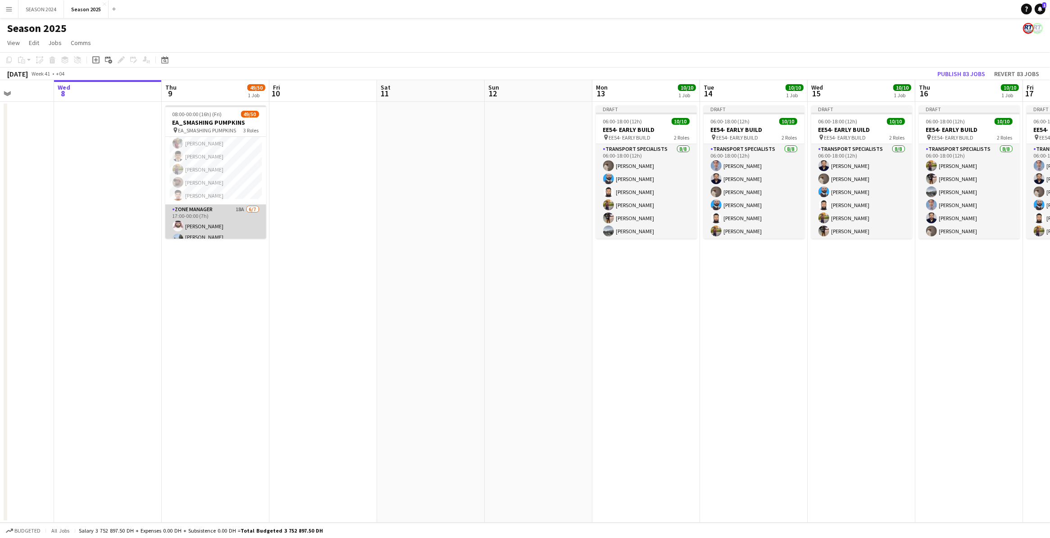
scroll to position [620, 0]
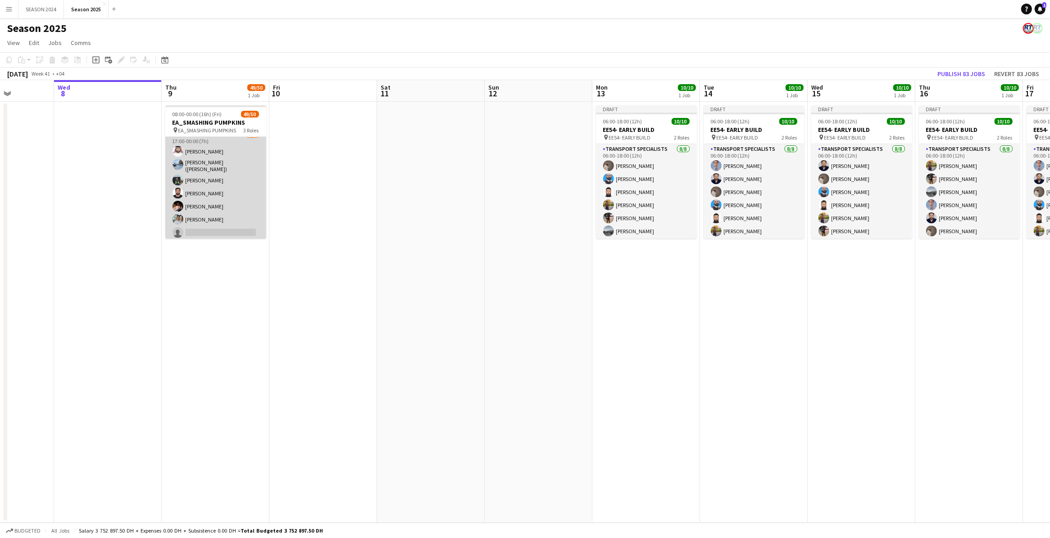
click at [237, 199] on app-card-role "Zone Manager 18A [DATE] 17:00-00:00 (7h) [PERSON_NAME] Bu Jasem [PERSON_NAME] (…" at bounding box center [215, 186] width 101 height 112
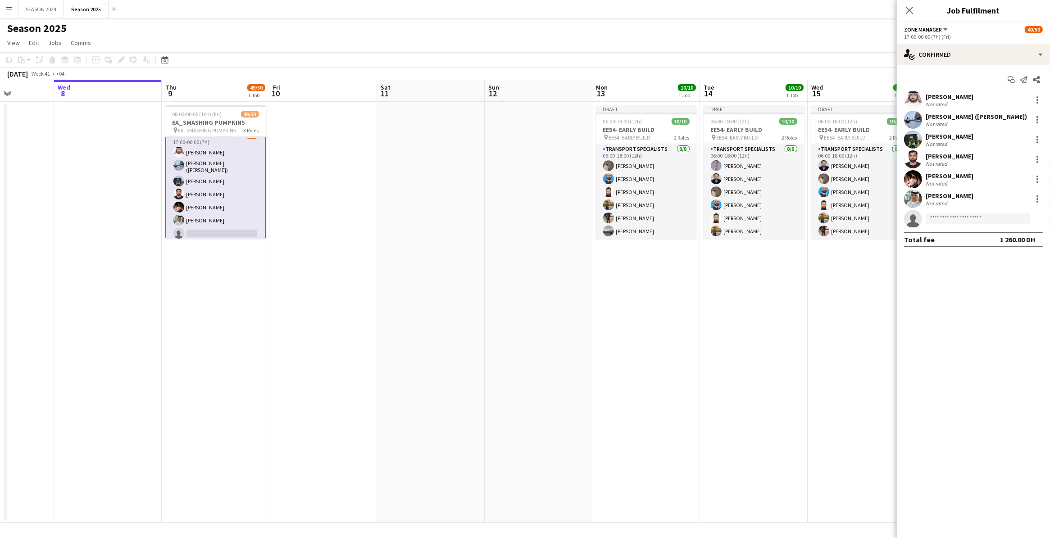
scroll to position [621, 0]
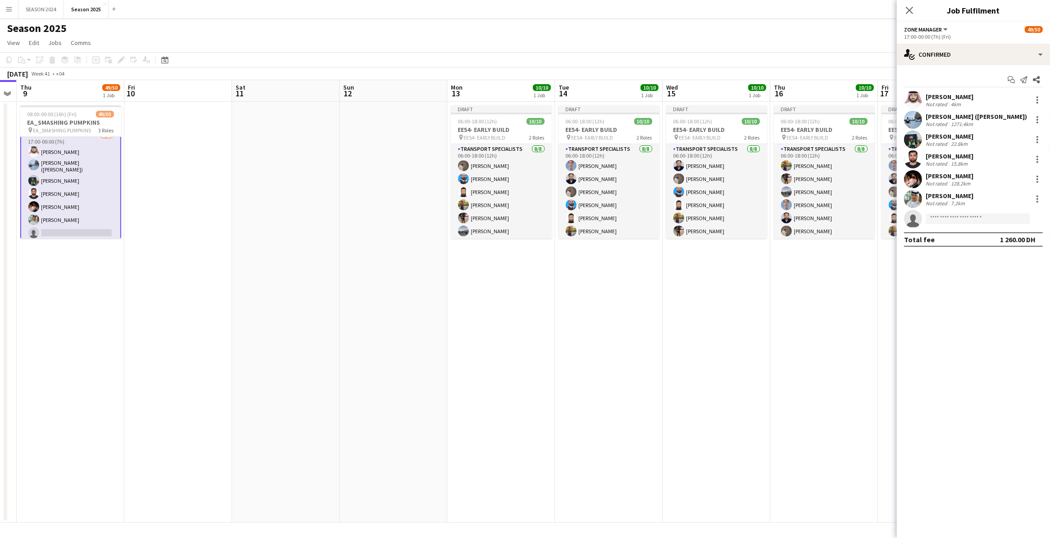
drag, startPoint x: 469, startPoint y: 246, endPoint x: 319, endPoint y: 278, distance: 153.4
click at [319, 278] on app-calendar-viewport "Mon 6 Tue 7 Wed 8 Thu 9 49/50 1 Job Fri 10 Sat 11 Sun 12 Mon 13 10/10 1 Job Tue…" at bounding box center [525, 301] width 1050 height 443
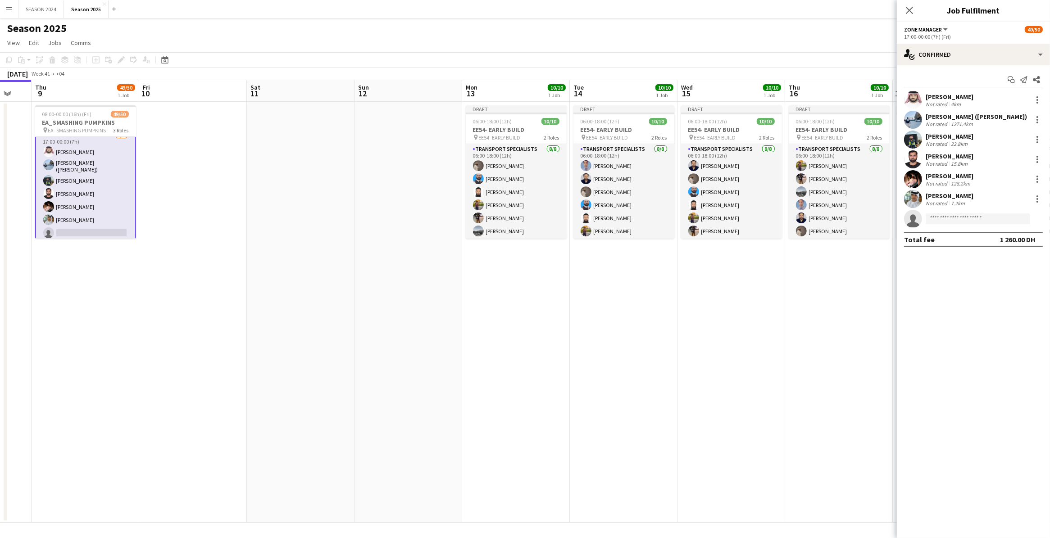
drag, startPoint x: 536, startPoint y: 289, endPoint x: 366, endPoint y: 304, distance: 171.0
click at [366, 303] on app-calendar-viewport "Mon 6 Tue 7 Wed 8 Thu 9 49/50 1 Job Fri 10 Sat 11 Sun 12 Mon 13 10/10 1 Job Tue…" at bounding box center [525, 301] width 1050 height 443
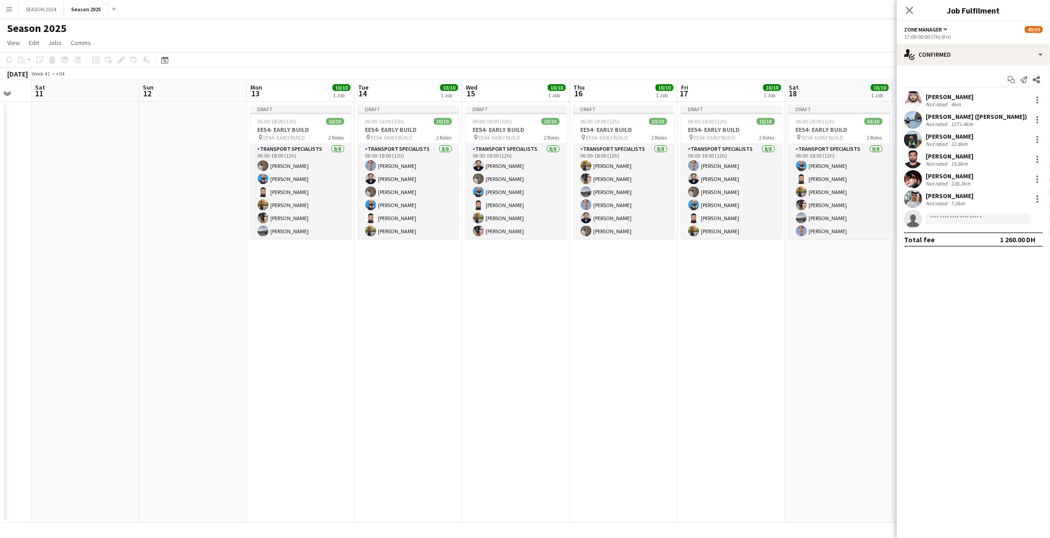
scroll to position [0, 293]
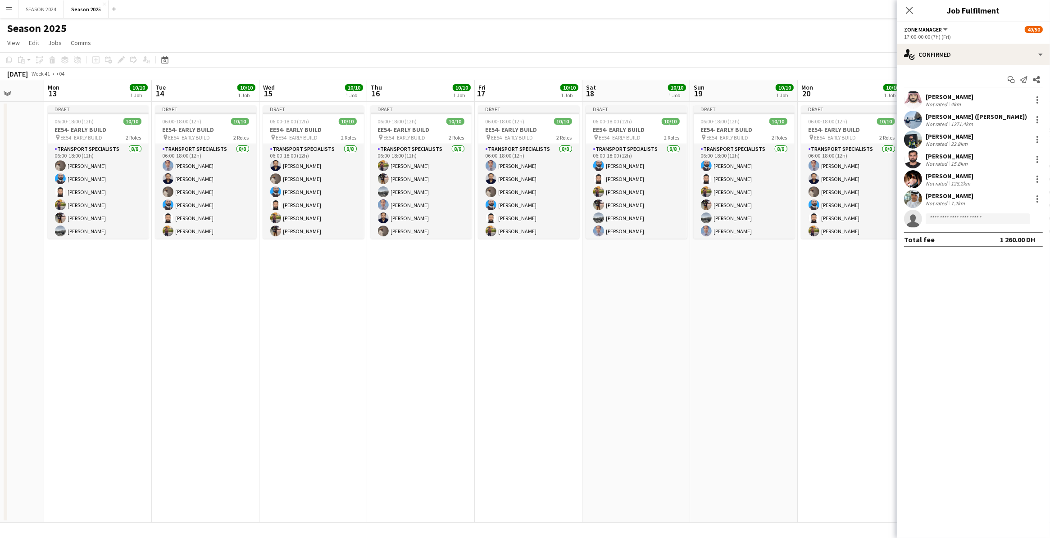
drag, startPoint x: 473, startPoint y: 278, endPoint x: 271, endPoint y: 311, distance: 204.6
click at [271, 311] on app-calendar-viewport "Thu 9 49/50 1 Job Fri 10 Sat 11 Sun 12 Mon 13 10/10 1 Job Tue 14 10/10 1 Job We…" at bounding box center [525, 301] width 1050 height 443
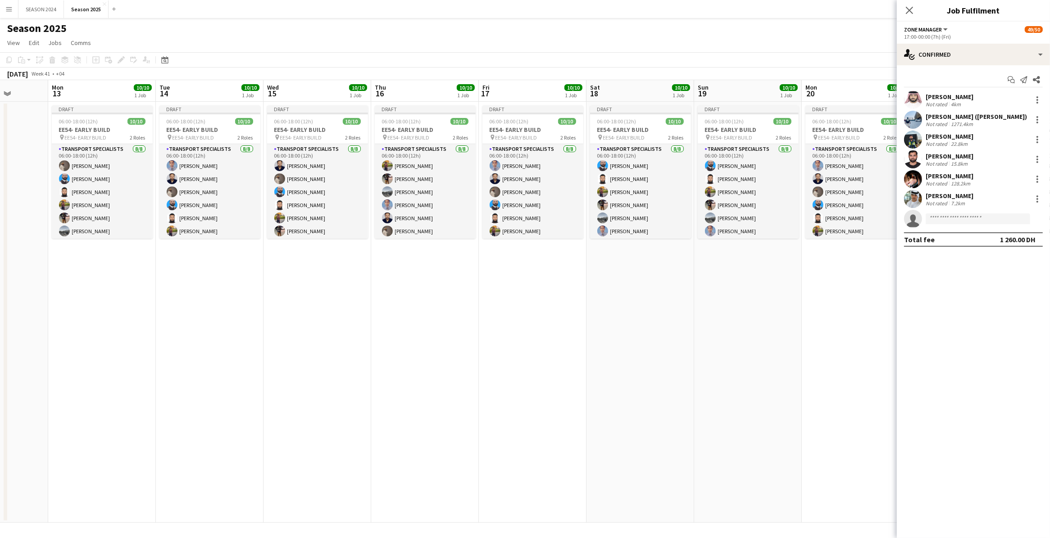
drag, startPoint x: 440, startPoint y: 329, endPoint x: 460, endPoint y: 338, distance: 21.8
click at [460, 338] on app-calendar-viewport "Fri 10 Sat 11 Sun 12 Mon 13 10/10 1 Job Tue 14 10/10 1 Job Wed 15 10/10 1 Job T…" at bounding box center [525, 301] width 1050 height 443
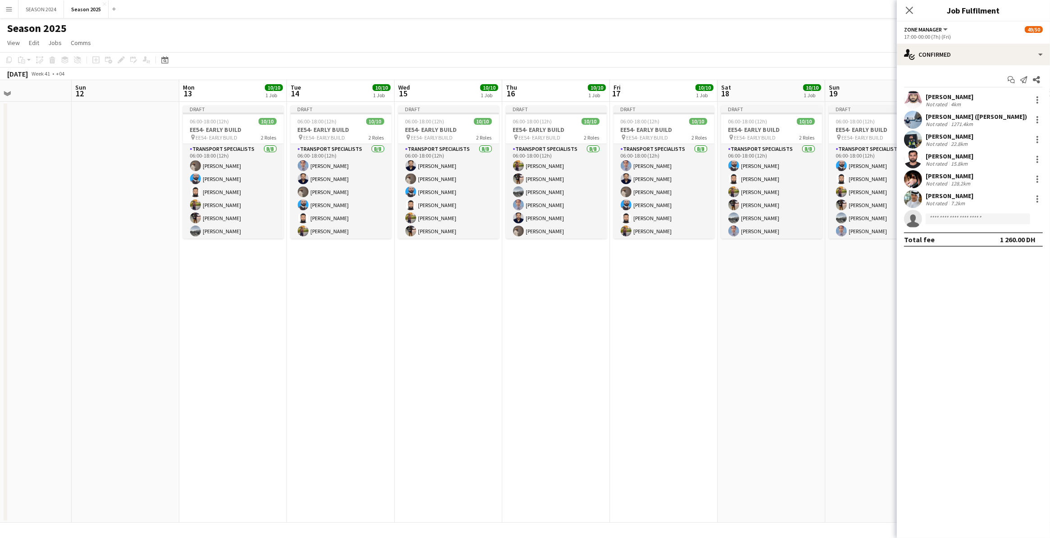
scroll to position [0, 242]
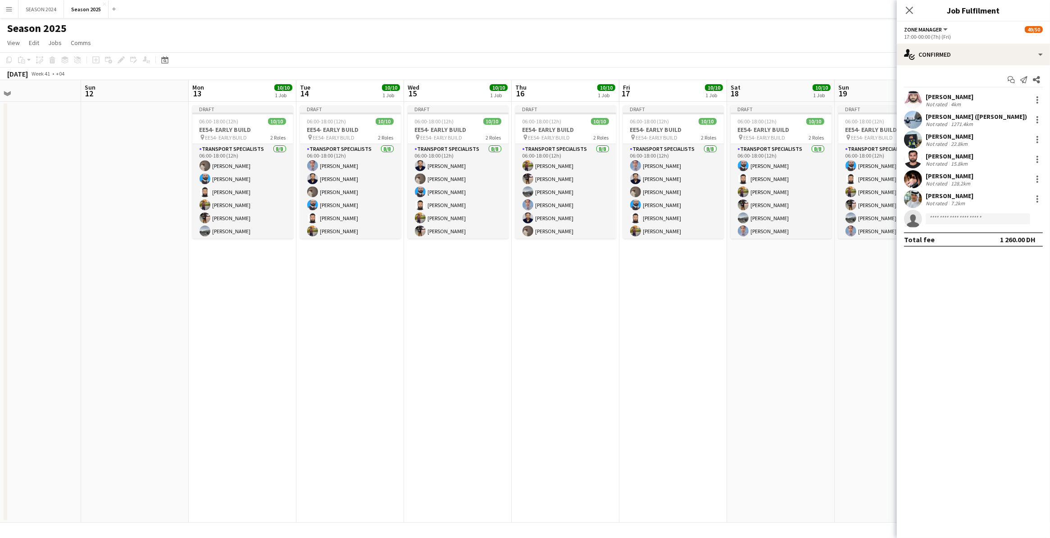
drag, startPoint x: 320, startPoint y: 345, endPoint x: 460, endPoint y: 329, distance: 141.4
click at [460, 329] on app-calendar-viewport "Thu 9 49/50 1 Job Fri 10 Sat 11 Sun 12 Mon 13 10/10 1 Job Tue 14 10/10 1 Job We…" at bounding box center [525, 301] width 1050 height 443
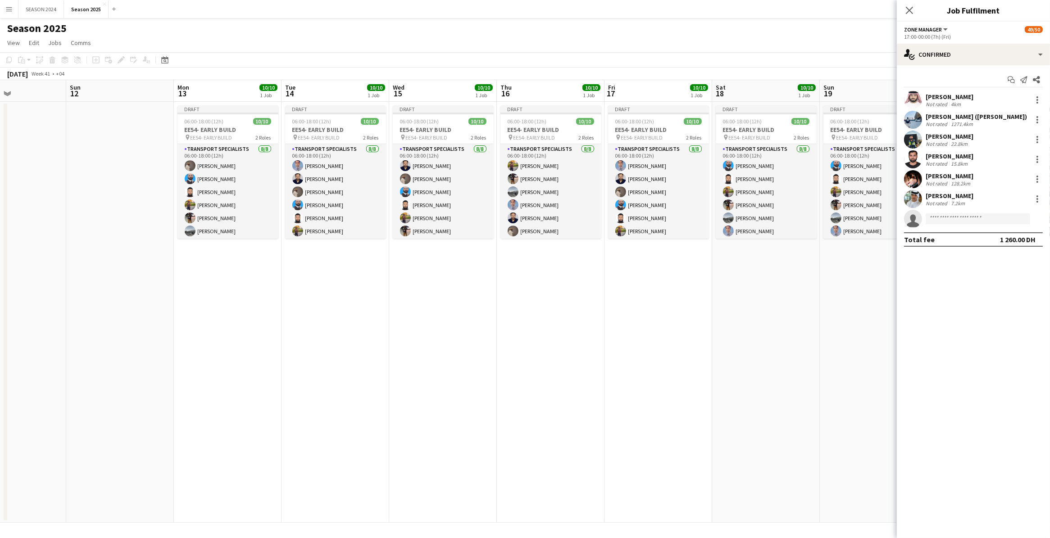
scroll to position [0, 261]
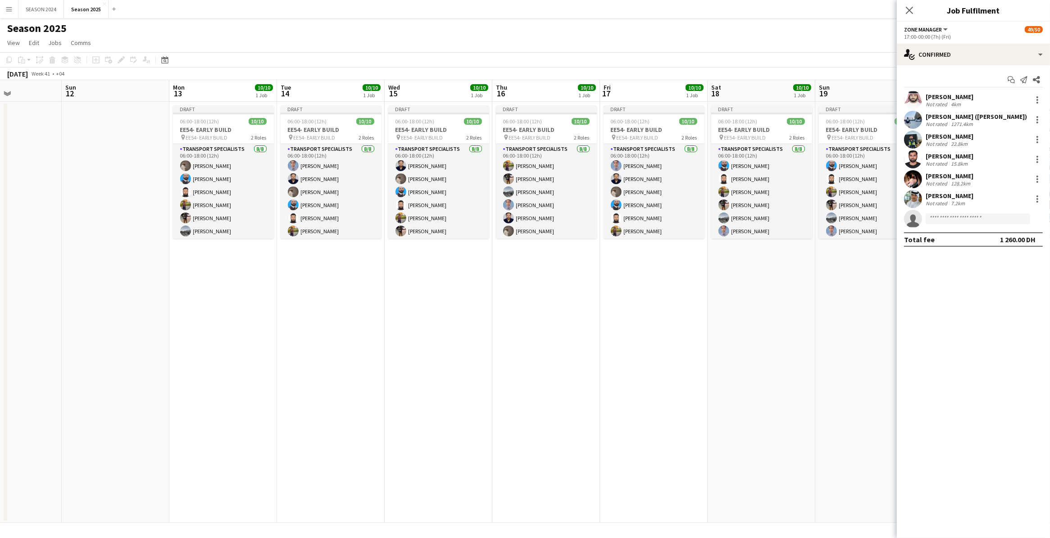
drag, startPoint x: 339, startPoint y: 364, endPoint x: 320, endPoint y: 363, distance: 19.0
click at [320, 344] on app-calendar-viewport "Thu 9 49/50 1 Job Fri 10 Sat 11 Sun 12 Mon 13 10/10 1 Job Tue 14 10/10 1 Job We…" at bounding box center [525, 301] width 1050 height 443
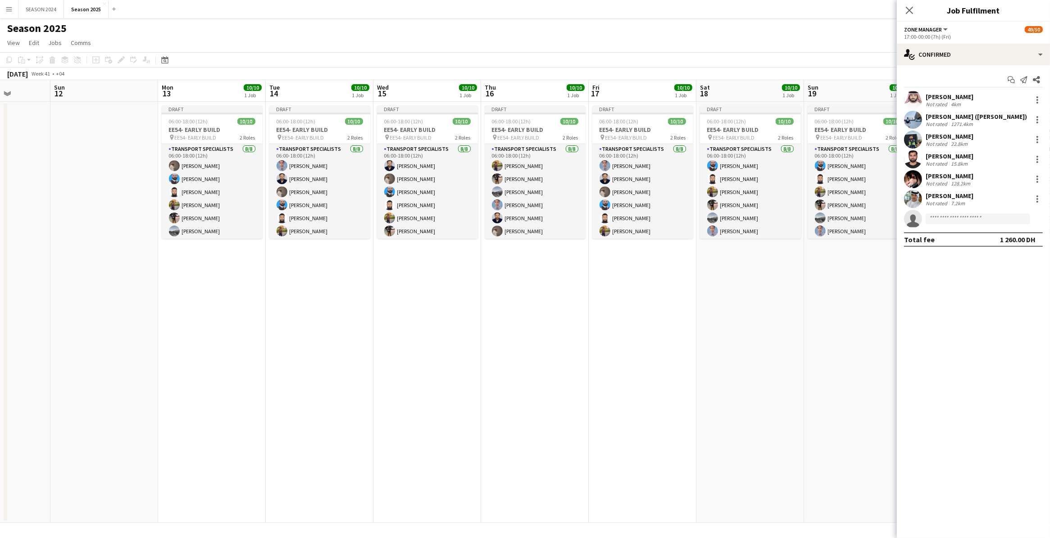
drag, startPoint x: 320, startPoint y: 363, endPoint x: 309, endPoint y: 370, distance: 13.4
click at [309, 344] on app-calendar-viewport "Thu 9 49/50 1 Job Fri 10 Sat 11 Sun 12 Mon 13 10/10 1 Job Tue 14 10/10 1 Job We…" at bounding box center [525, 301] width 1050 height 443
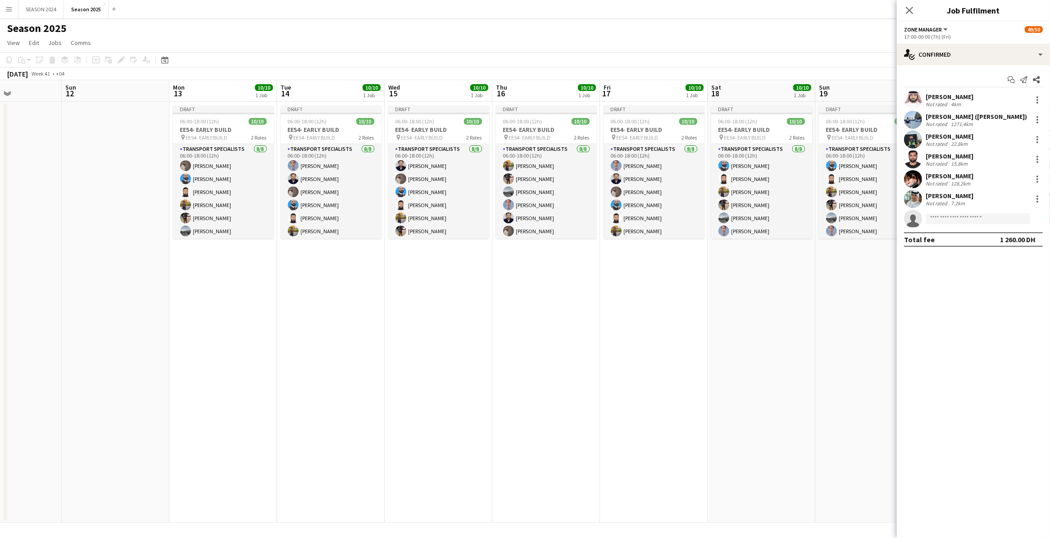
scroll to position [0, 260]
drag, startPoint x: 312, startPoint y: 371, endPoint x: 325, endPoint y: 372, distance: 13.1
click at [325, 344] on app-calendar-viewport "Thu 9 49/50 1 Job Fri 10 Sat 11 Sun 12 Mon 13 10/10 1 Job Tue 14 10/10 1 Job We…" at bounding box center [525, 301] width 1050 height 443
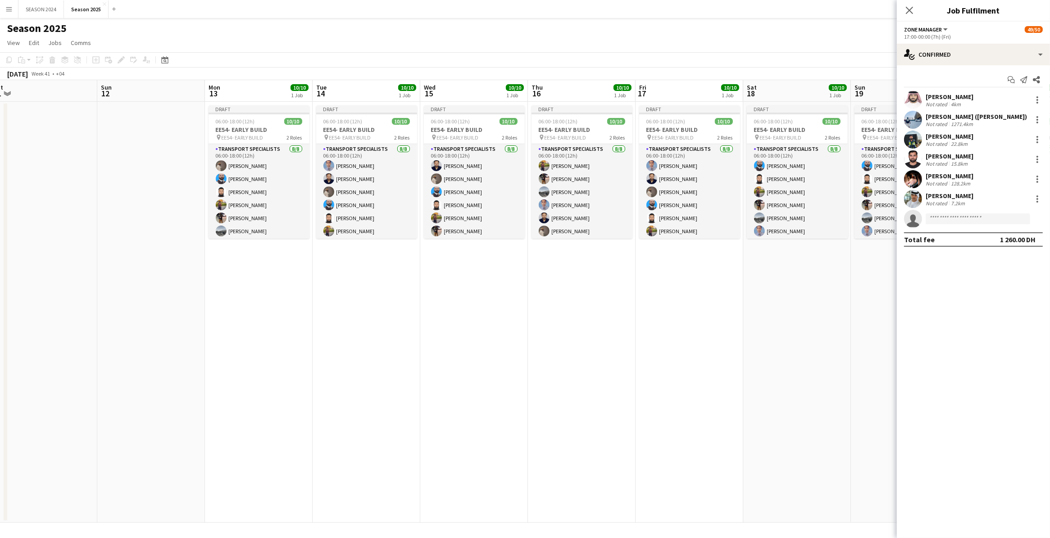
drag, startPoint x: 368, startPoint y: 352, endPoint x: 401, endPoint y: 352, distance: 33.8
click at [401, 344] on app-calendar-viewport "Thu 9 49/50 1 Job Fri 10 Sat 11 Sun 12 Mon 13 10/10 1 Job Tue 14 10/10 1 Job We…" at bounding box center [525, 301] width 1050 height 443
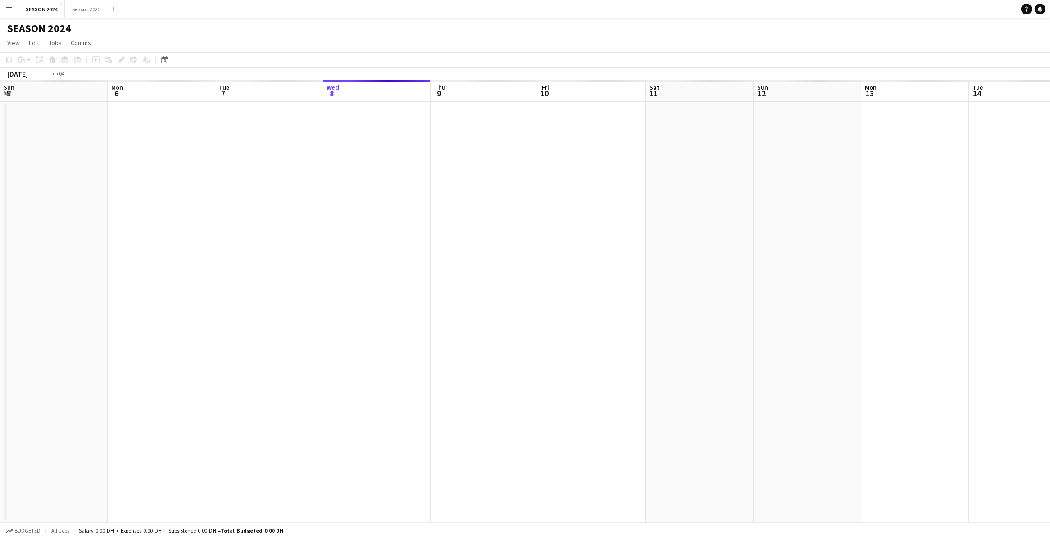
scroll to position [0, 310]
click at [82, 8] on button "Season 2025 Close" at bounding box center [86, 9] width 43 height 18
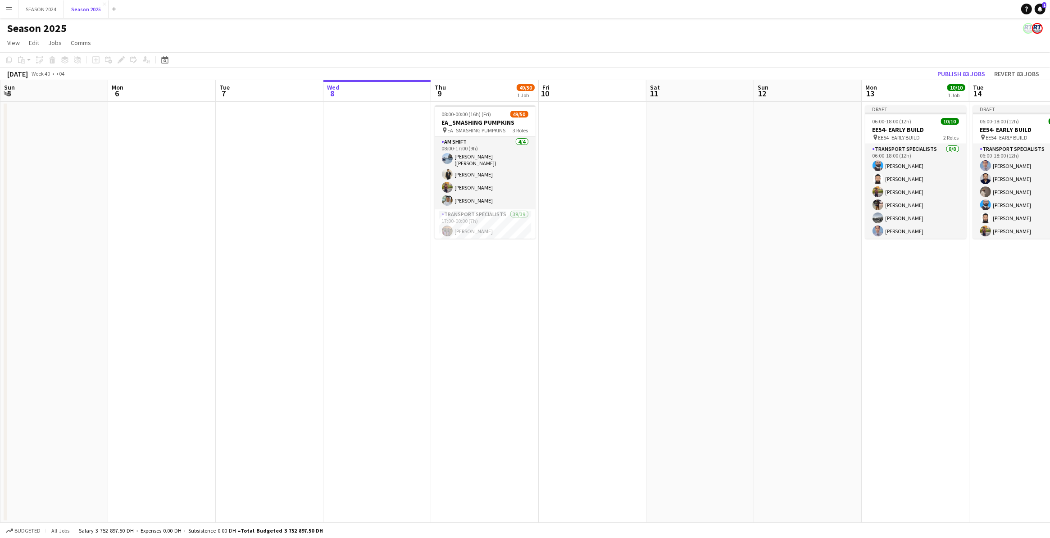
scroll to position [0, 215]
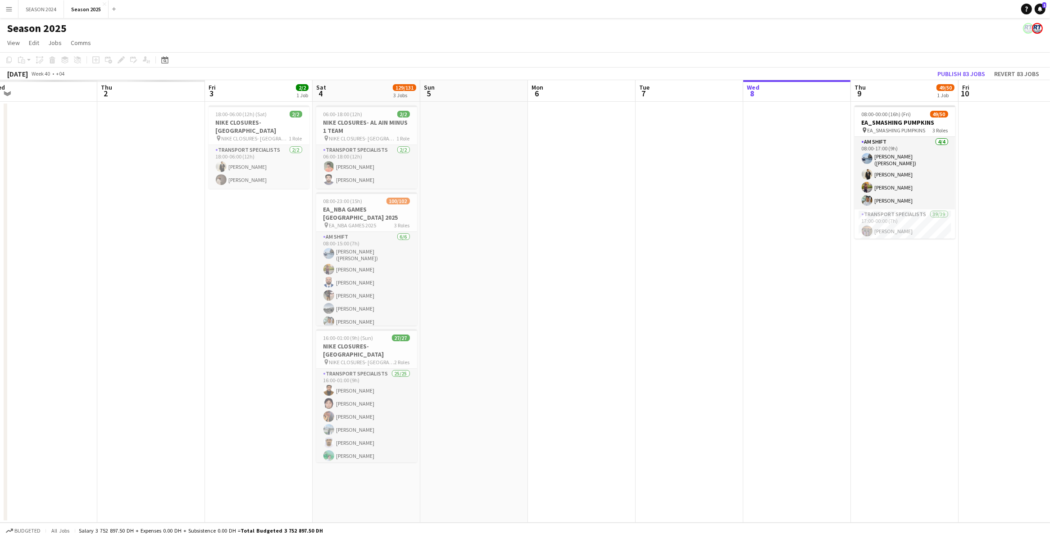
drag, startPoint x: 415, startPoint y: 195, endPoint x: 776, endPoint y: 211, distance: 360.8
click at [784, 210] on app-calendar-viewport "Mon 29 Tue 30 Wed 1 Thu 2 Fri 3 2/2 1 Job Sat 4 129/131 3 Jobs Sun 5 Mon 6 Tue …" at bounding box center [525, 301] width 1050 height 443
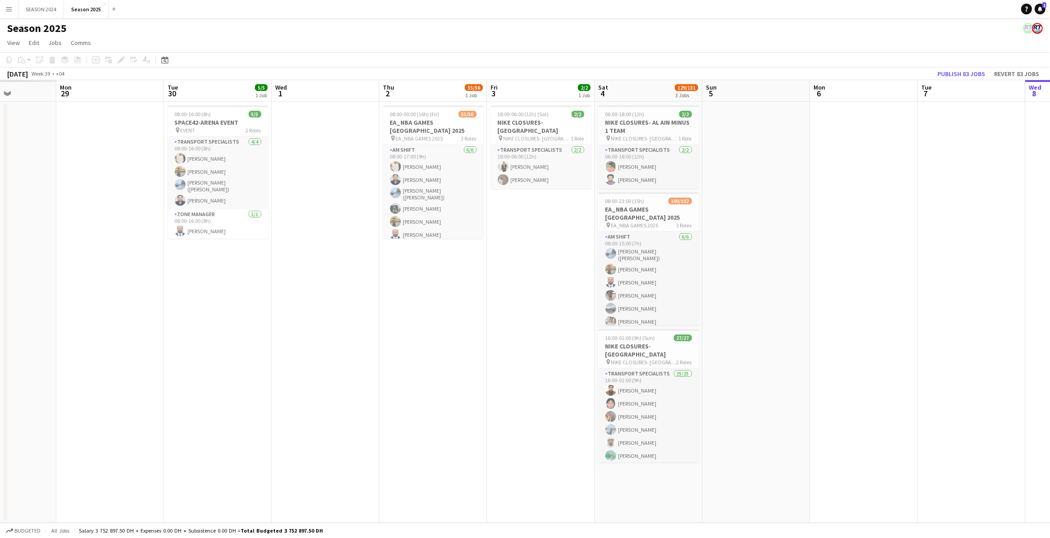
drag, startPoint x: 544, startPoint y: 243, endPoint x: 788, endPoint y: 242, distance: 243.3
click at [788, 242] on app-calendar-viewport "Fri 26 Sat 27 Sun 28 Mon 29 Tue 30 5/5 1 Job Wed 1 Thu 2 55/56 1 Job Fri 3 2/2 …" at bounding box center [525, 301] width 1050 height 443
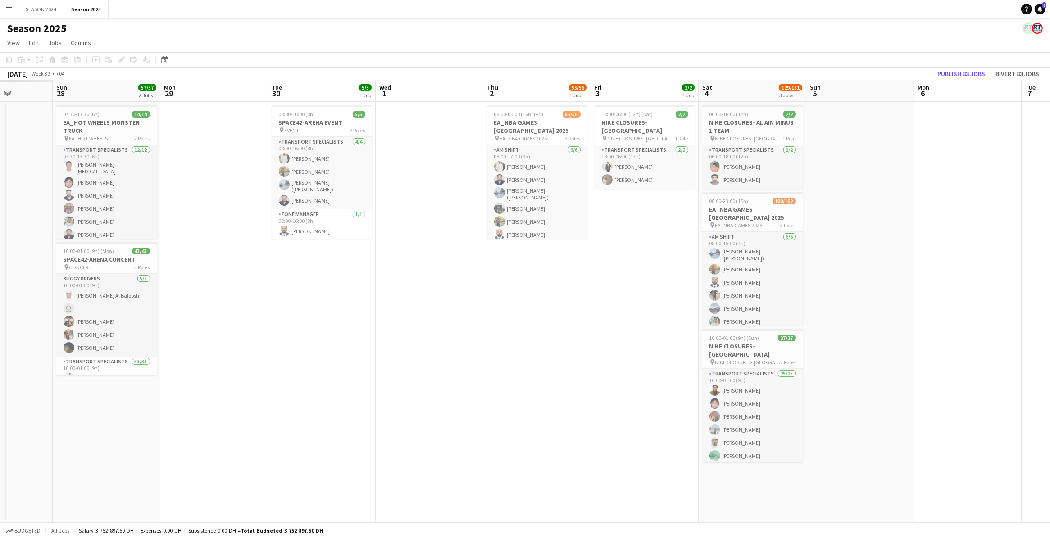
drag, startPoint x: 404, startPoint y: 243, endPoint x: 508, endPoint y: 249, distance: 104.2
click at [508, 249] on app-calendar-viewport "Fri 26 Sat 27 Sun 28 57/57 2 Jobs Mon 29 Tue 30 5/5 1 Job Wed 1 Thu 2 55/56 1 J…" at bounding box center [525, 301] width 1050 height 443
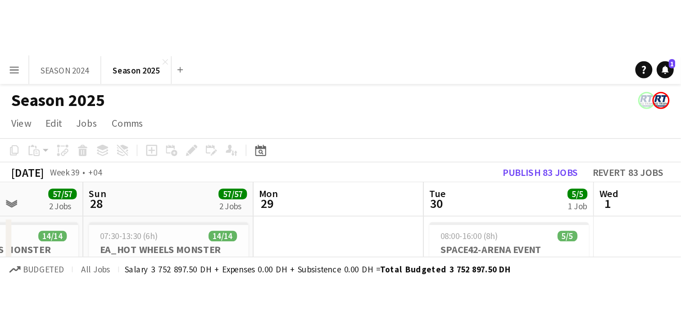
scroll to position [0, 270]
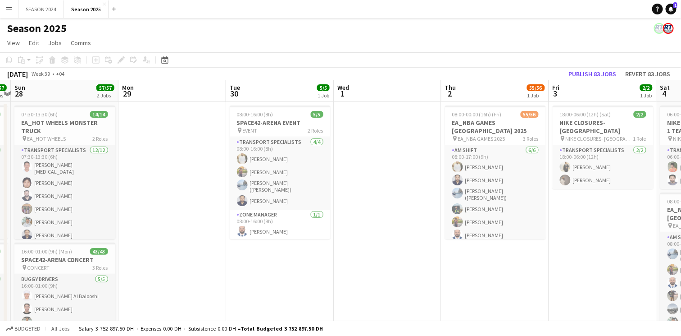
drag, startPoint x: 447, startPoint y: 171, endPoint x: 405, endPoint y: 191, distance: 46.6
click at [405, 191] on app-calendar-viewport "Thu 25 28/28 1 Job Fri 26 Sat 27 57/57 2 Jobs Sun 28 57/57 2 Jobs Mon 29 Tue 30…" at bounding box center [340, 280] width 681 height 401
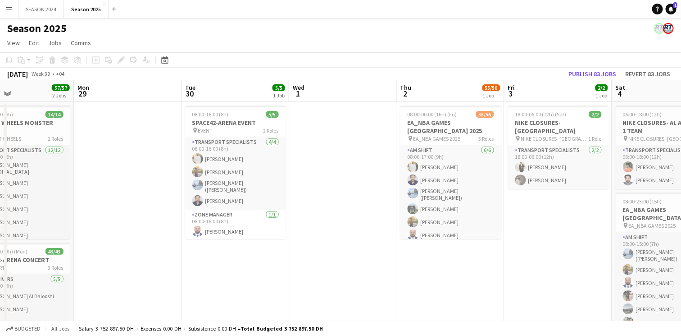
drag, startPoint x: 335, startPoint y: 223, endPoint x: 324, endPoint y: 227, distance: 11.8
click at [324, 227] on app-calendar-viewport "Thu 25 28/28 1 Job Fri 26 Sat 27 57/57 2 Jobs Sun 28 57/57 2 Jobs Mon 29 Tue 30…" at bounding box center [340, 280] width 681 height 401
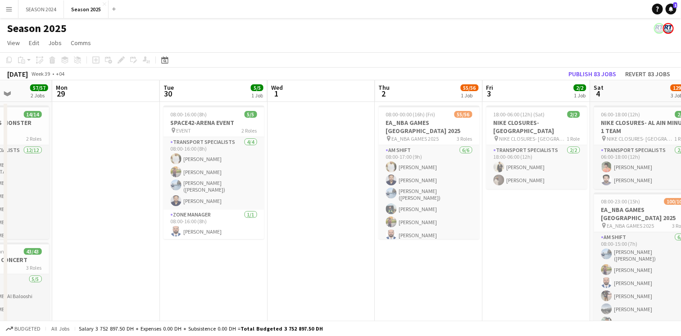
drag, startPoint x: 533, startPoint y: 219, endPoint x: 511, endPoint y: 225, distance: 22.5
click at [511, 225] on app-calendar-viewport "Thu 25 28/28 1 Job Fri 26 Sat 27 57/57 2 Jobs Sun 28 57/57 2 Jobs Mon 29 Tue 30…" at bounding box center [340, 280] width 681 height 401
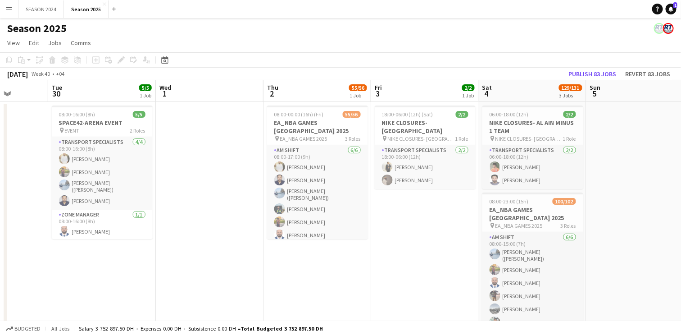
drag, startPoint x: 347, startPoint y: 248, endPoint x: 232, endPoint y: 255, distance: 115.2
click at [210, 265] on app-calendar-viewport "Sat 27 57/57 2 Jobs Sun 28 57/57 2 Jobs Mon 29 Tue 30 5/5 1 Job Wed 1 Thu 2 55/…" at bounding box center [340, 280] width 681 height 401
